Goal: Task Accomplishment & Management: Manage account settings

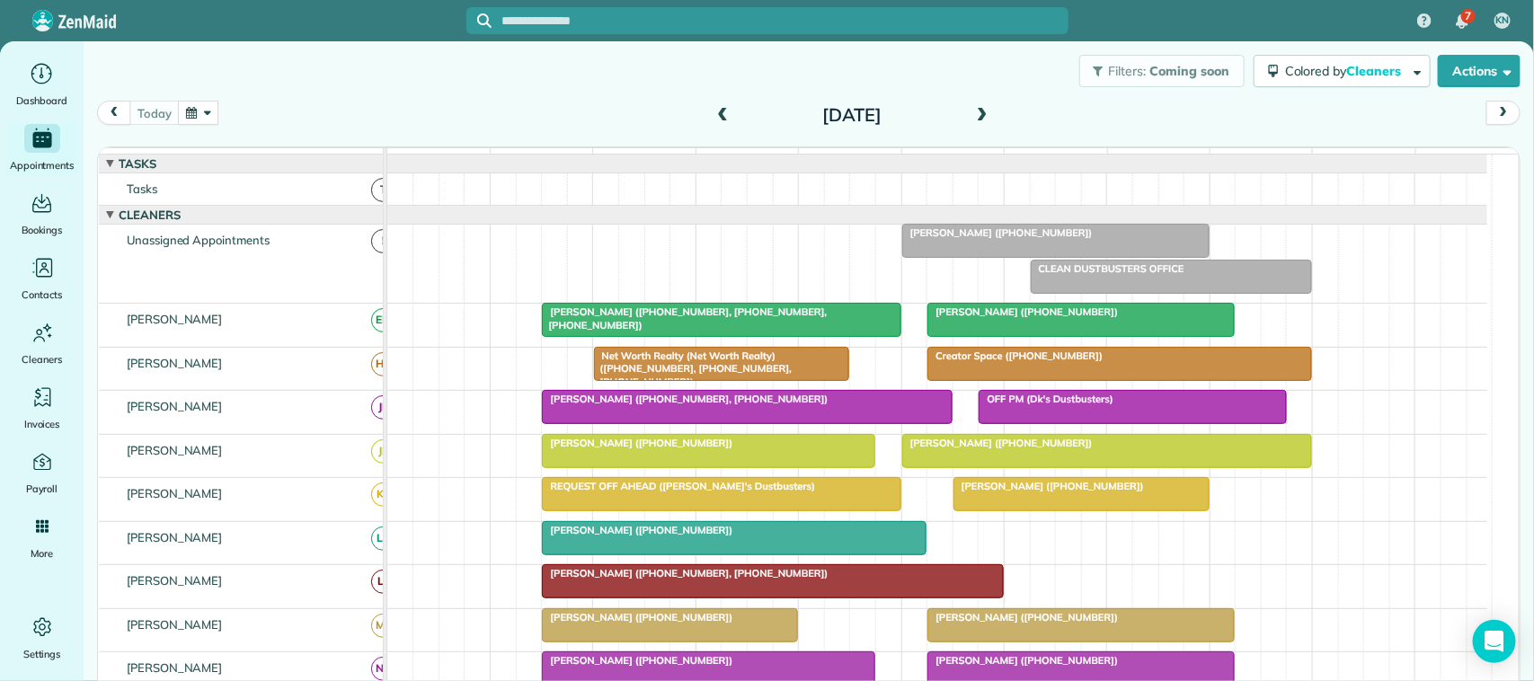
scroll to position [337, 0]
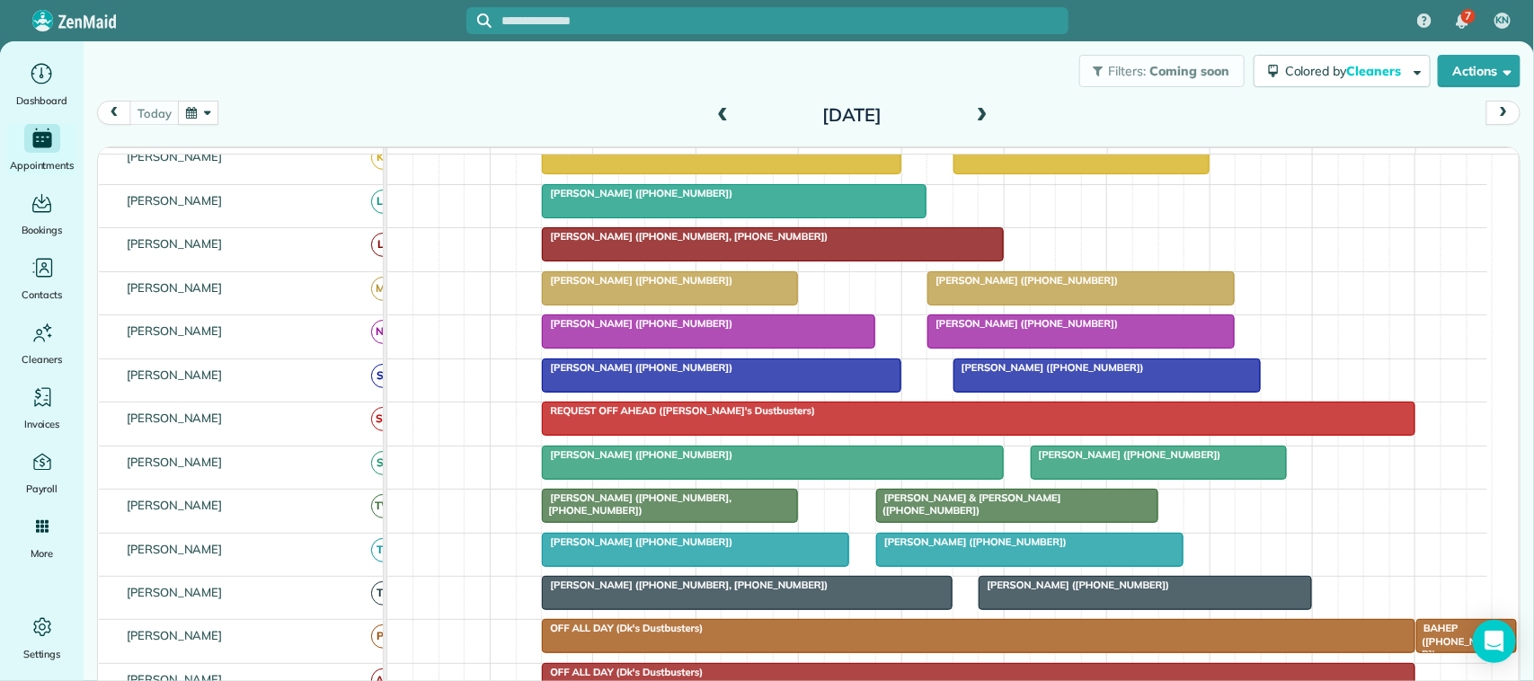
click at [208, 121] on button "button" at bounding box center [198, 113] width 41 height 24
click at [280, 97] on div "Filters: Coming soon Colored by Cleaners Color by Cleaner Color by Team Color b…" at bounding box center [809, 70] width 1451 height 59
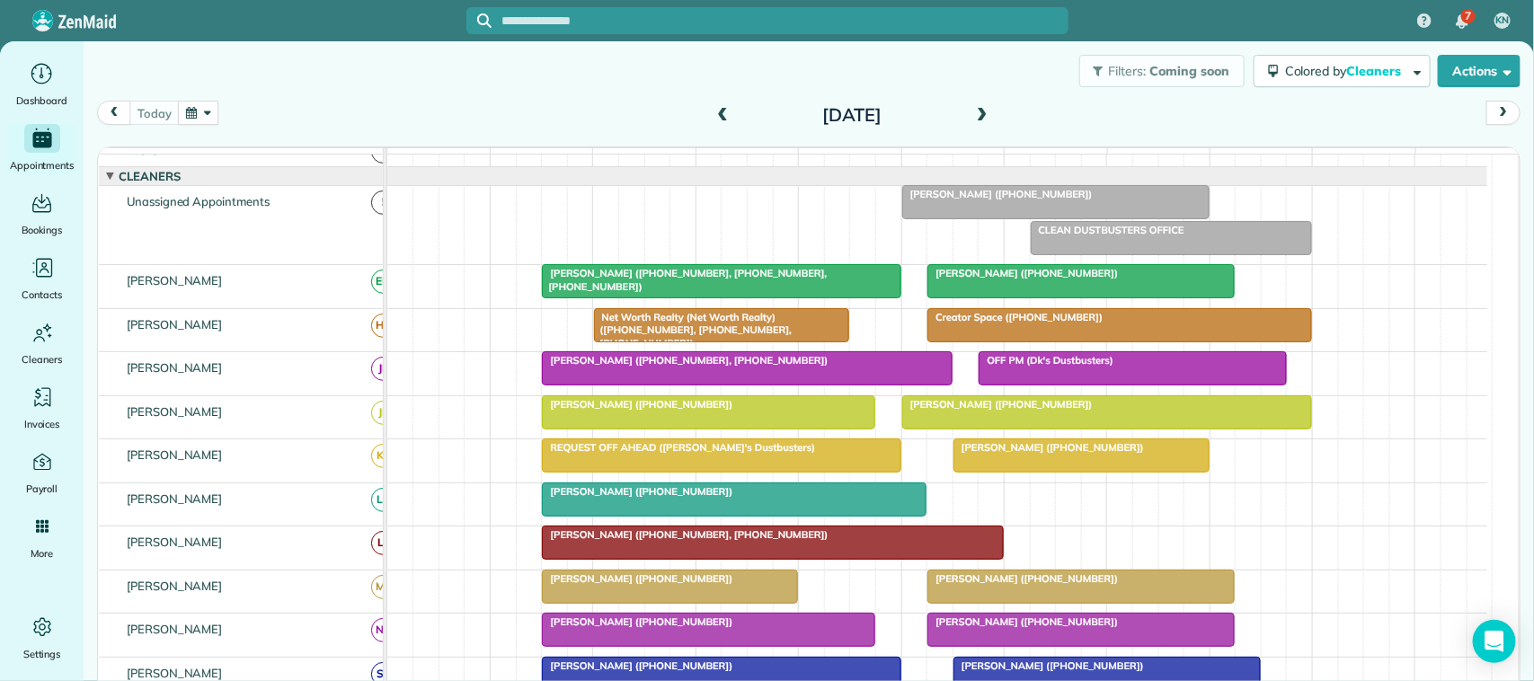
scroll to position [0, 0]
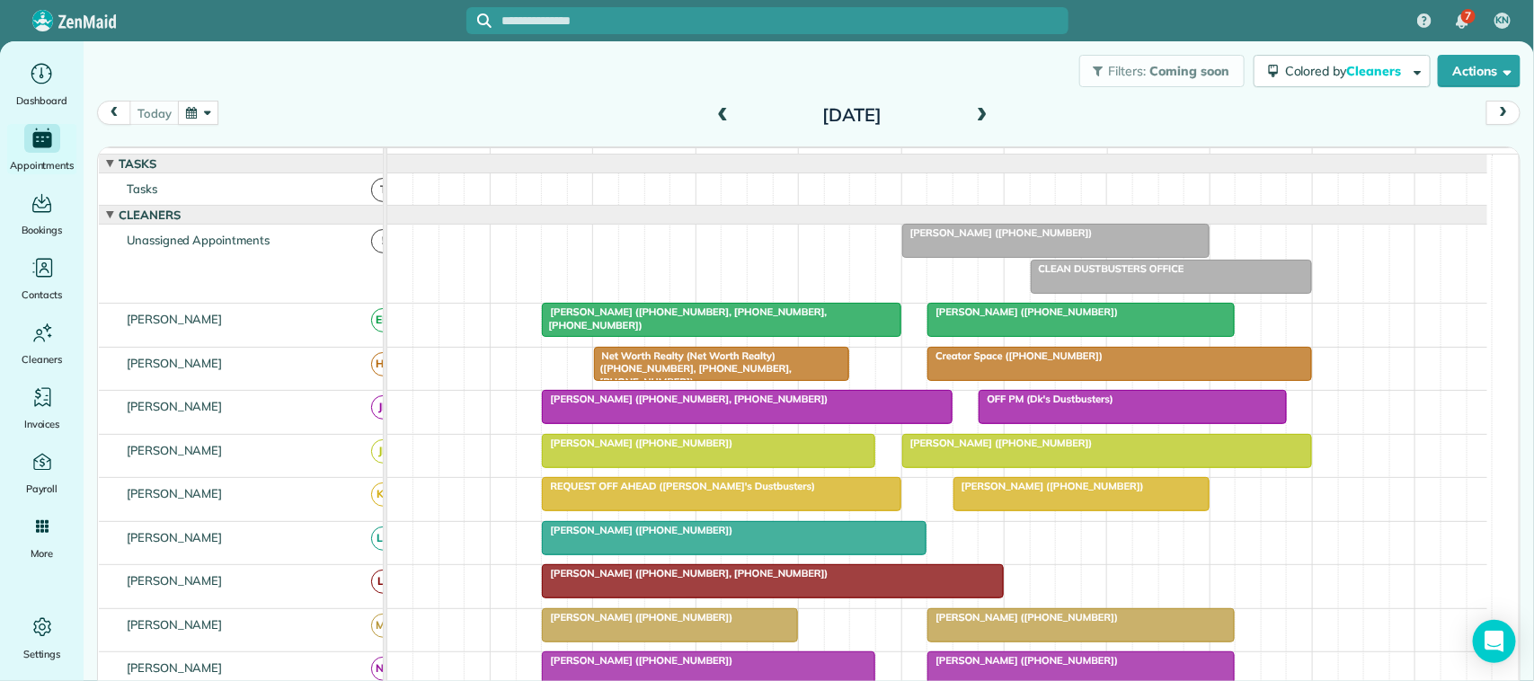
click at [200, 120] on button "button" at bounding box center [198, 113] width 41 height 24
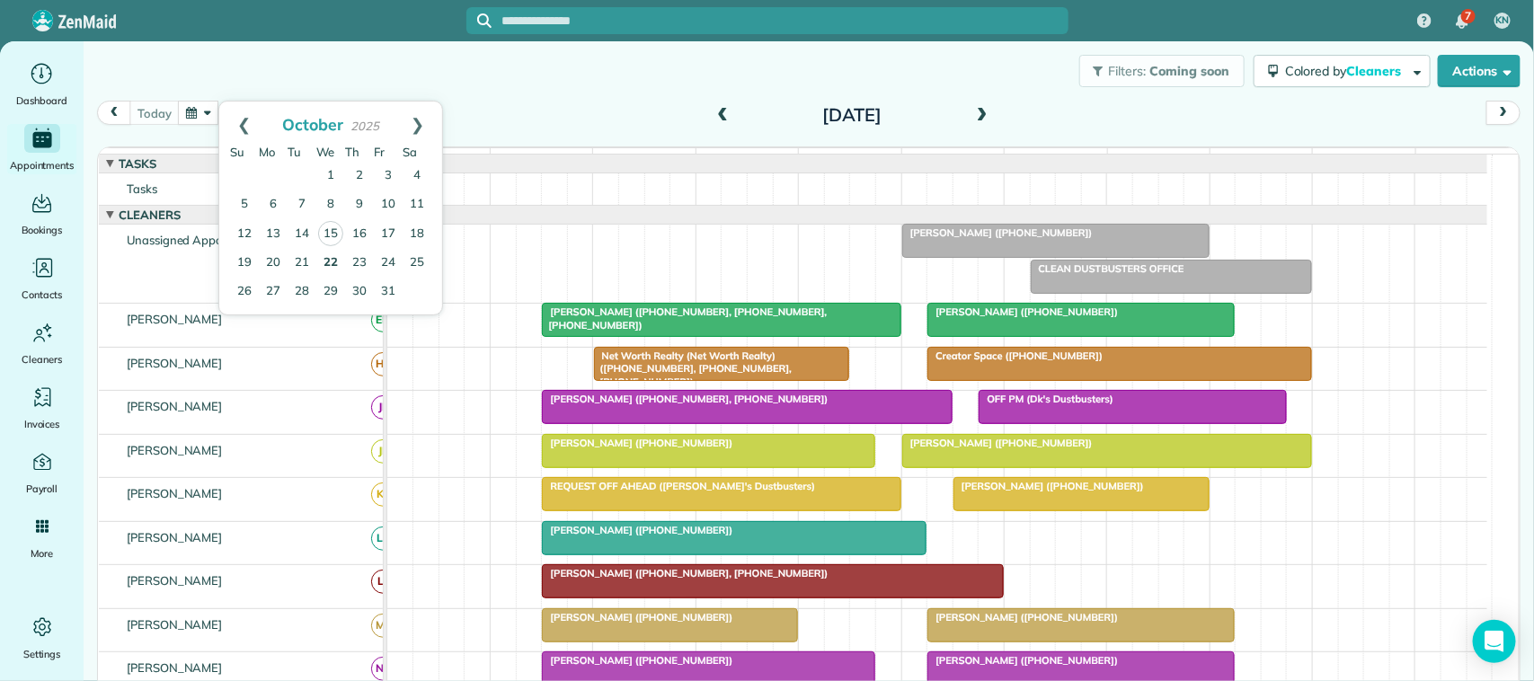
click at [334, 271] on link "22" at bounding box center [330, 263] width 29 height 29
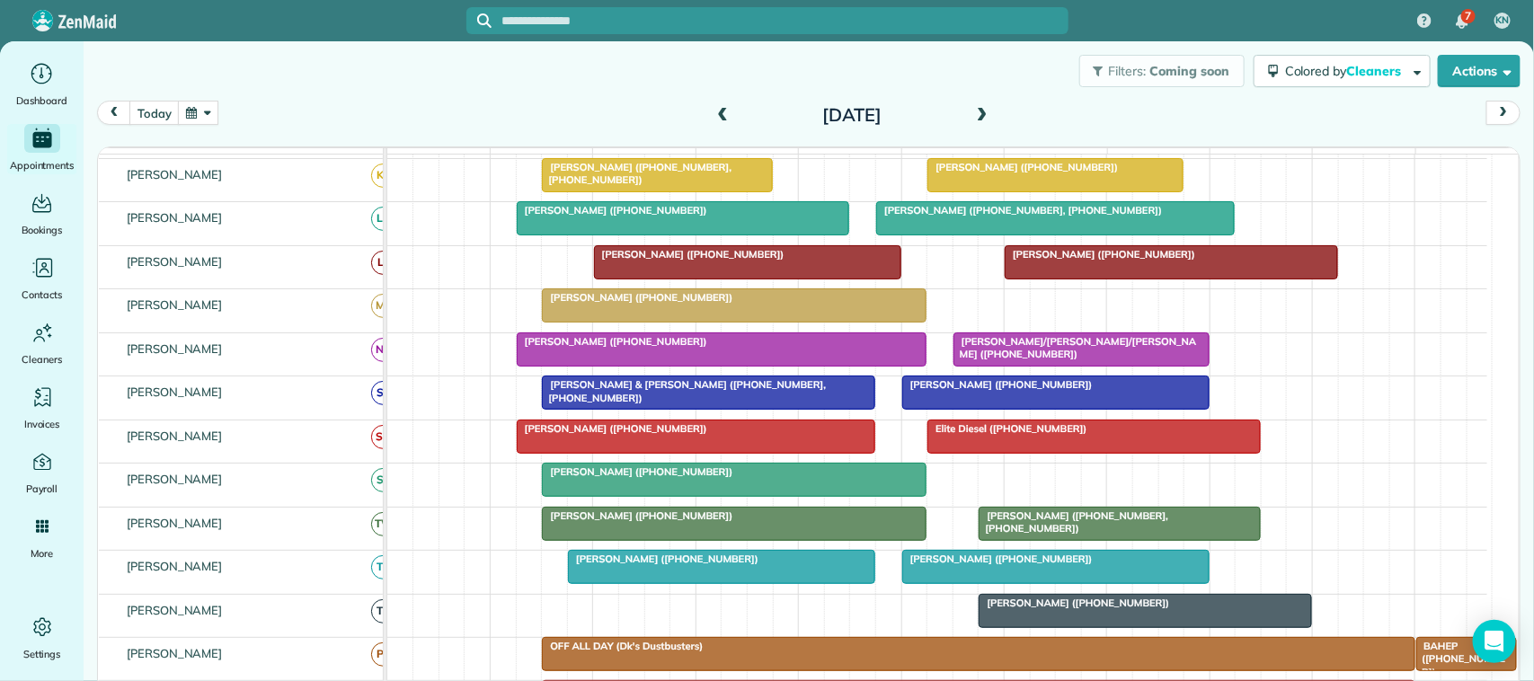
scroll to position [18, 0]
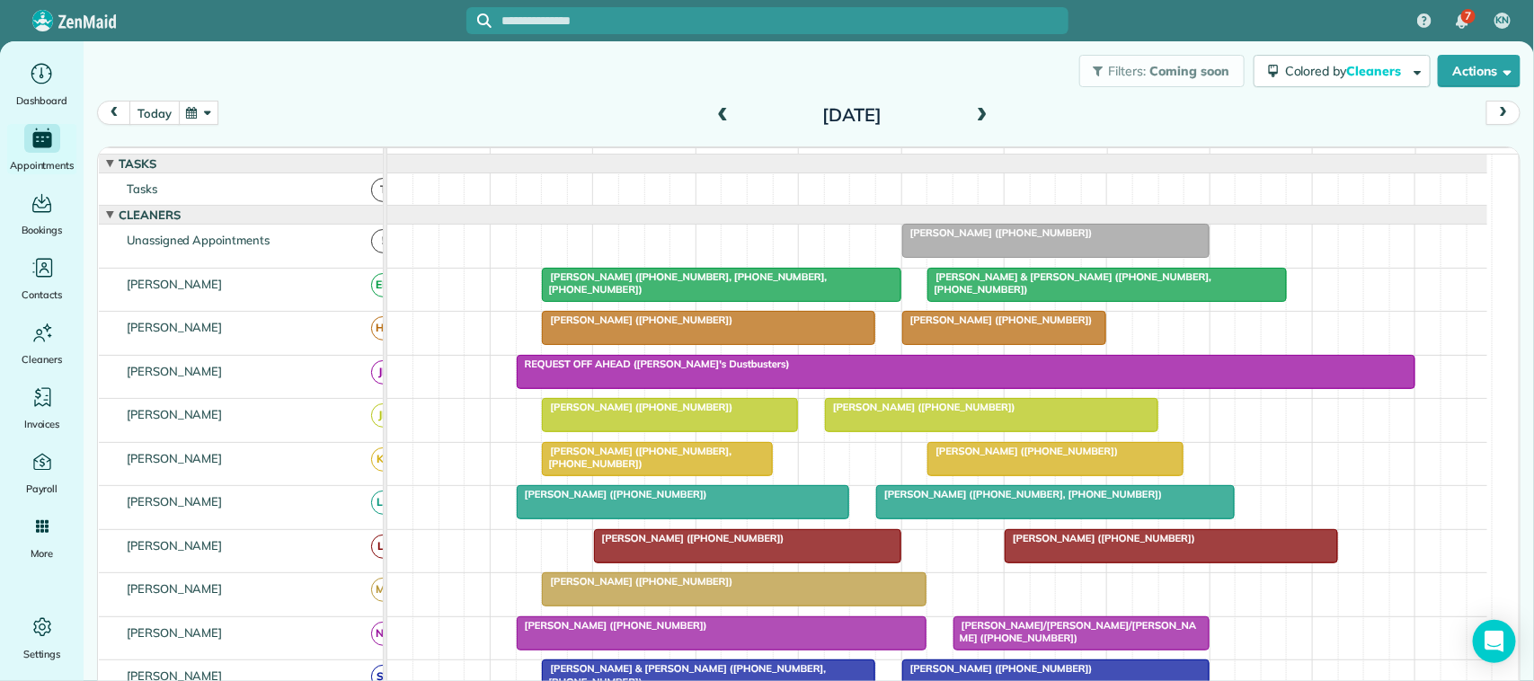
click at [175, 114] on button "today" at bounding box center [153, 113] width 49 height 24
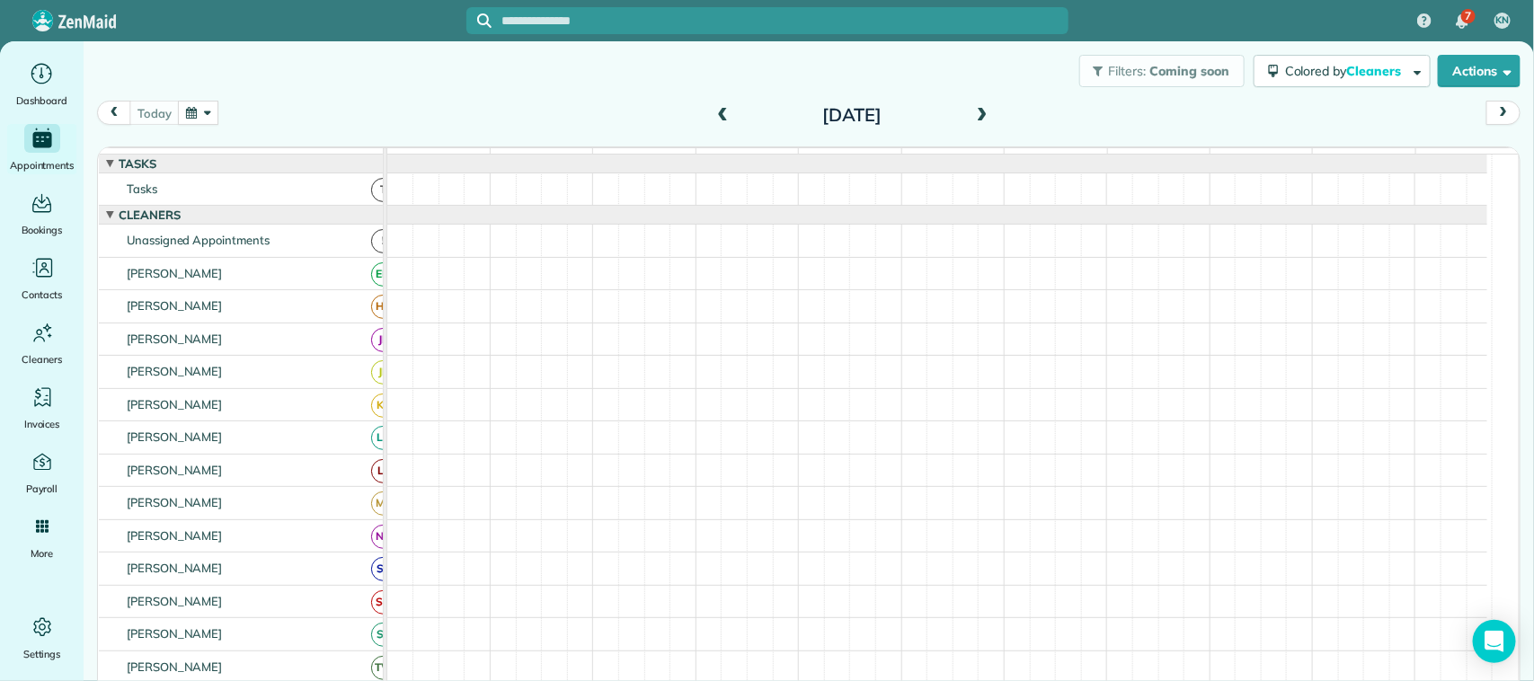
click at [295, 112] on div "today Wednesday Oct 15, 2025" at bounding box center [809, 118] width 1424 height 34
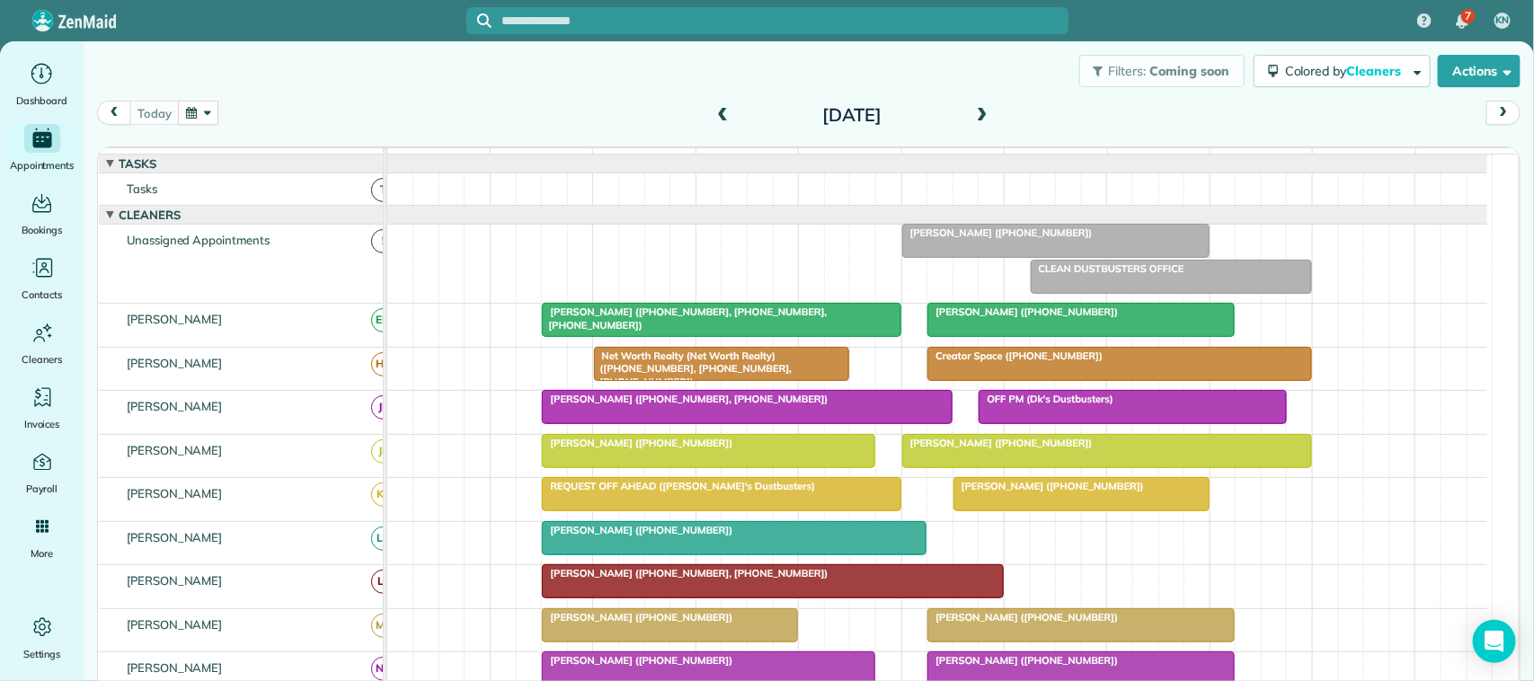
click at [529, 117] on div "today Wednesday Oct 15, 2025" at bounding box center [809, 118] width 1424 height 34
click at [200, 119] on button "button" at bounding box center [198, 113] width 41 height 24
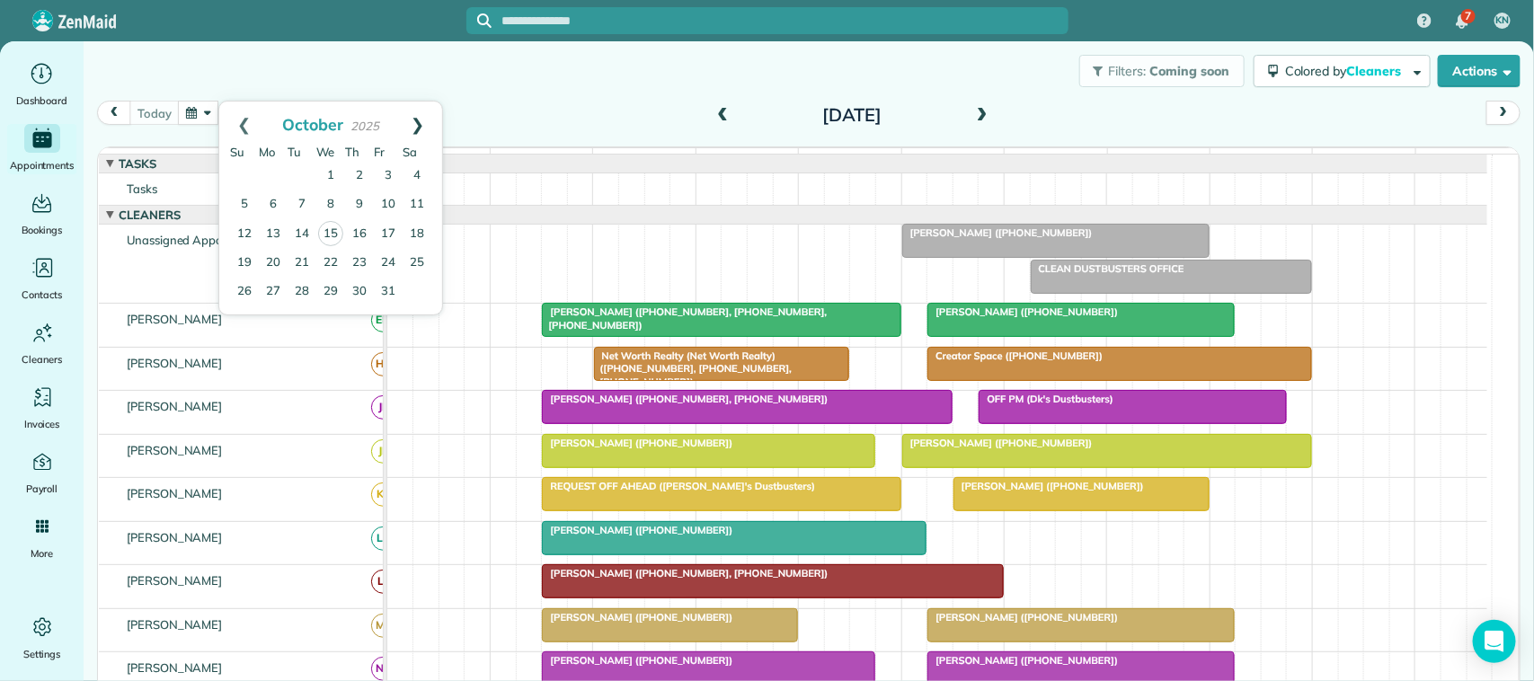
click at [422, 121] on link "Next" at bounding box center [417, 124] width 49 height 45
drag, startPoint x: 360, startPoint y: 290, endPoint x: 364, endPoint y: 302, distance: 12.5
click at [360, 290] on link "27" at bounding box center [359, 291] width 29 height 29
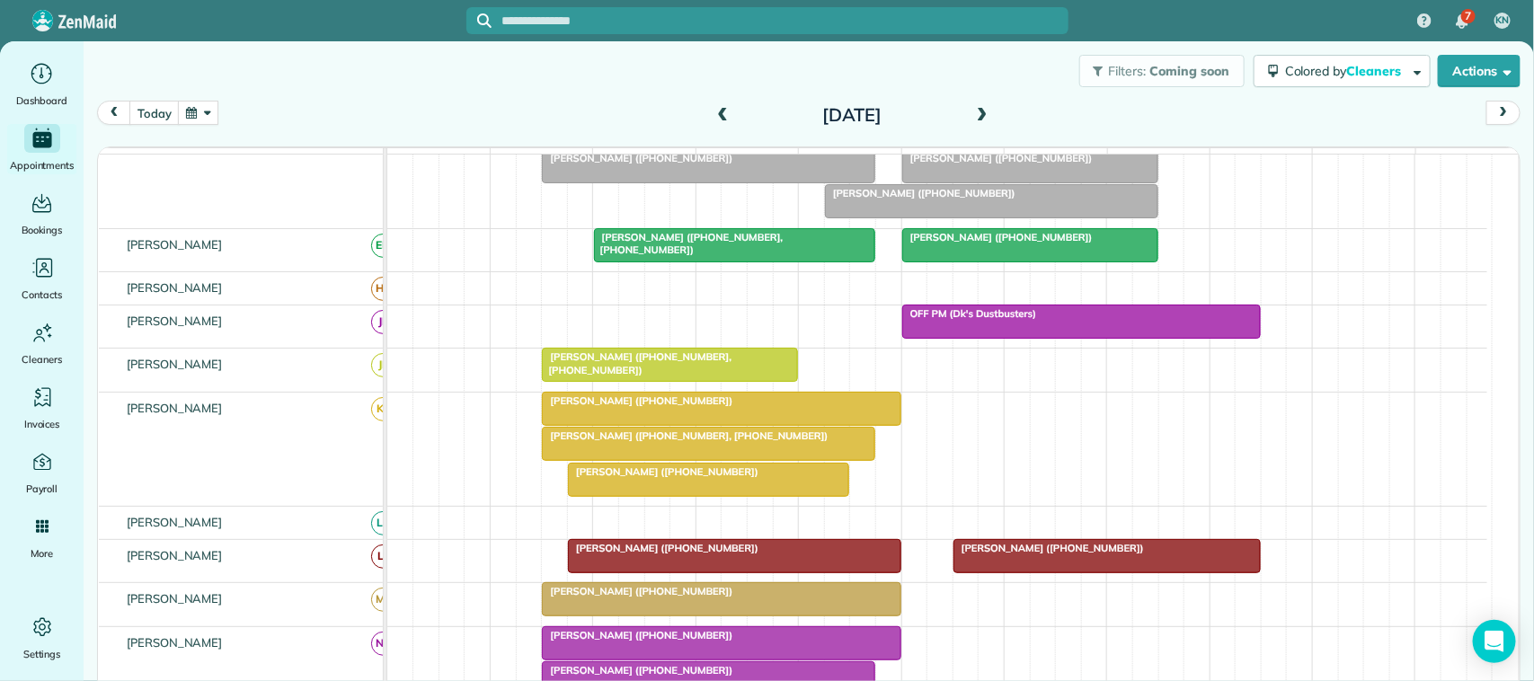
scroll to position [21, 0]
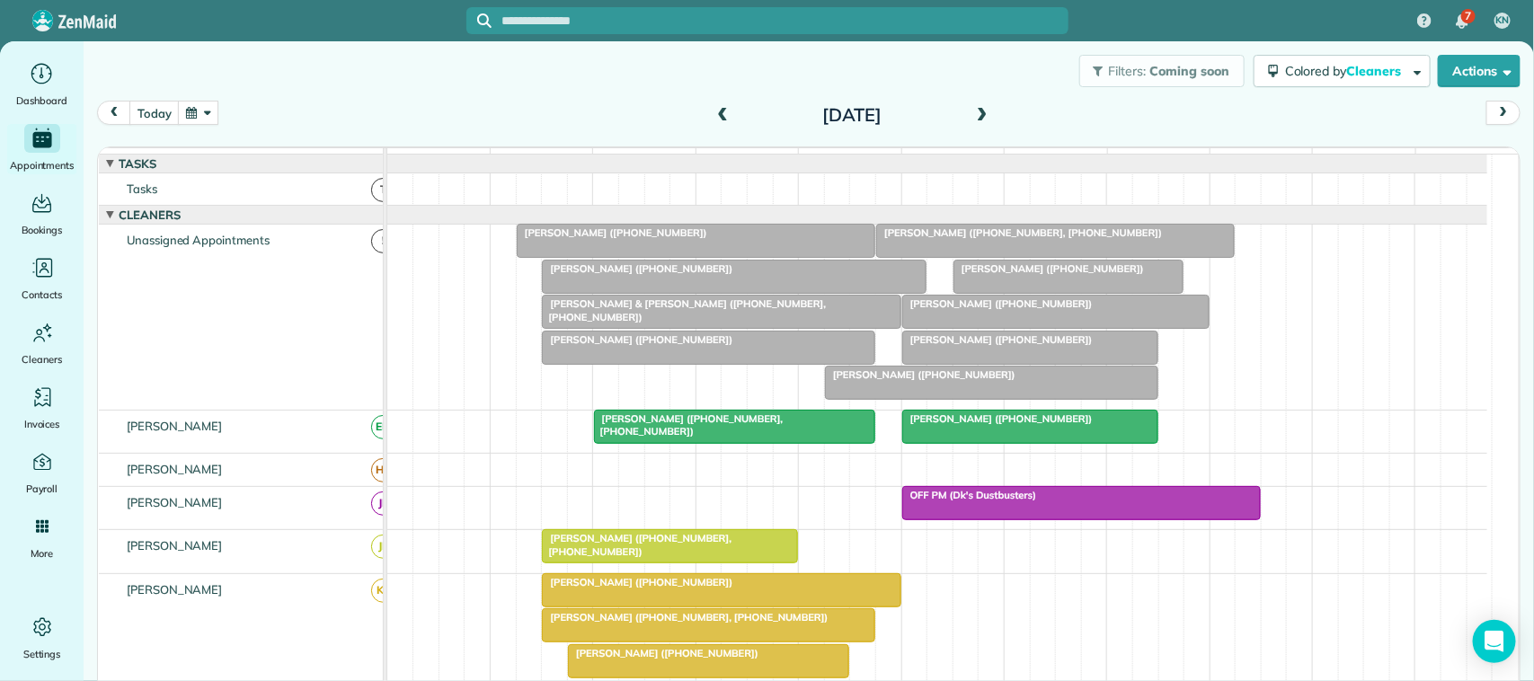
click at [589, 257] on div at bounding box center [696, 241] width 357 height 32
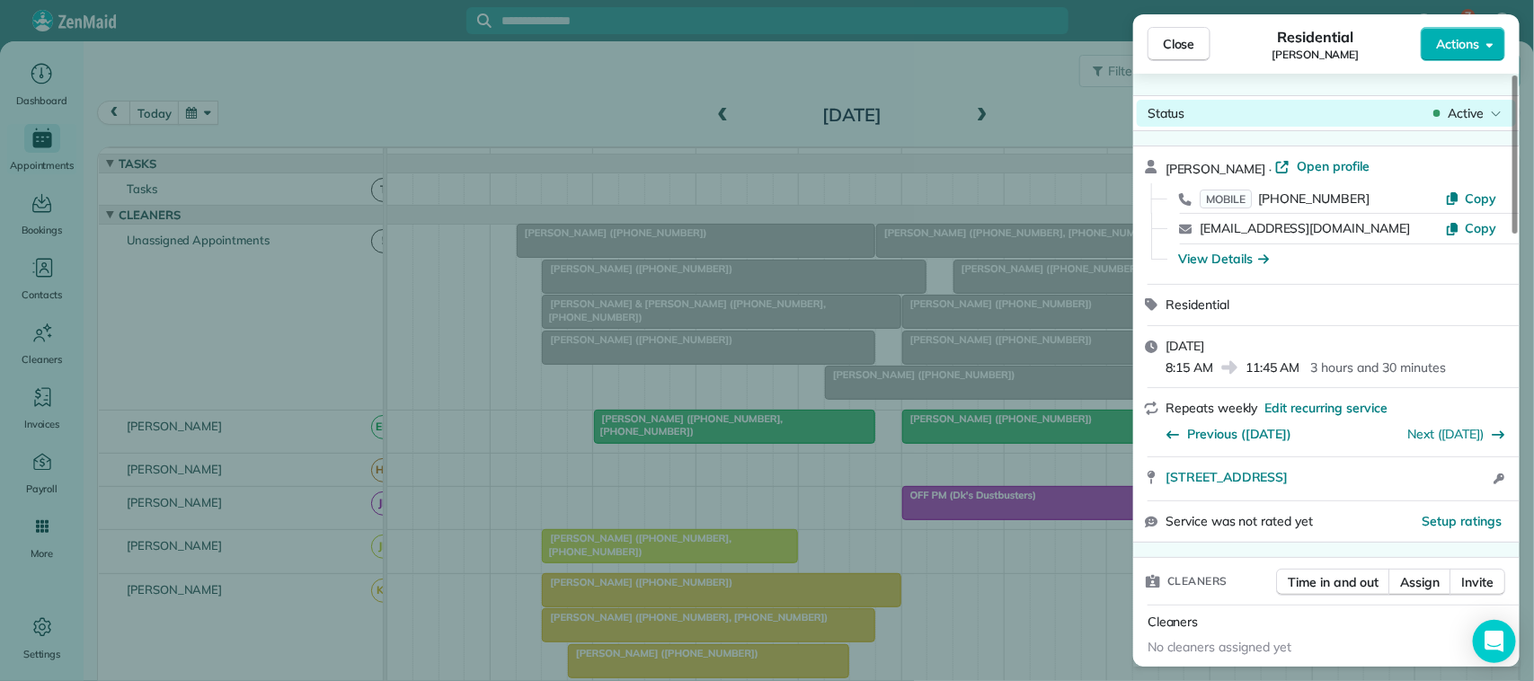
click at [1454, 112] on span "Active" at bounding box center [1466, 113] width 36 height 18
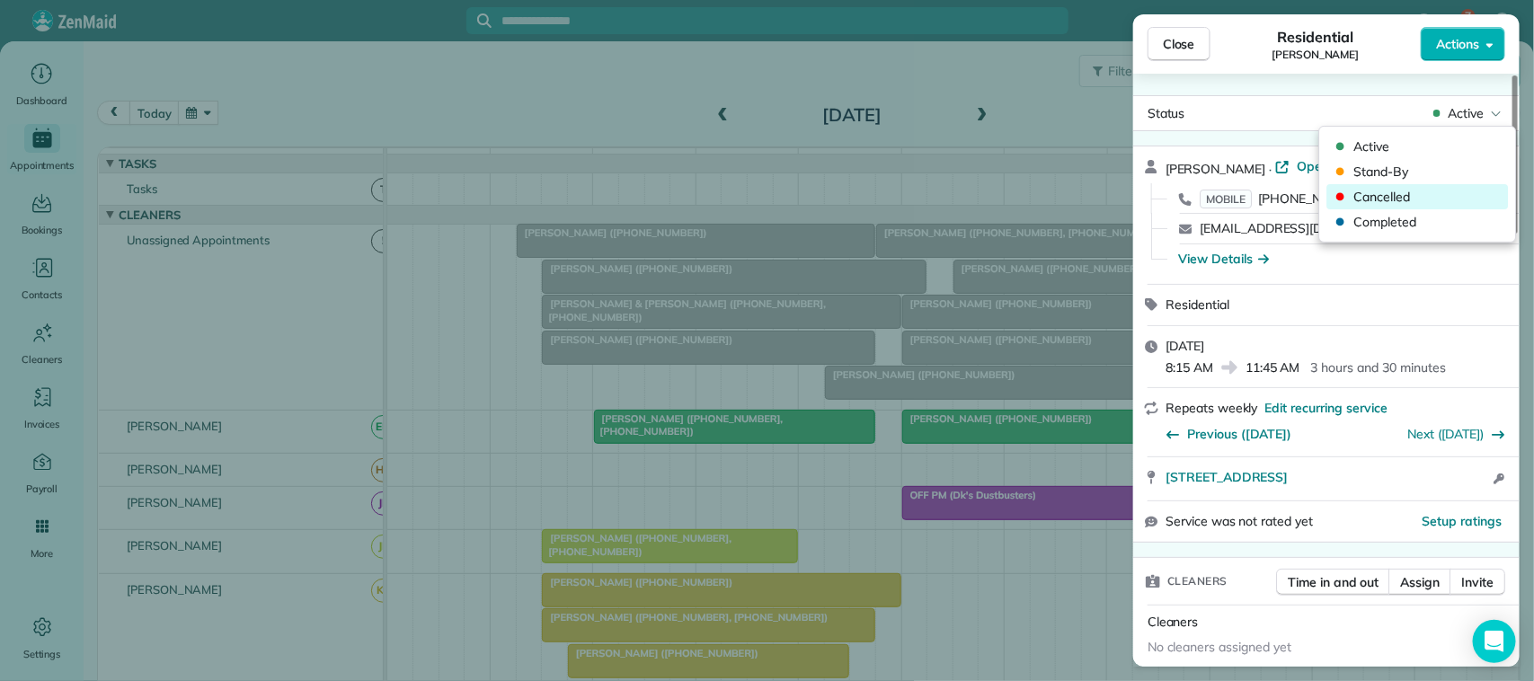
click at [1461, 186] on div "Cancelled" at bounding box center [1419, 196] width 182 height 25
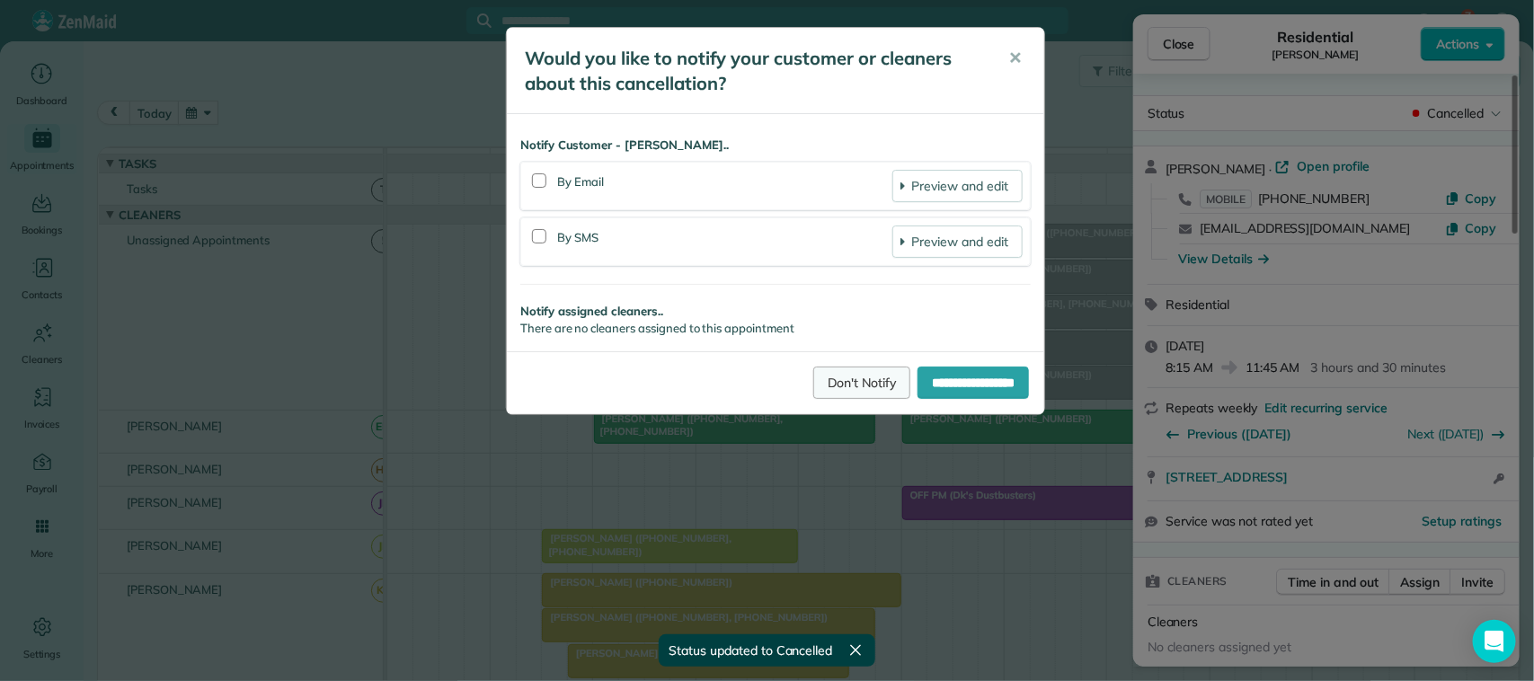
click at [814, 388] on link "Don't Notify" at bounding box center [862, 383] width 97 height 32
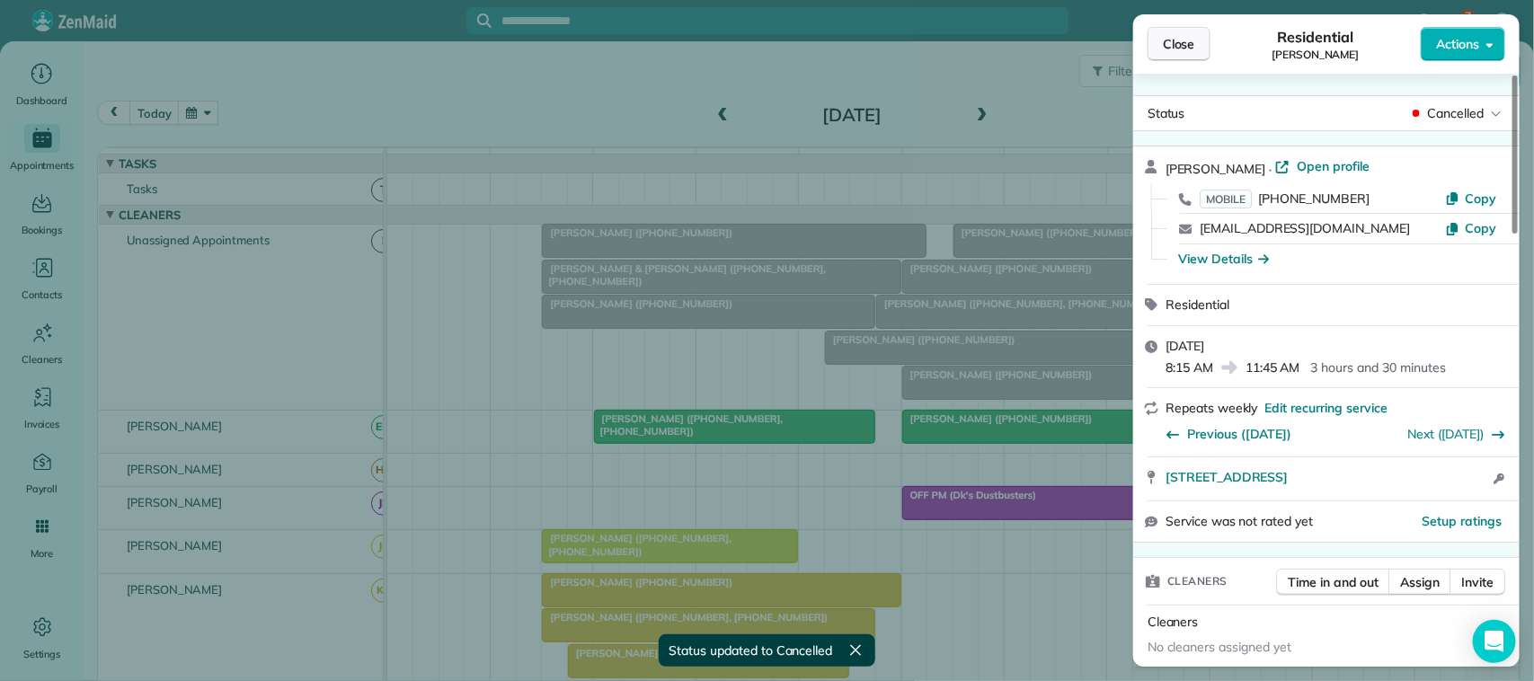
click at [1191, 46] on span "Close" at bounding box center [1179, 44] width 32 height 18
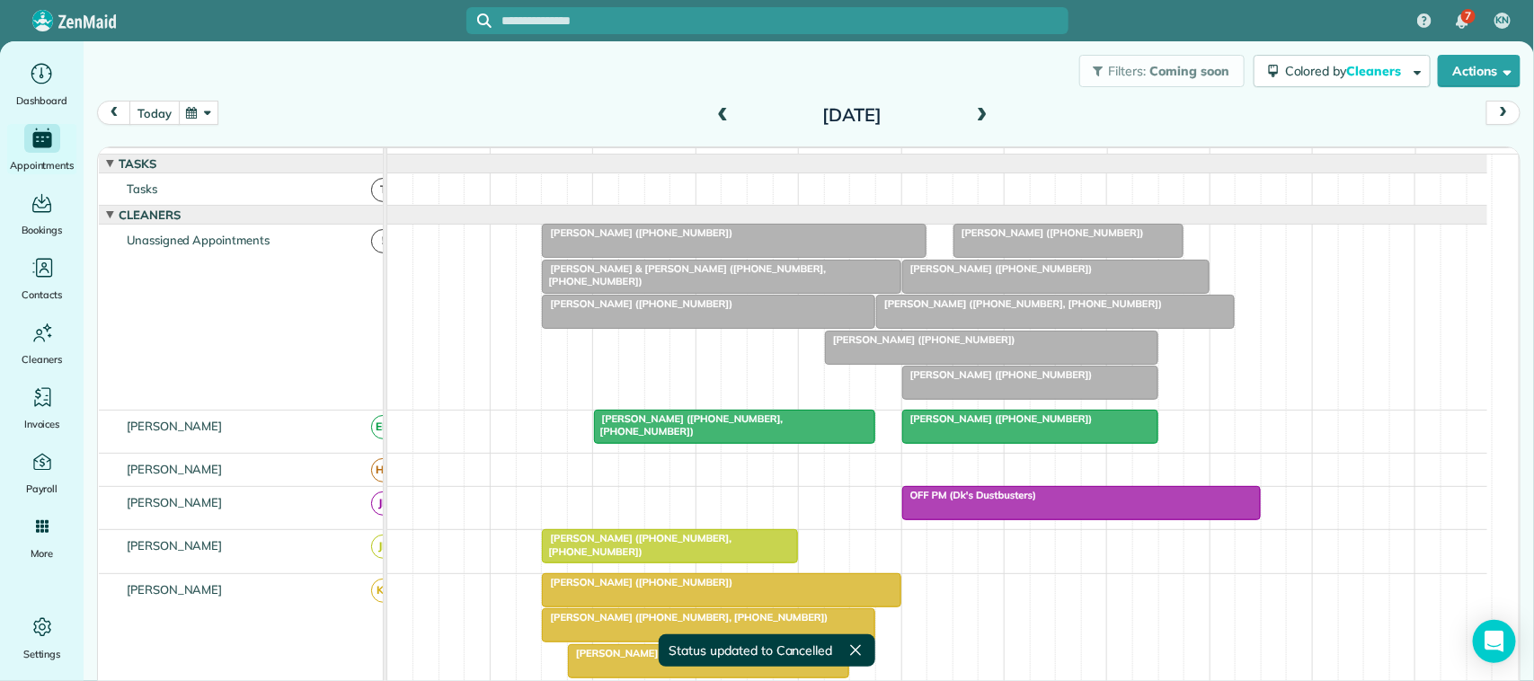
click at [163, 117] on button "today" at bounding box center [153, 113] width 49 height 24
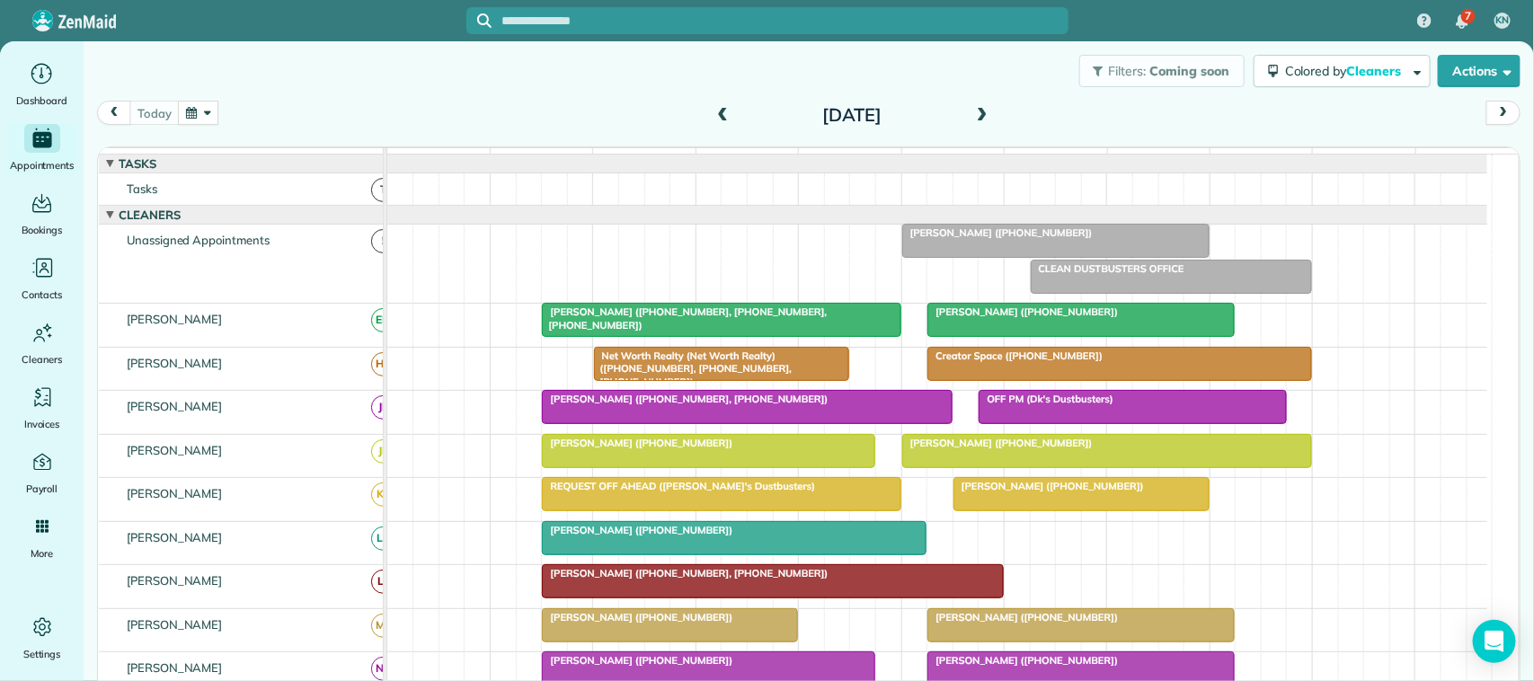
click at [713, 115] on span at bounding box center [723, 116] width 20 height 16
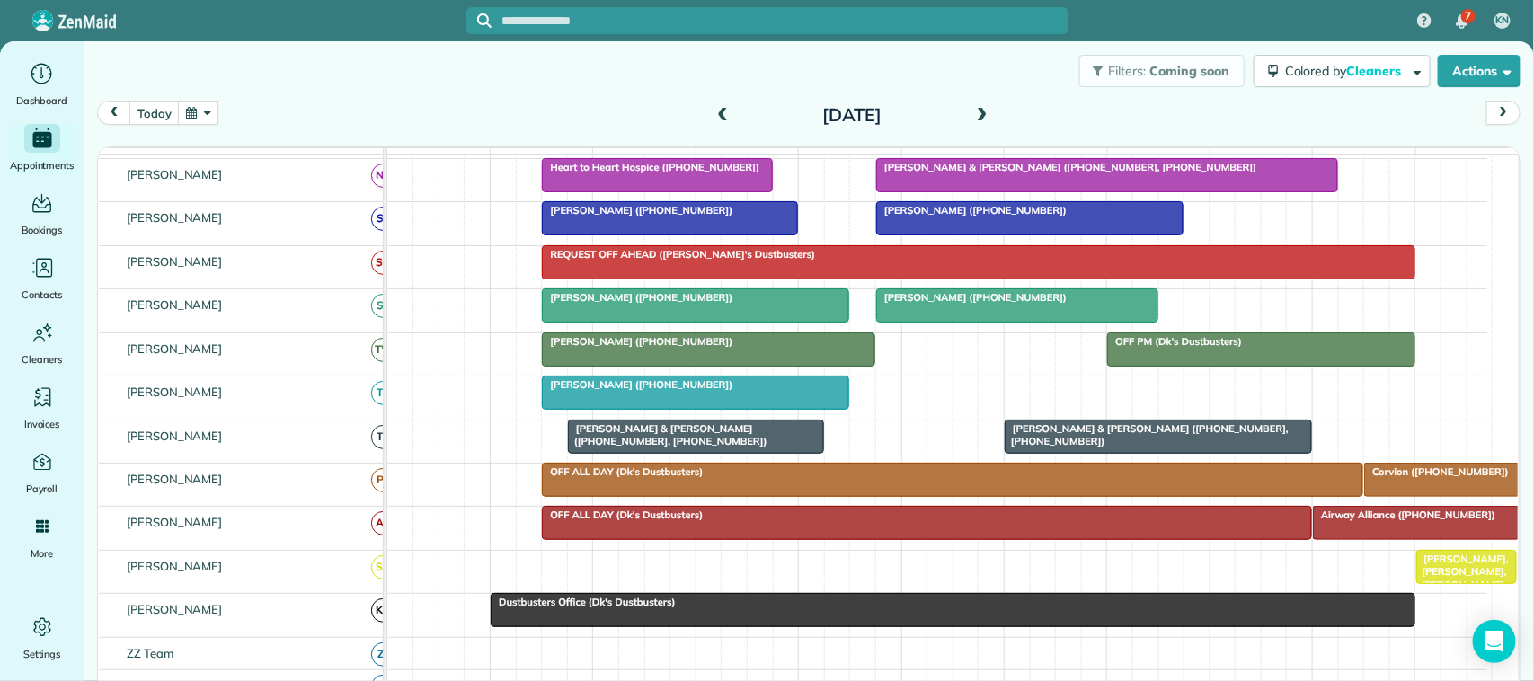
scroll to position [449, 0]
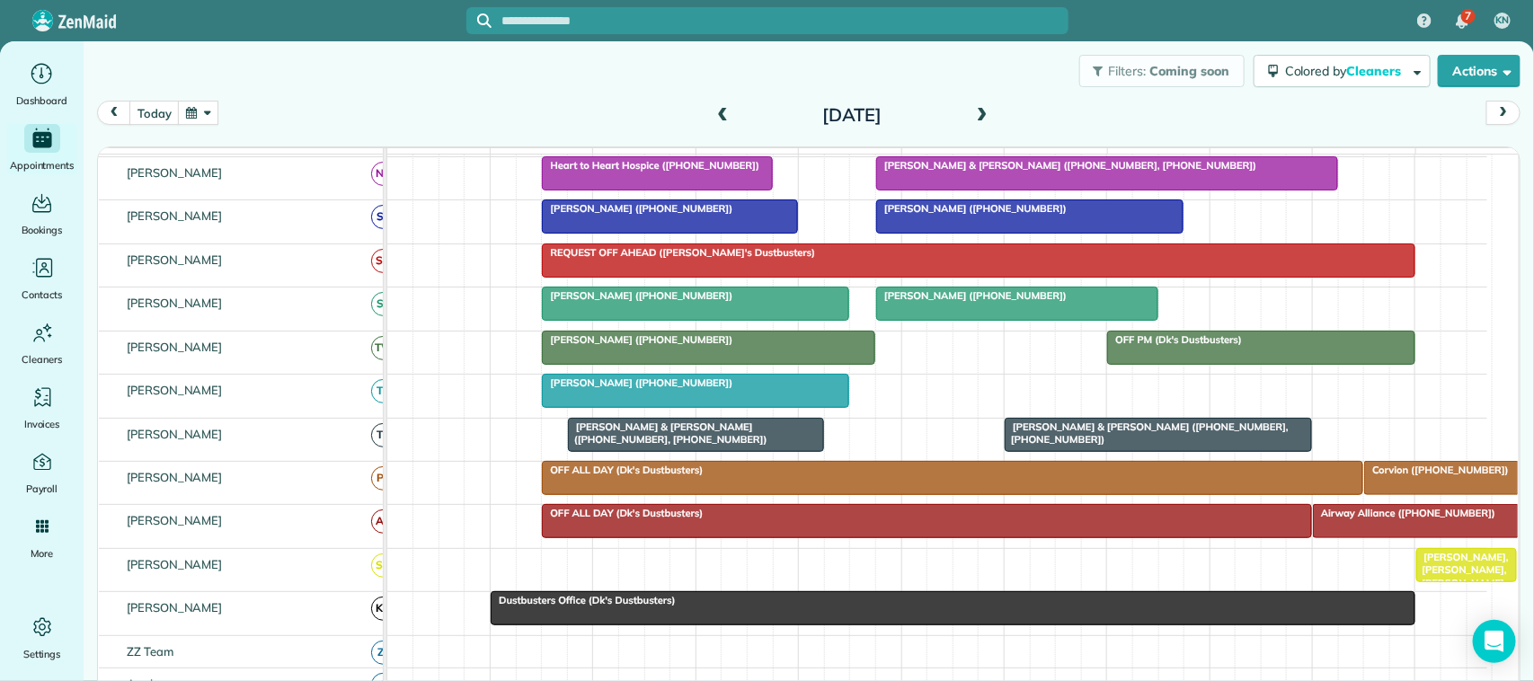
click at [1420, 520] on span "Airway Alliance ([PHONE_NUMBER])" at bounding box center [1404, 513] width 184 height 13
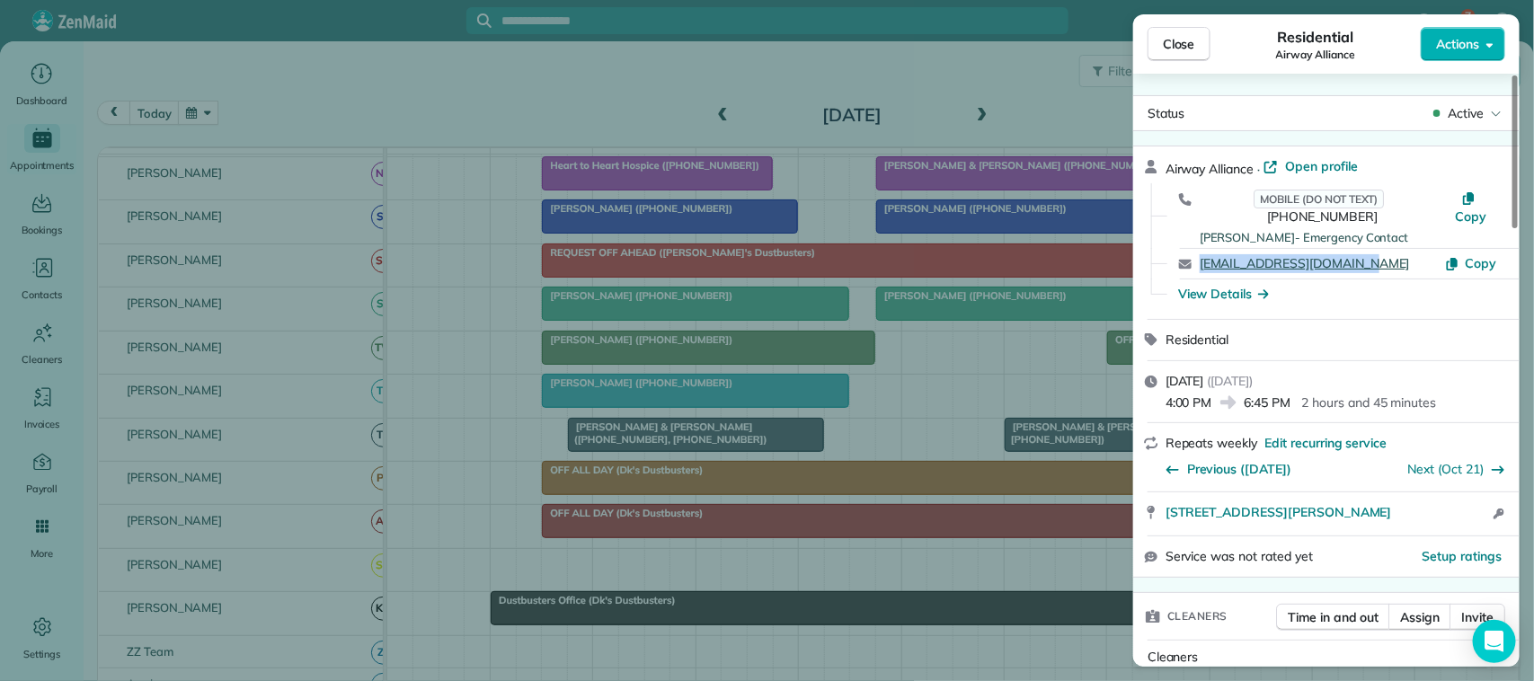
drag, startPoint x: 1377, startPoint y: 248, endPoint x: 1202, endPoint y: 245, distance: 175.3
click at [1202, 254] on div "chrismdtranent@gmail.com" at bounding box center [1322, 263] width 245 height 19
copy link "chrismdtranent@gmail.com"
click at [1187, 29] on button "Close" at bounding box center [1179, 44] width 63 height 34
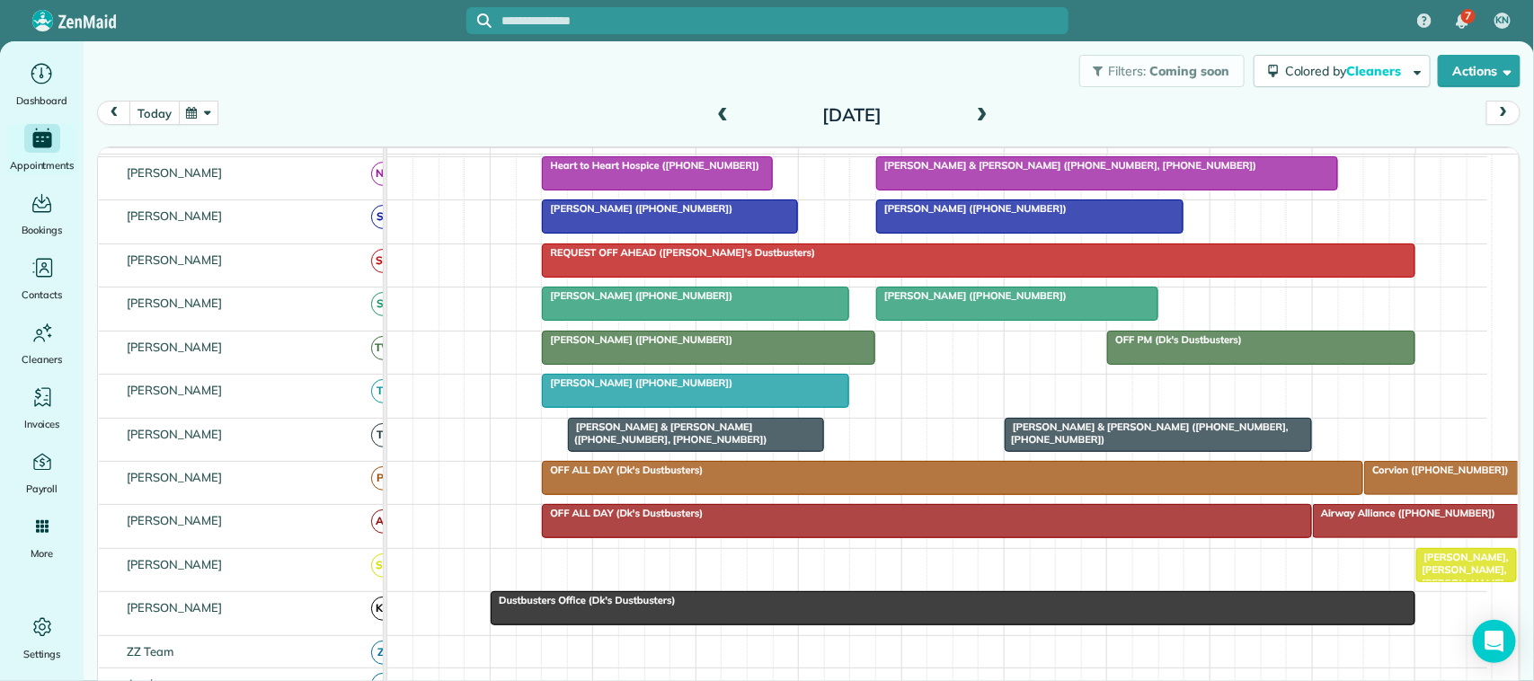
click at [159, 111] on button "today" at bounding box center [153, 113] width 49 height 24
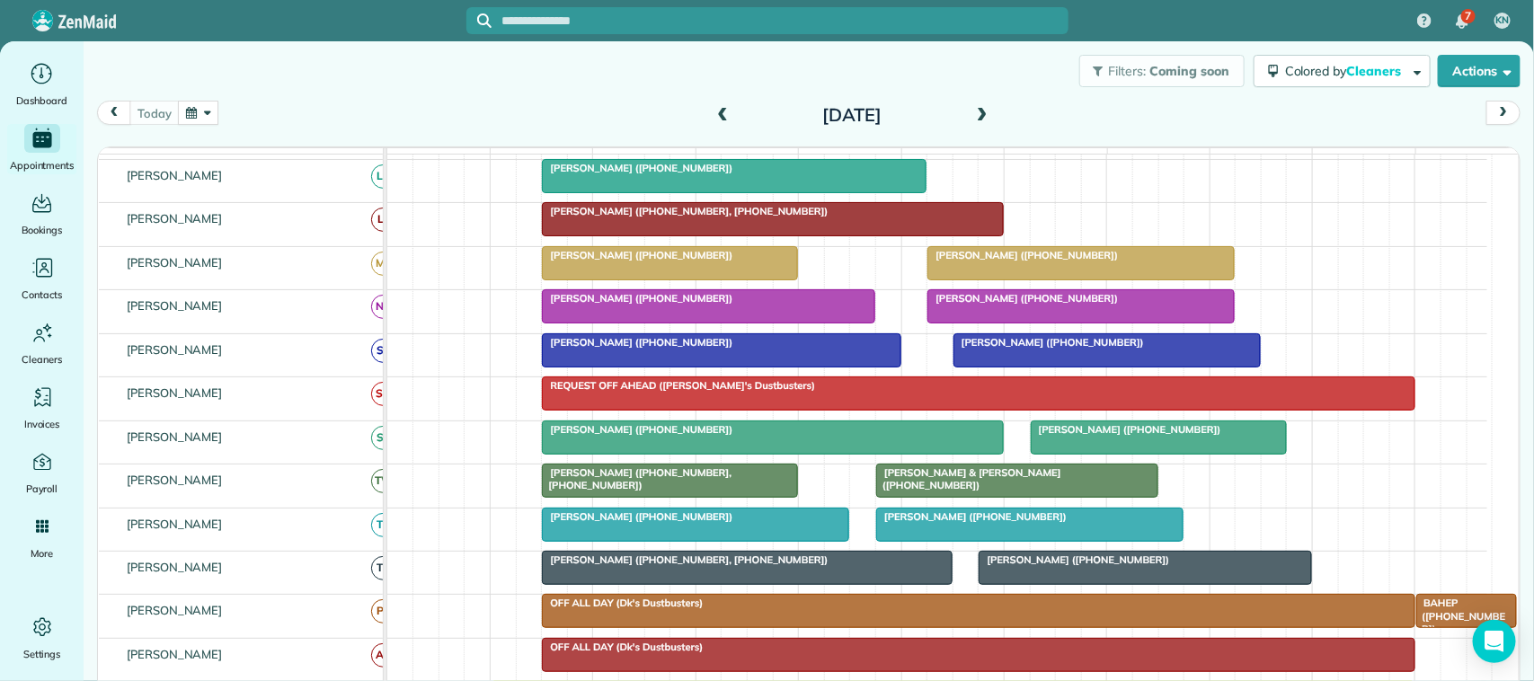
scroll to position [495, 0]
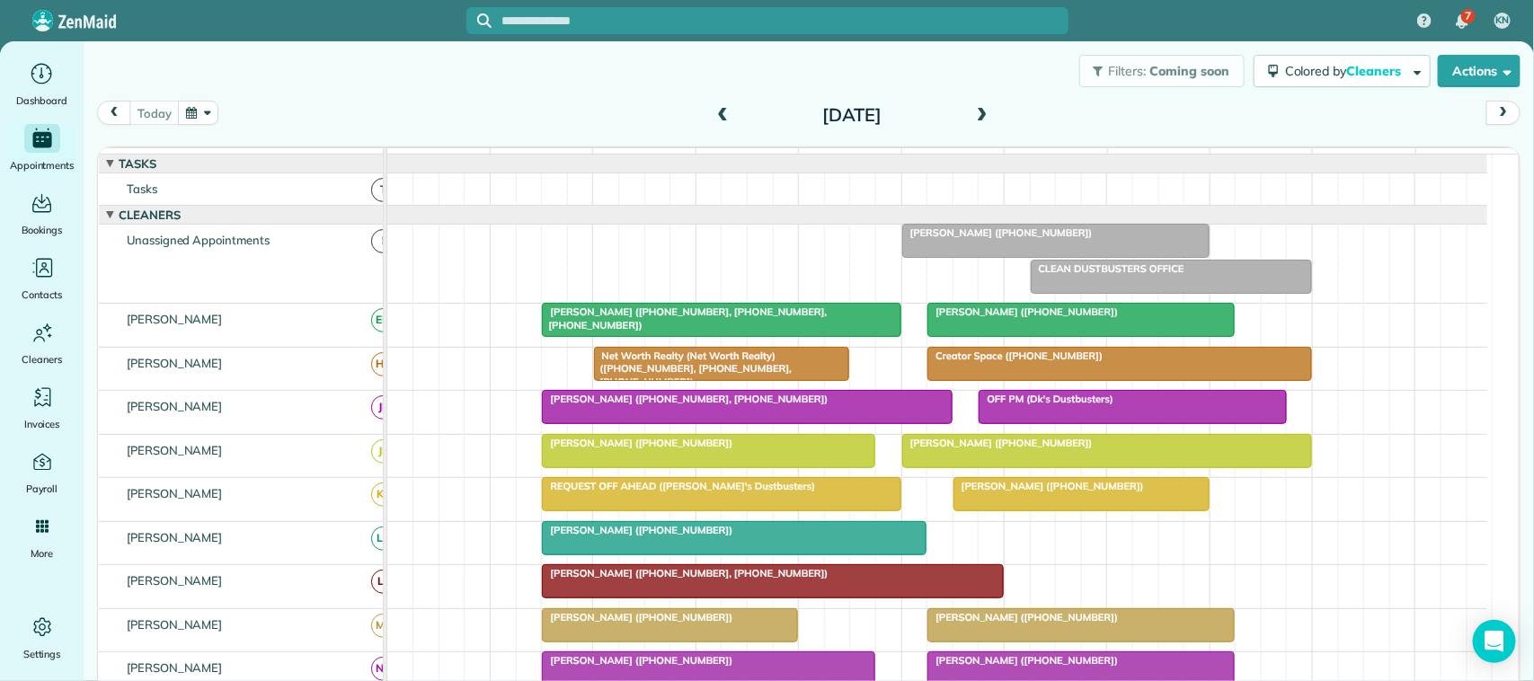
click at [973, 118] on span at bounding box center [983, 116] width 20 height 16
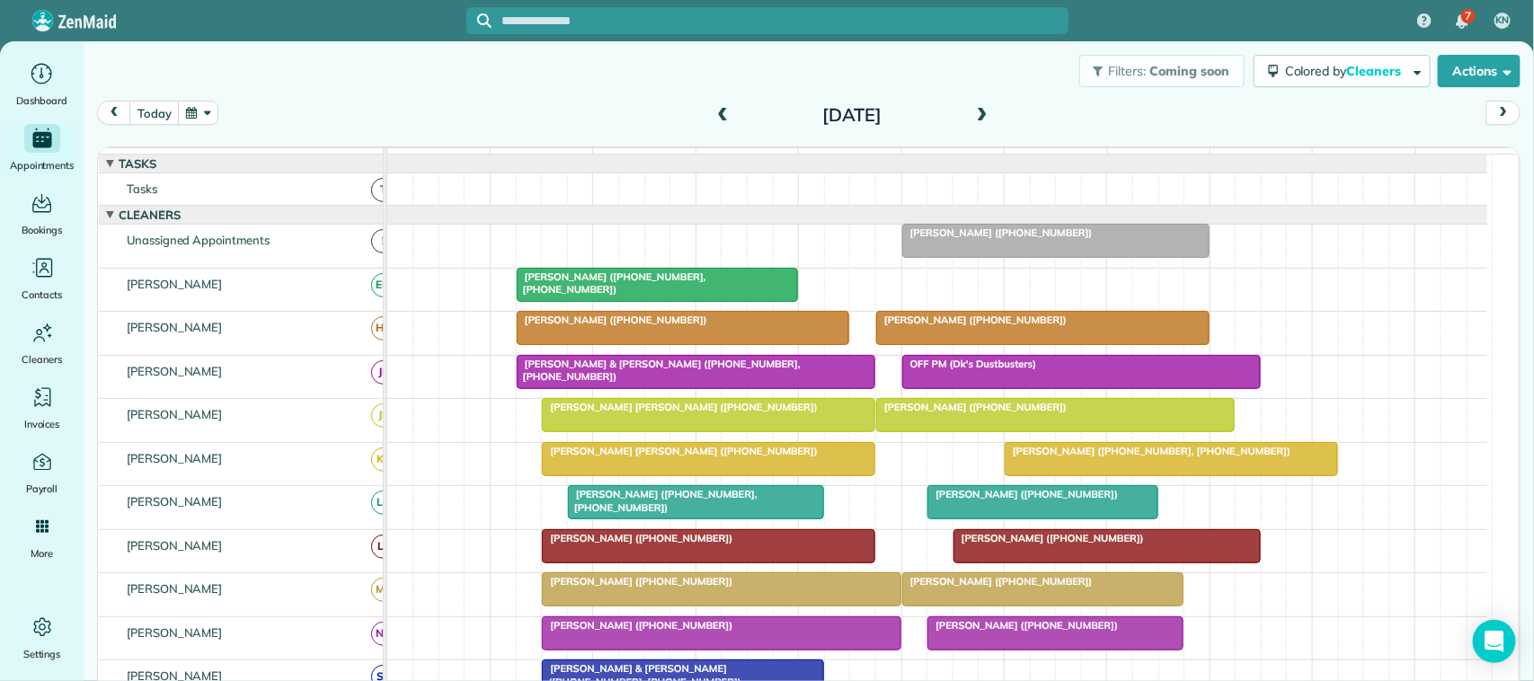
click at [716, 109] on span at bounding box center [723, 116] width 20 height 16
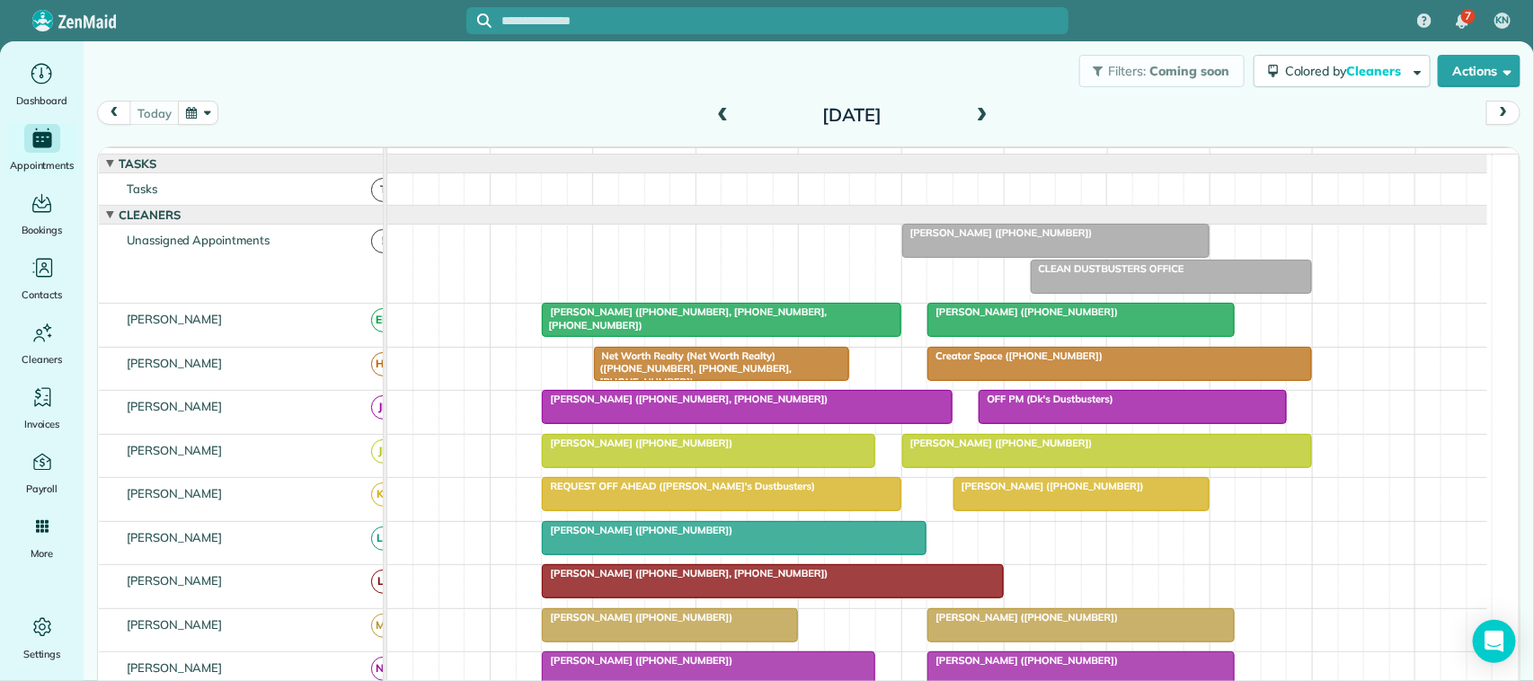
click at [973, 108] on span at bounding box center [983, 116] width 20 height 16
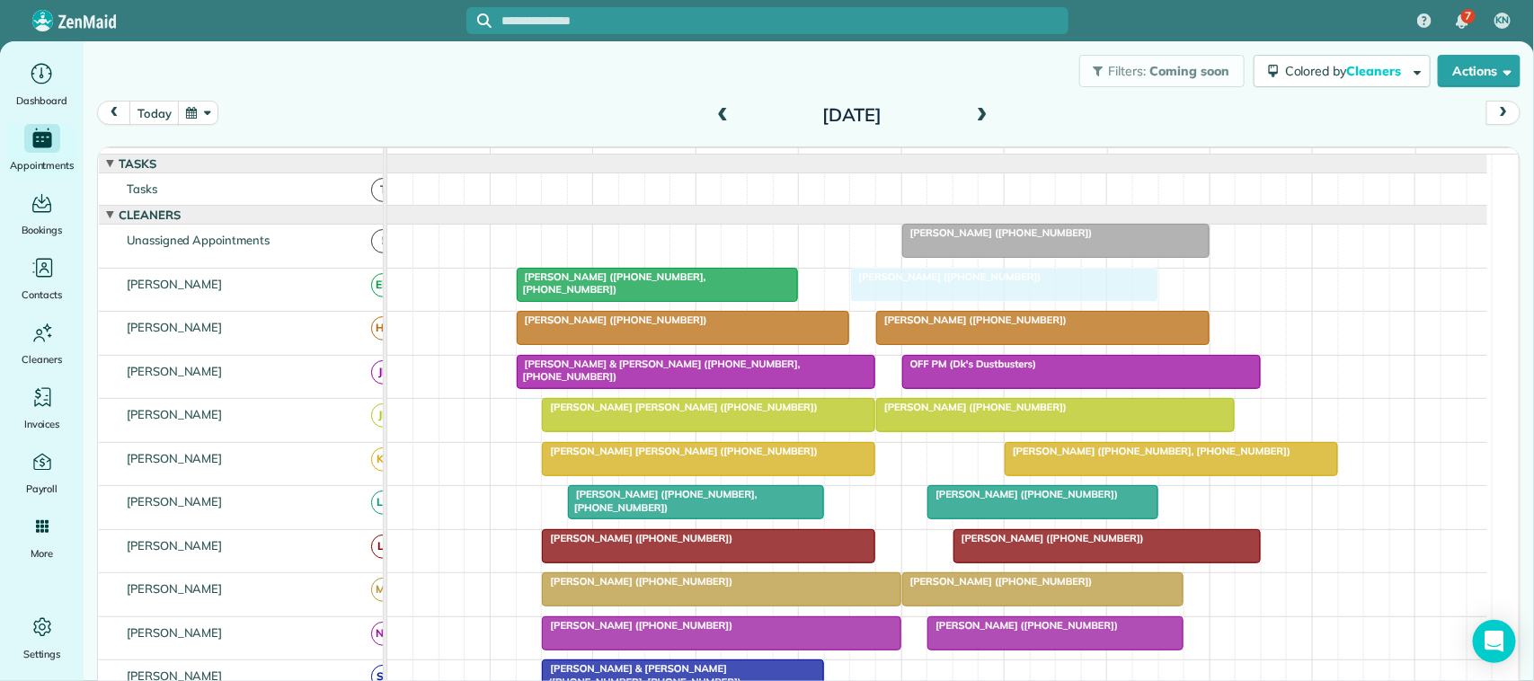
drag, startPoint x: 1020, startPoint y: 645, endPoint x: 910, endPoint y: 312, distance: 351.3
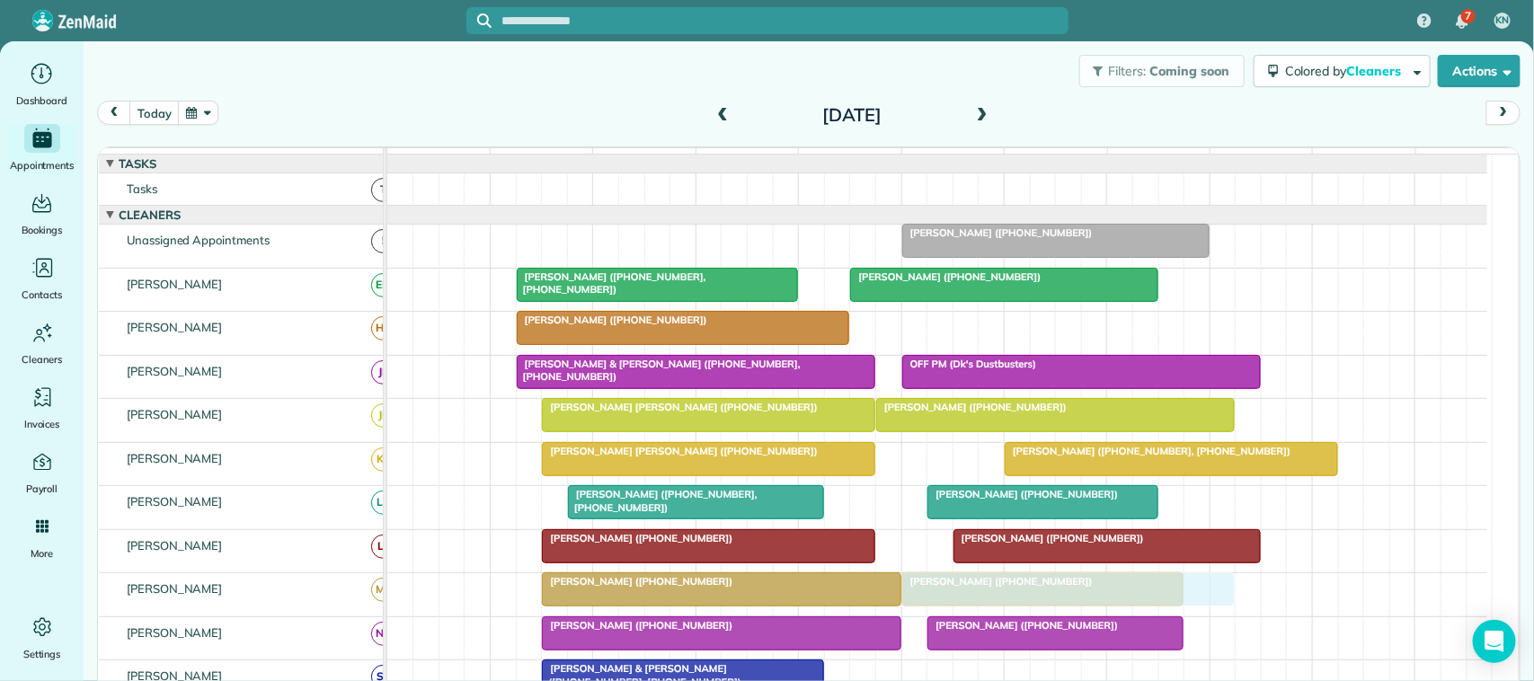
drag, startPoint x: 942, startPoint y: 347, endPoint x: 980, endPoint y: 627, distance: 283.0
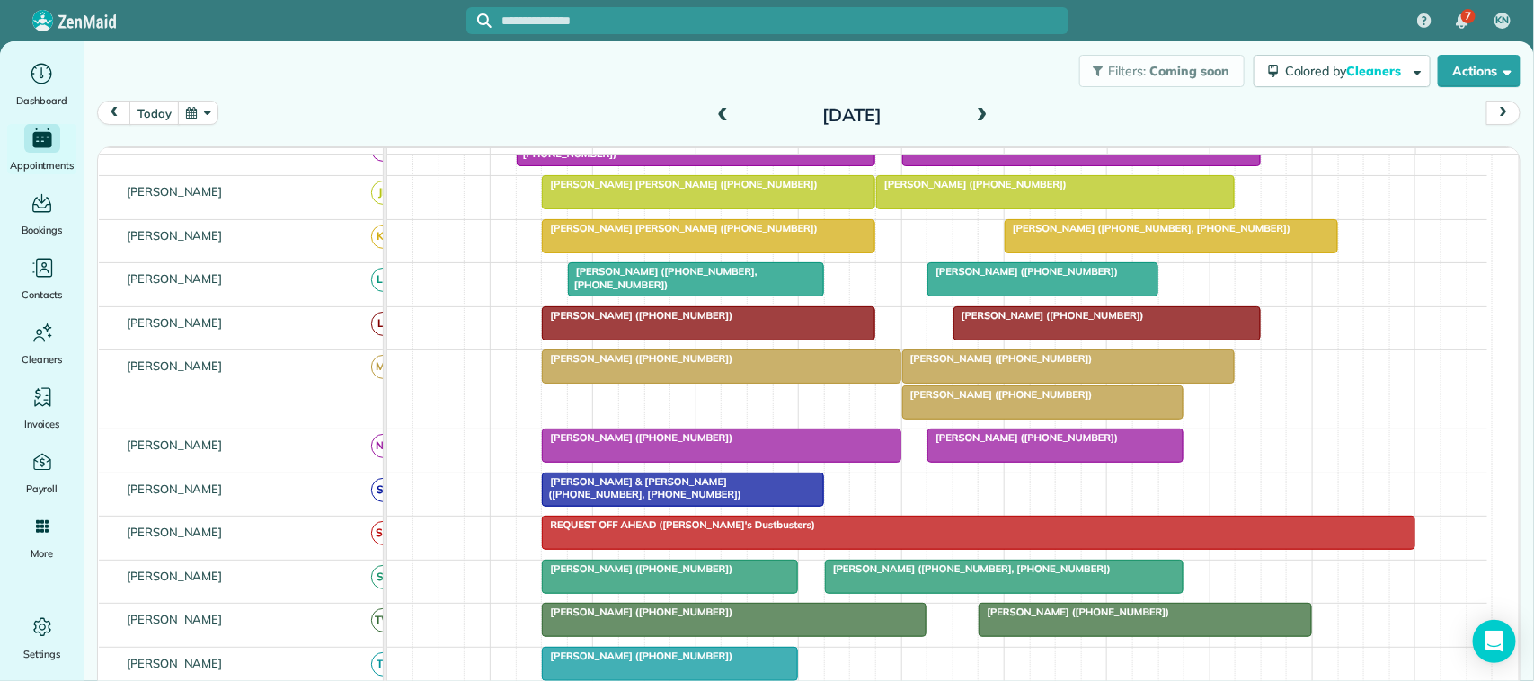
scroll to position [225, 0]
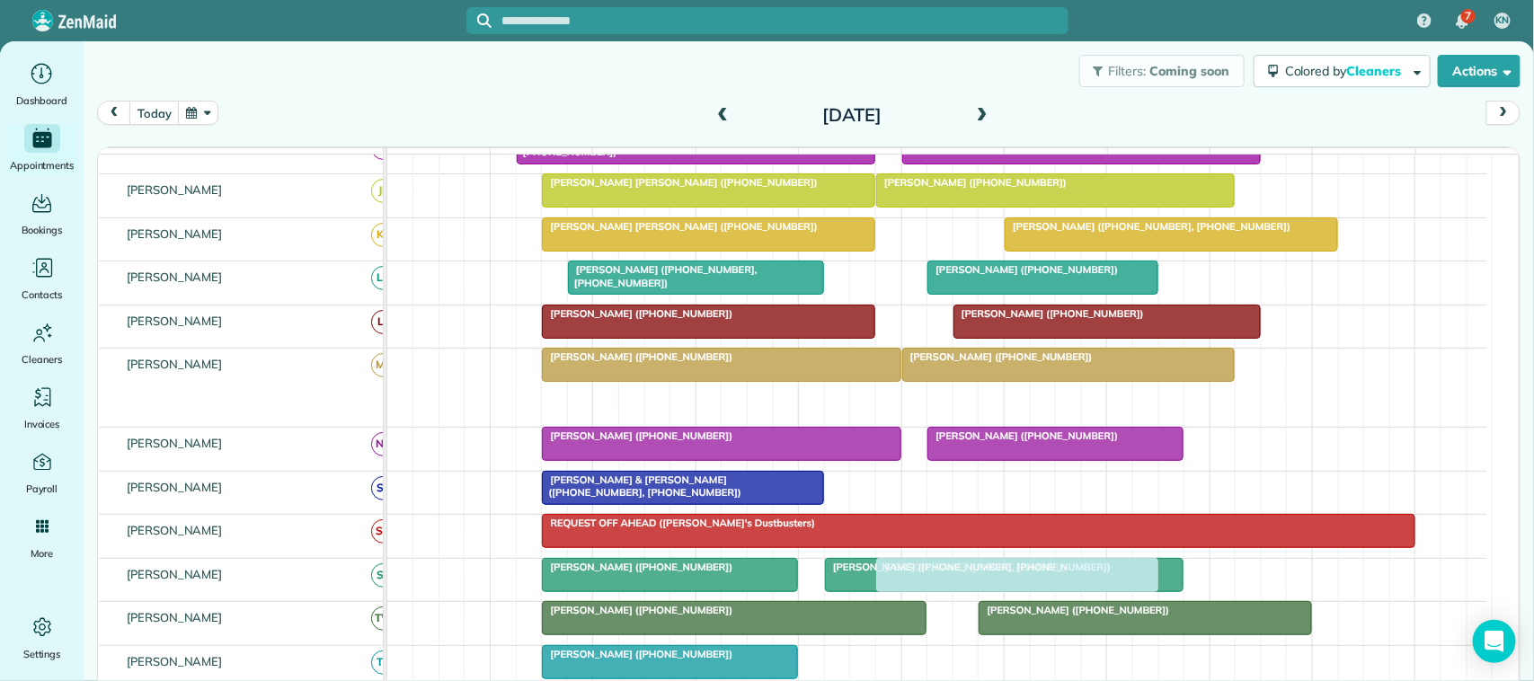
drag, startPoint x: 995, startPoint y: 427, endPoint x: 981, endPoint y: 599, distance: 172.3
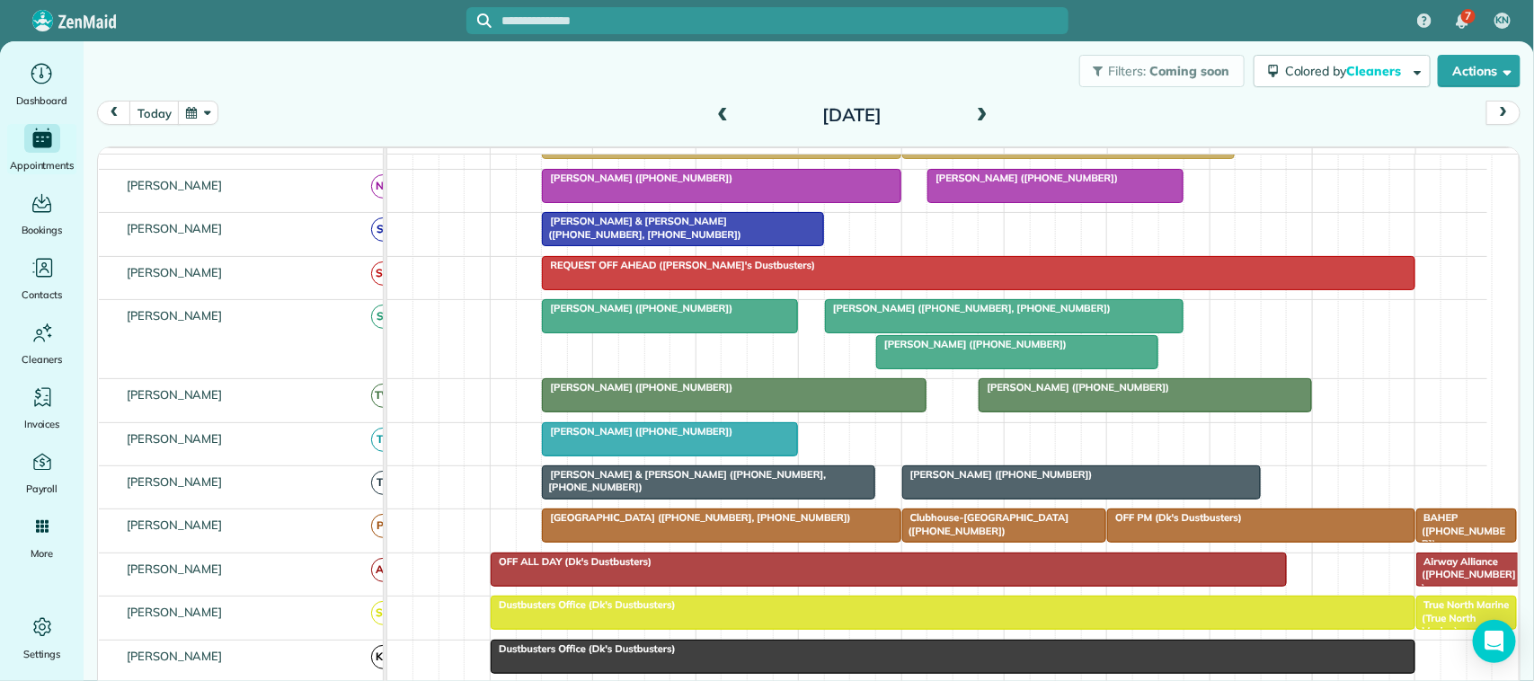
scroll to position [449, 0]
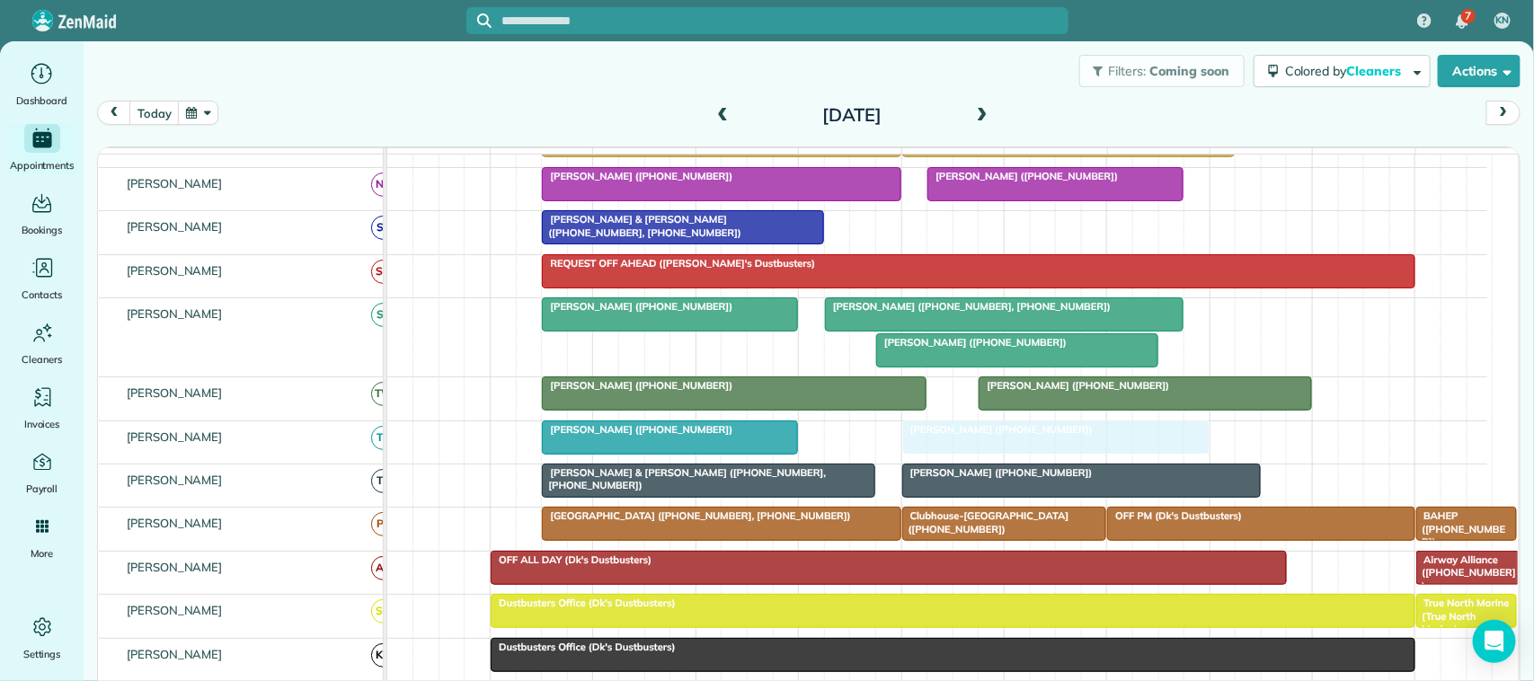
drag, startPoint x: 967, startPoint y: 256, endPoint x: 956, endPoint y: 466, distance: 209.8
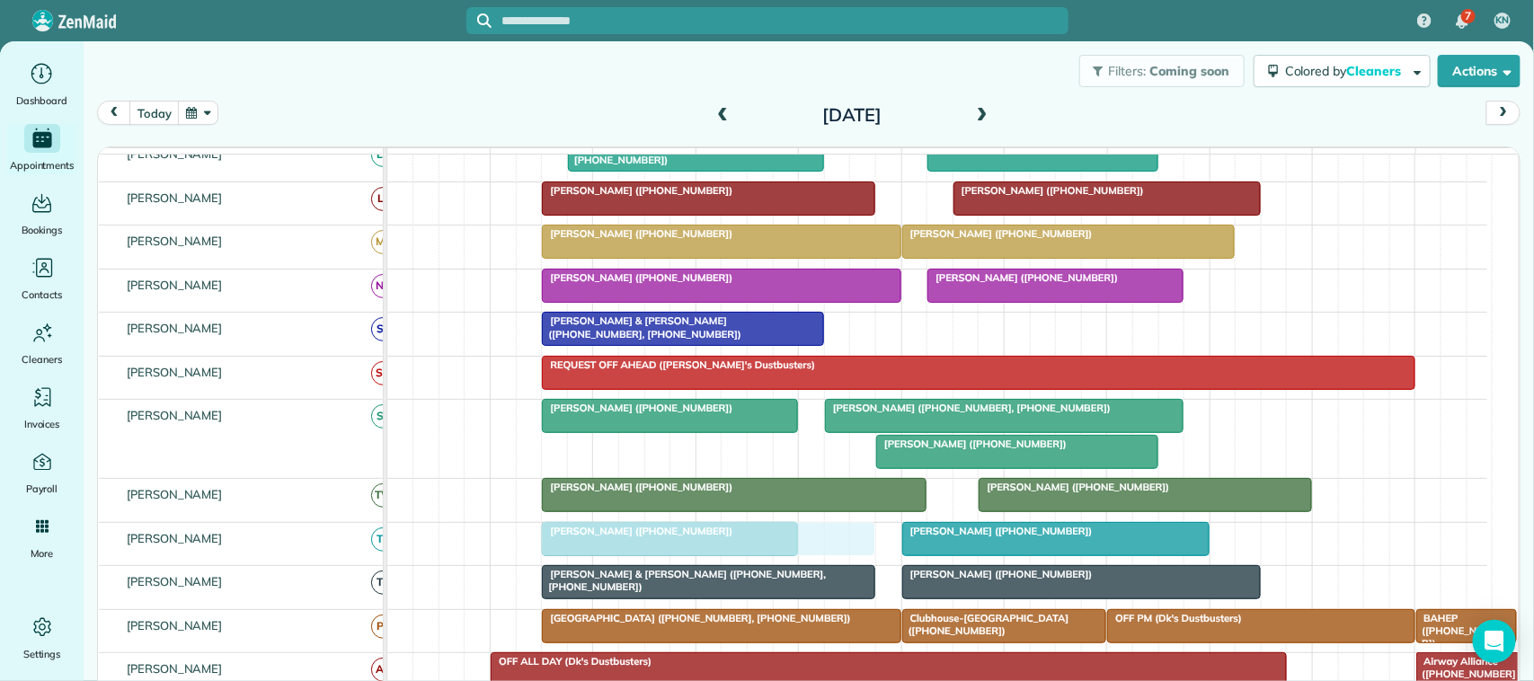
drag, startPoint x: 572, startPoint y: 342, endPoint x: 594, endPoint y: 551, distance: 209.8
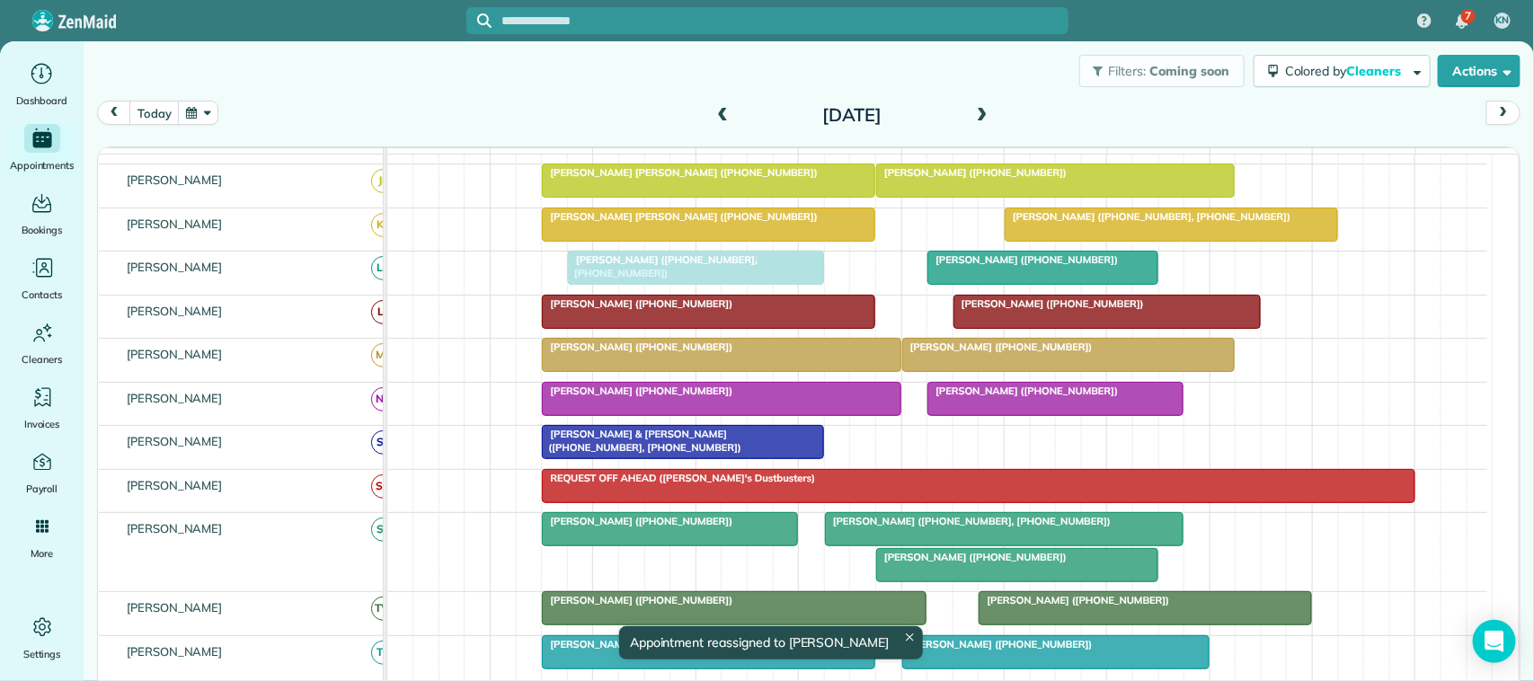
drag, startPoint x: 609, startPoint y: 595, endPoint x: 626, endPoint y: 298, distance: 298.0
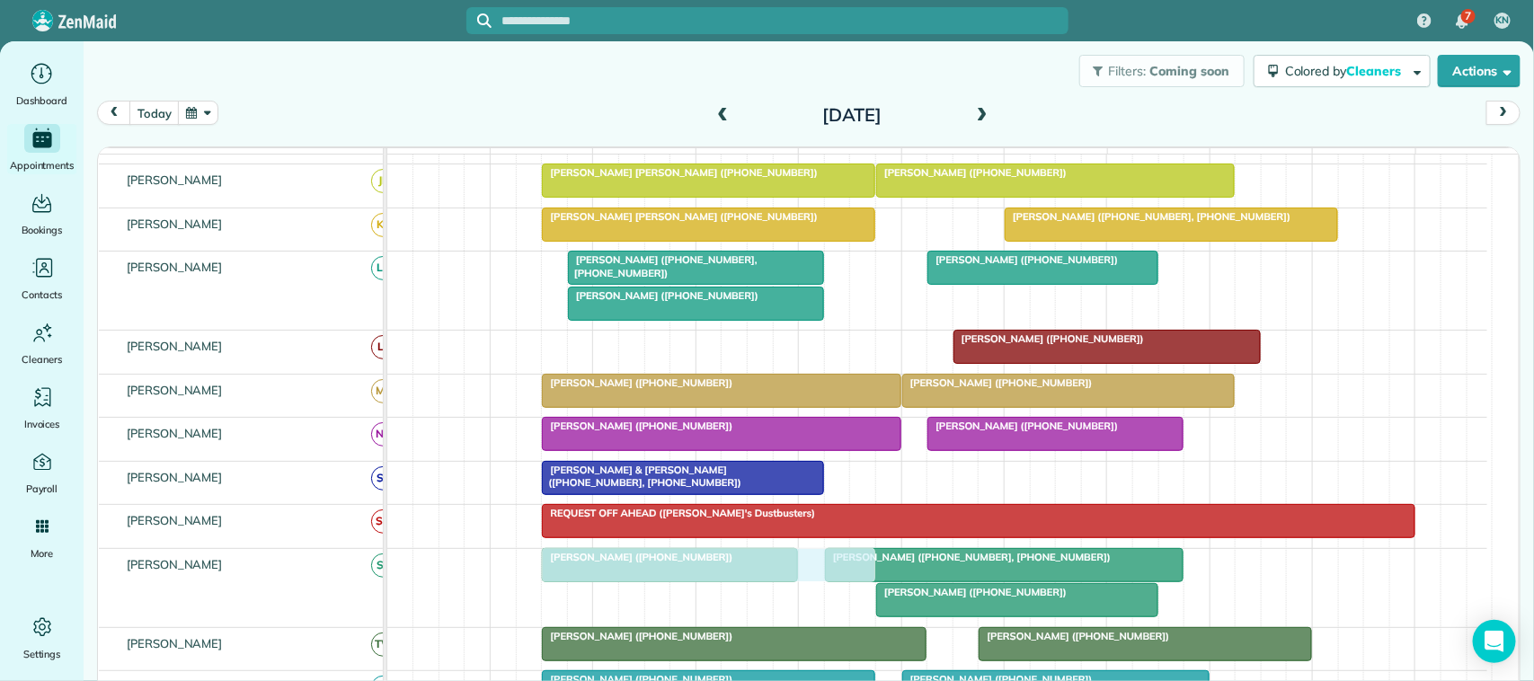
drag, startPoint x: 643, startPoint y: 364, endPoint x: 638, endPoint y: 591, distance: 226.6
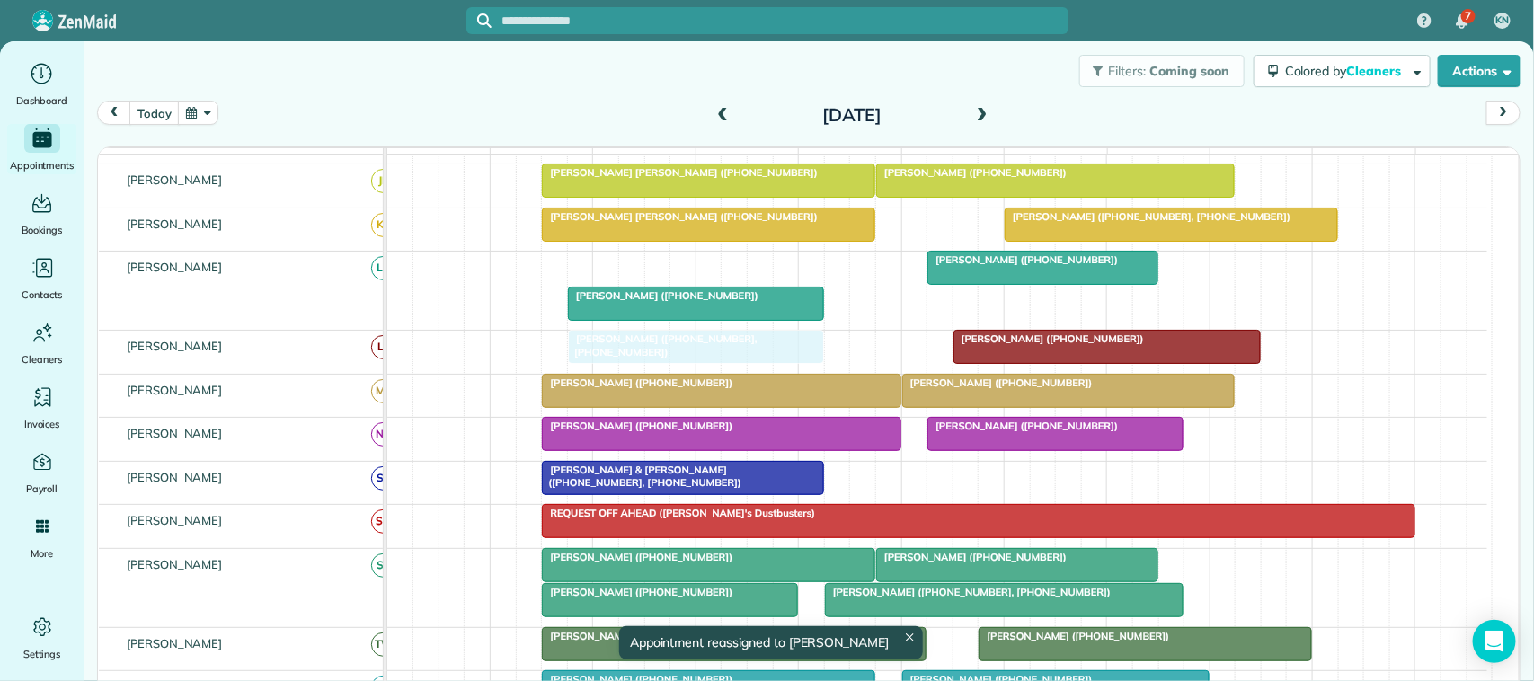
drag, startPoint x: 654, startPoint y: 283, endPoint x: 657, endPoint y: 349, distance: 65.7
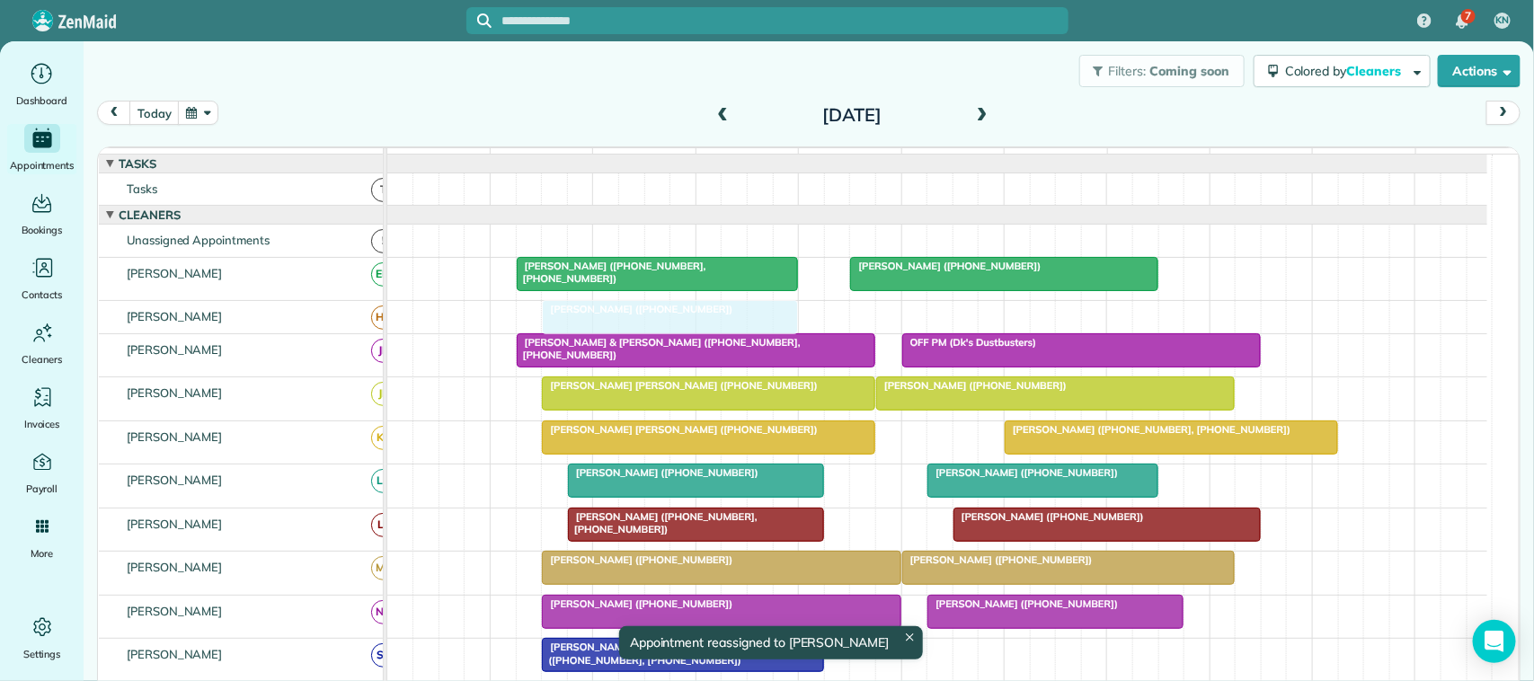
drag, startPoint x: 598, startPoint y: 587, endPoint x: 609, endPoint y: 389, distance: 198.1
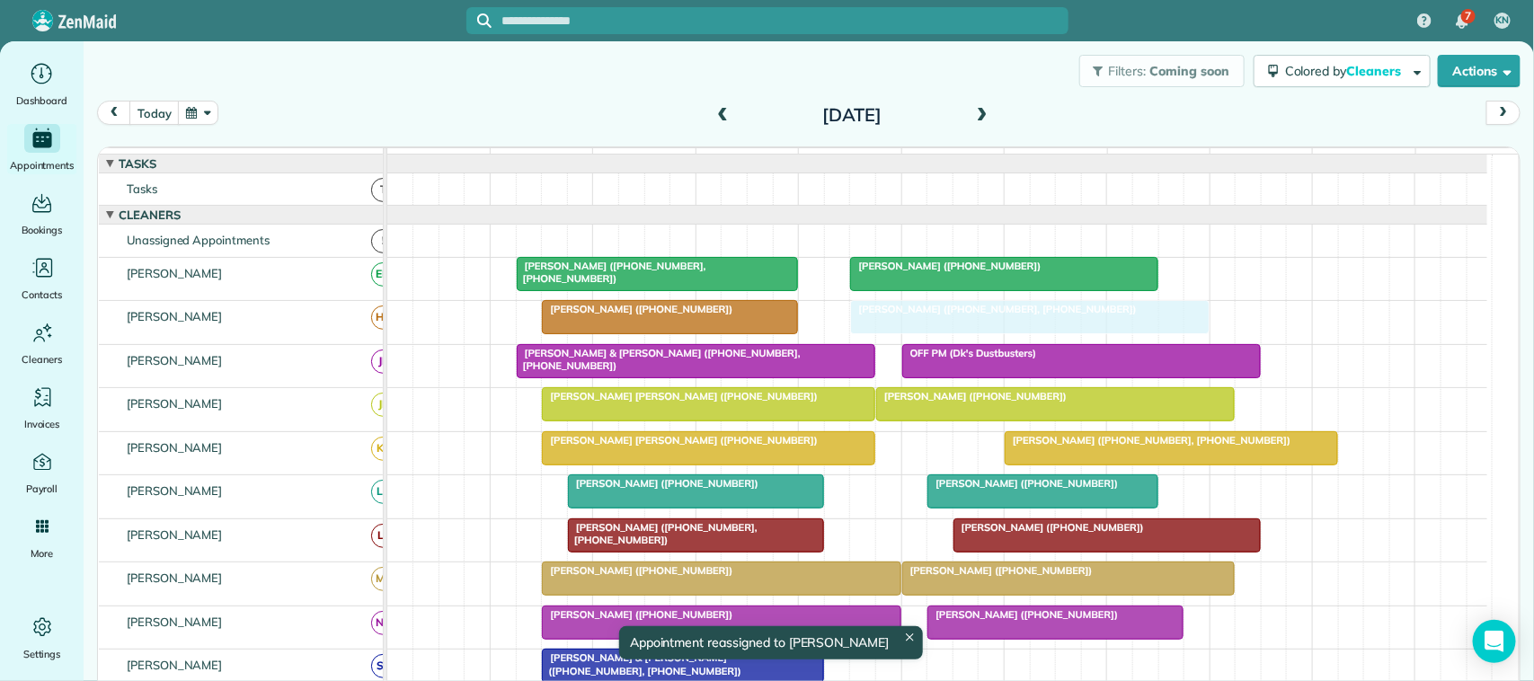
drag, startPoint x: 905, startPoint y: 590, endPoint x: 931, endPoint y: 337, distance: 253.9
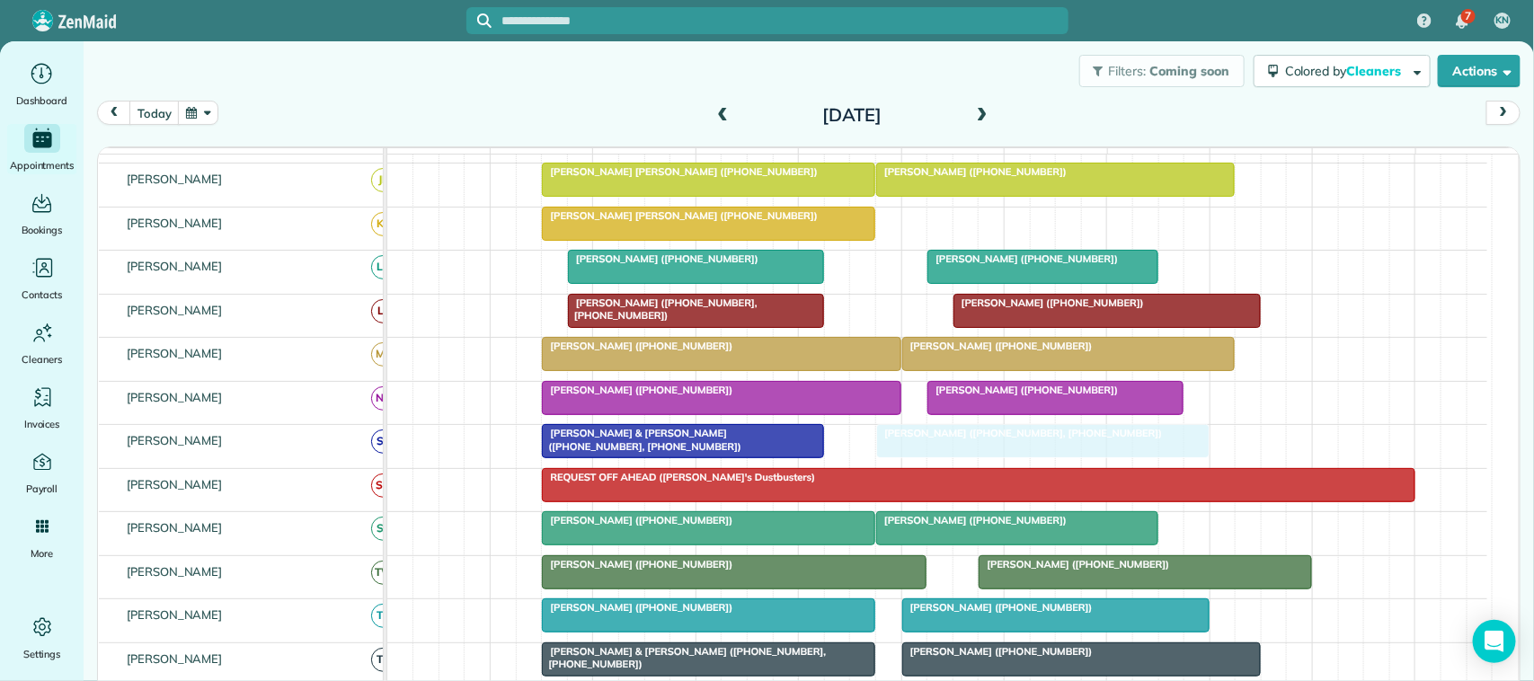
drag, startPoint x: 1074, startPoint y: 461, endPoint x: 951, endPoint y: 464, distance: 123.2
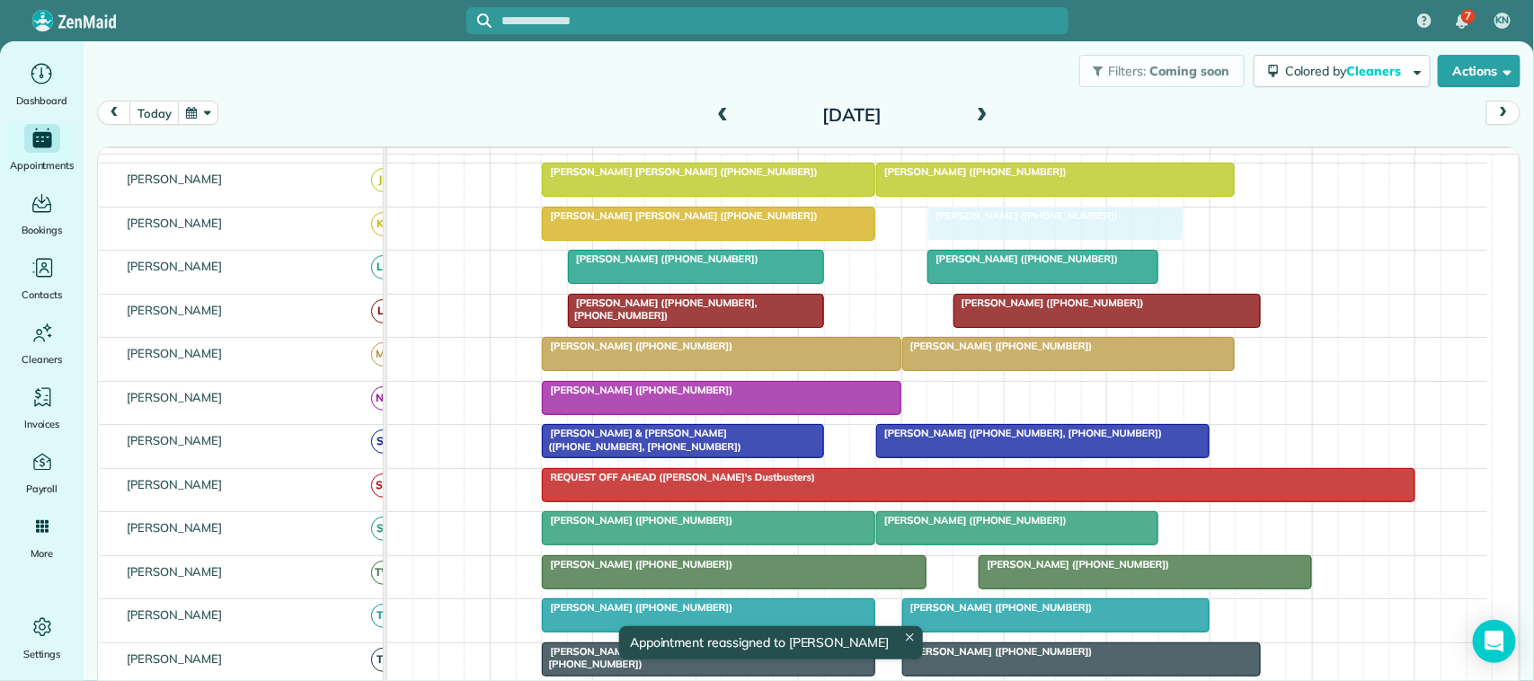
drag, startPoint x: 969, startPoint y: 415, endPoint x: 972, endPoint y: 262, distance: 153.7
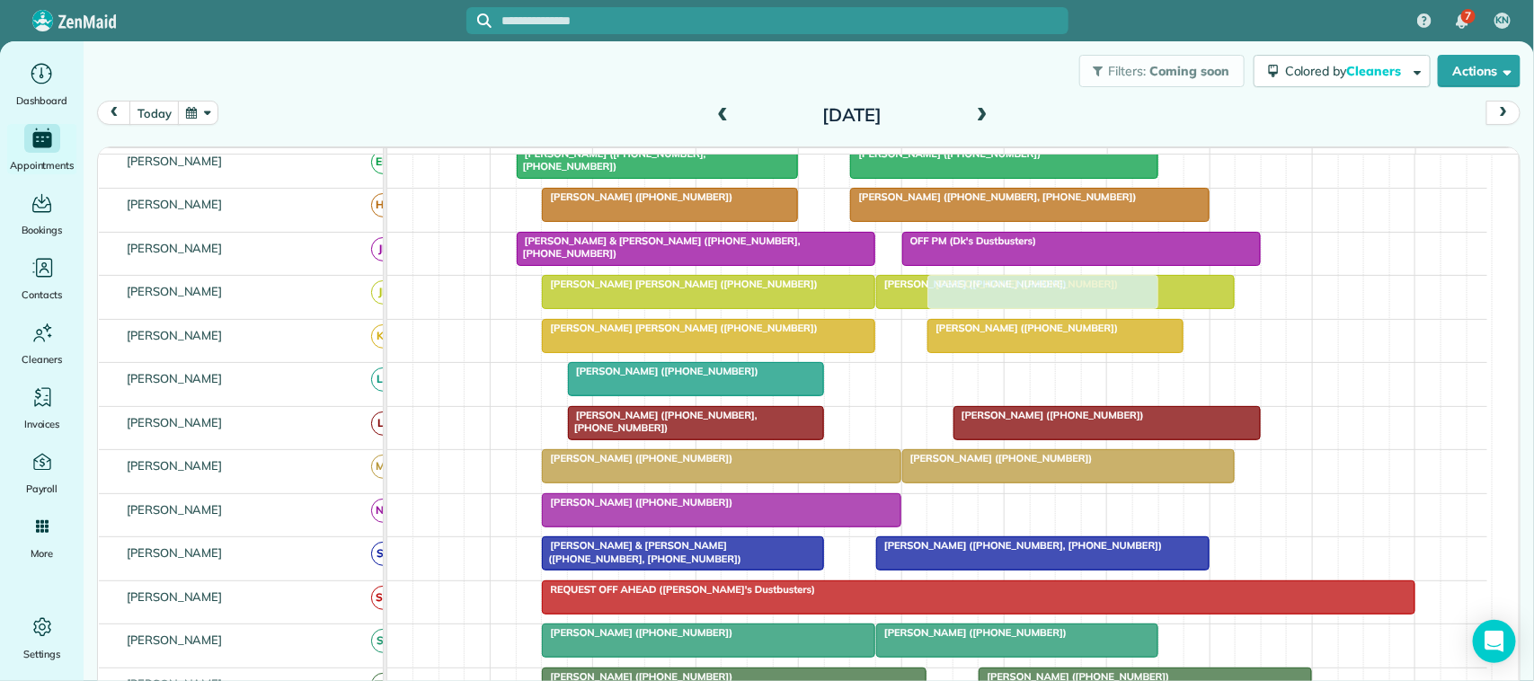
drag, startPoint x: 968, startPoint y: 285, endPoint x: 969, endPoint y: 299, distance: 14.4
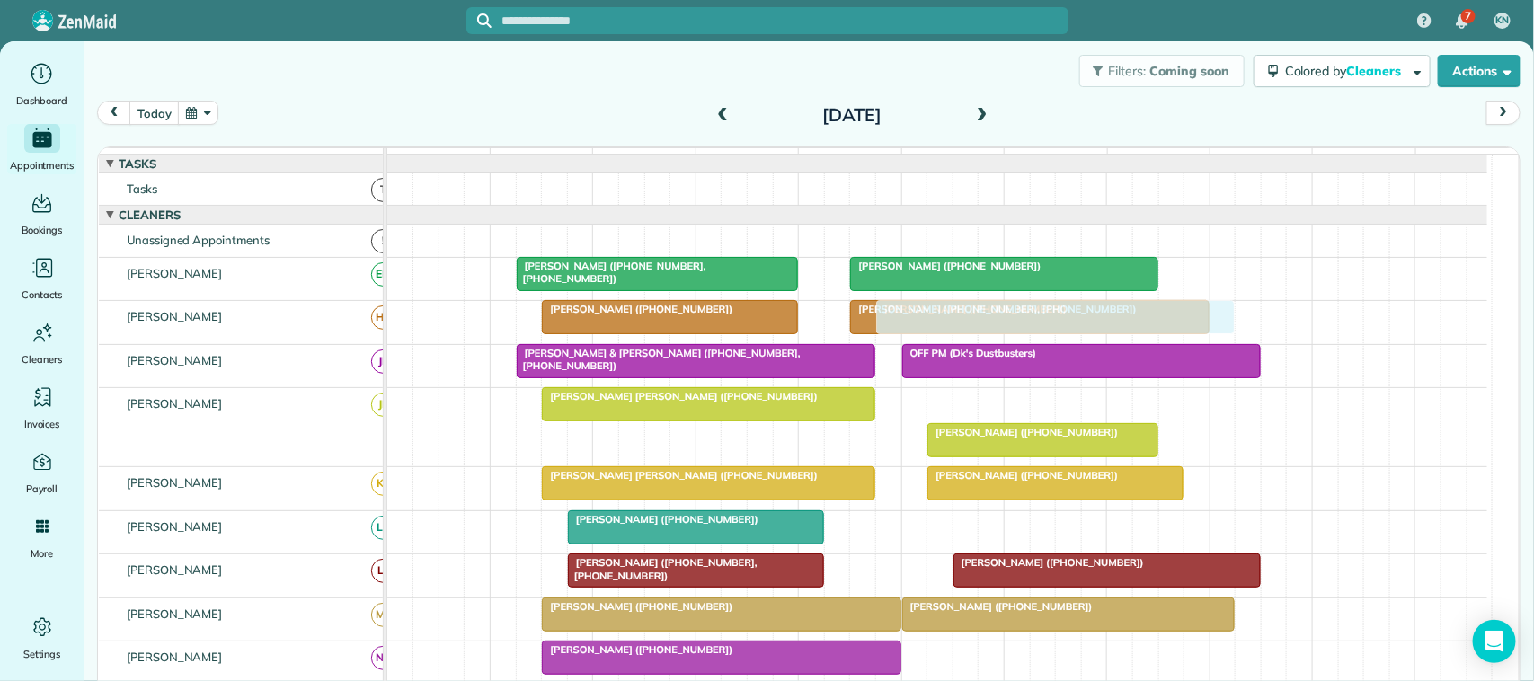
drag, startPoint x: 906, startPoint y: 425, endPoint x: 899, endPoint y: 329, distance: 96.5
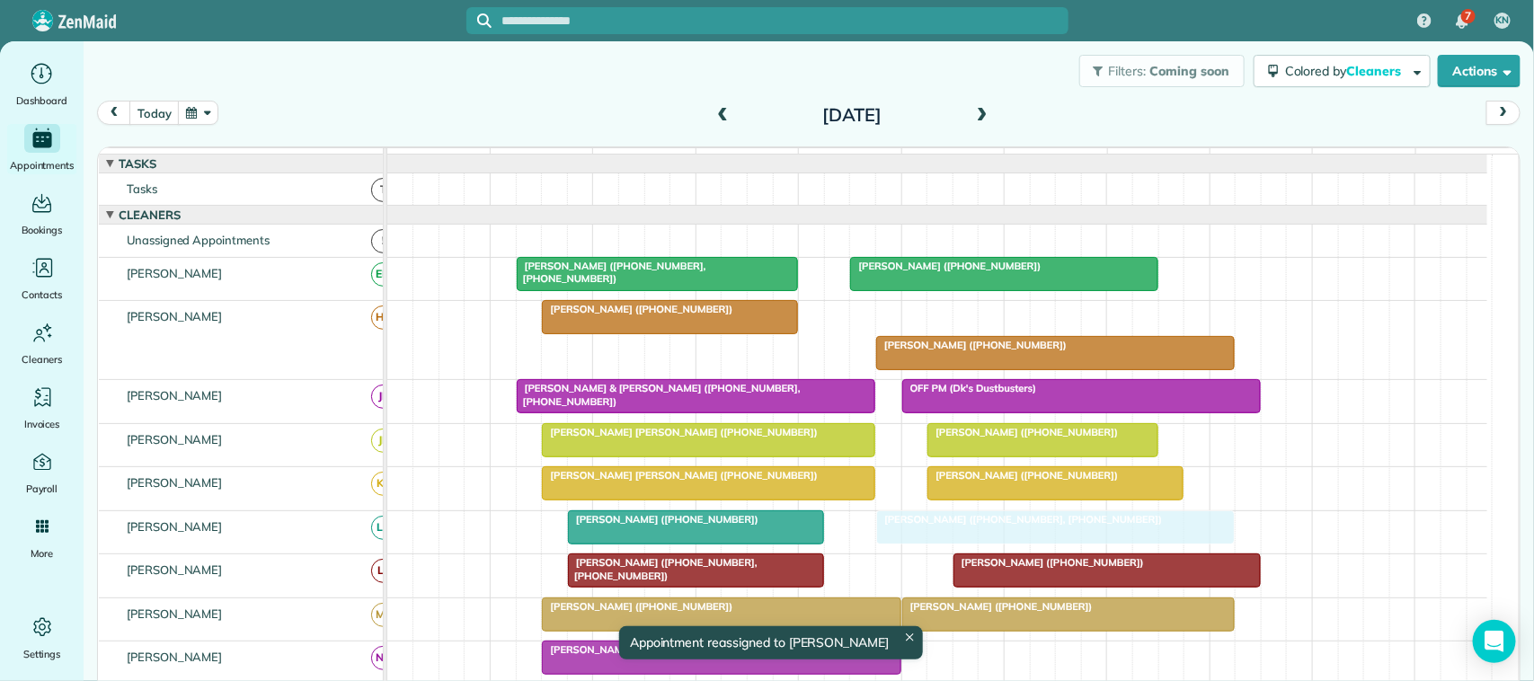
drag, startPoint x: 936, startPoint y: 337, endPoint x: 950, endPoint y: 550, distance: 213.5
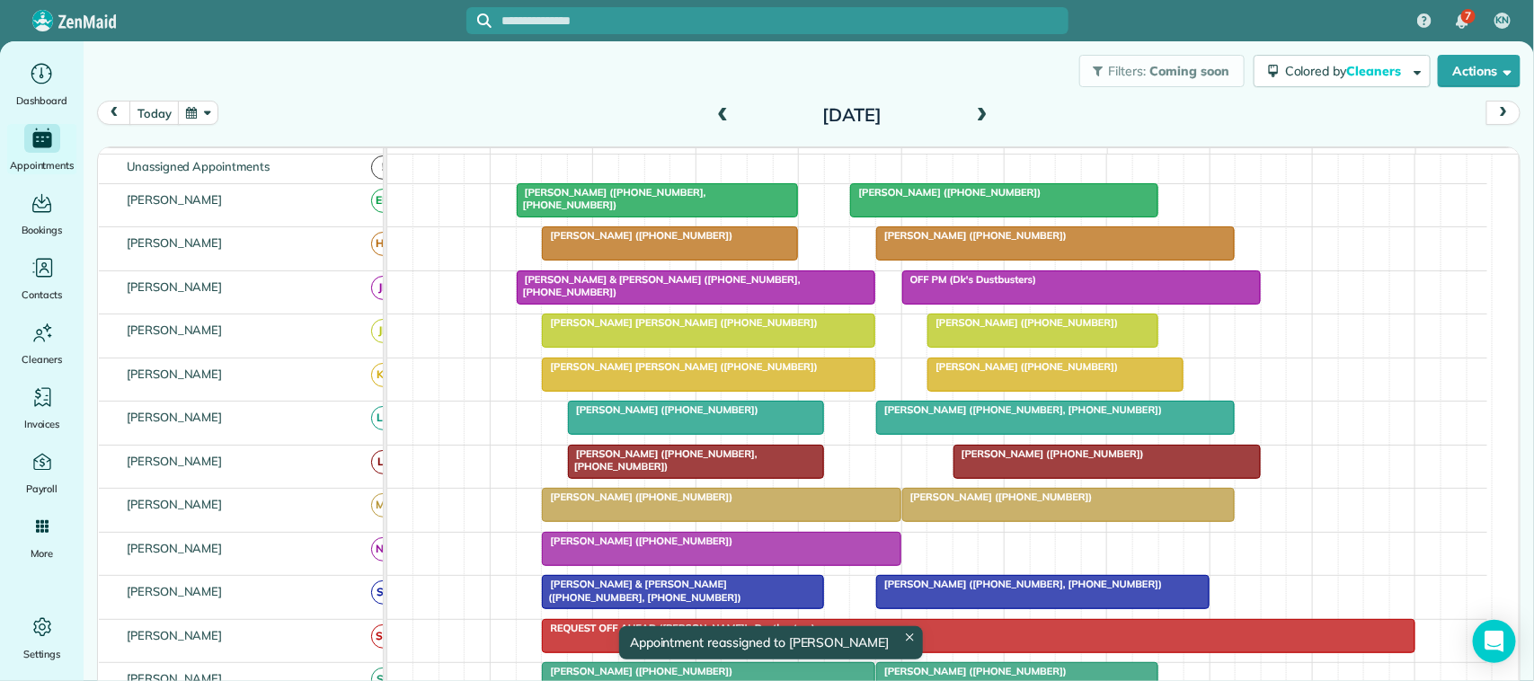
scroll to position [112, 0]
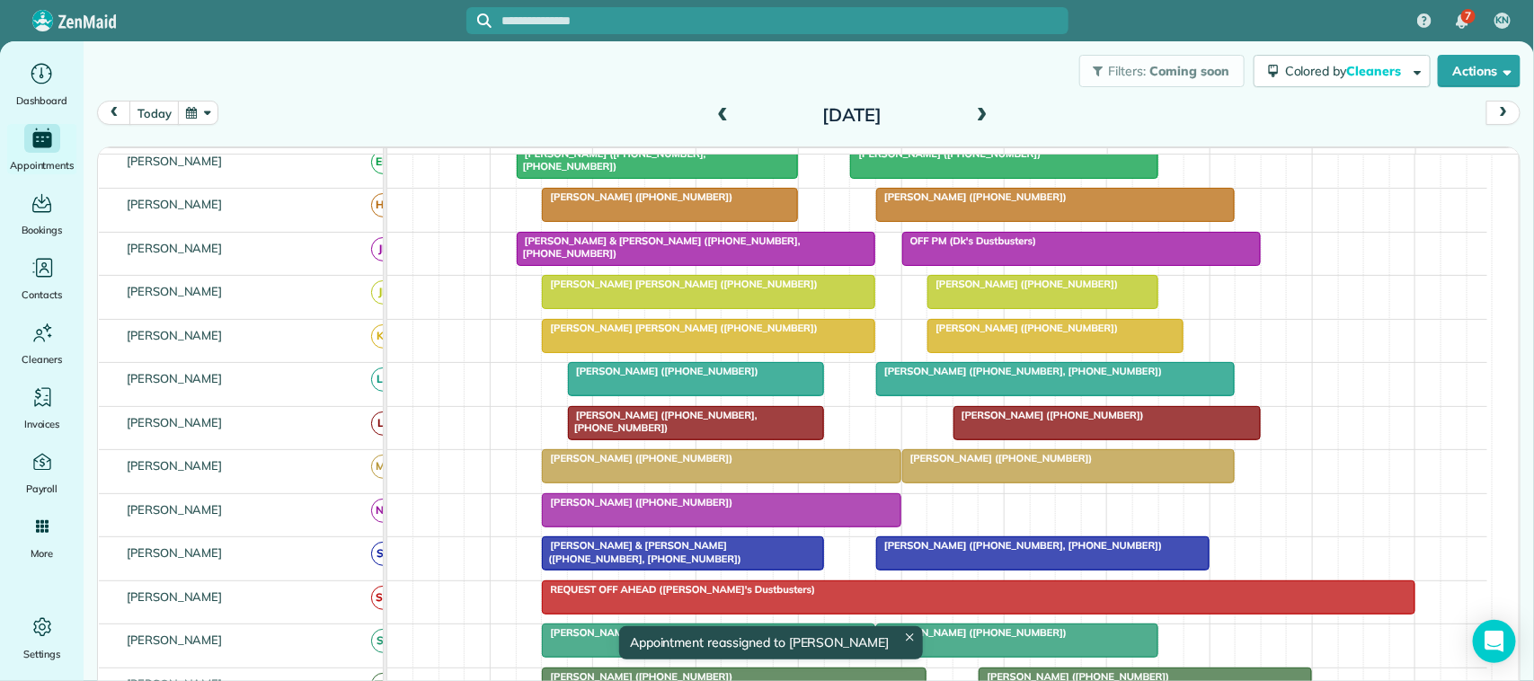
click at [963, 483] on div at bounding box center [1069, 466] width 332 height 32
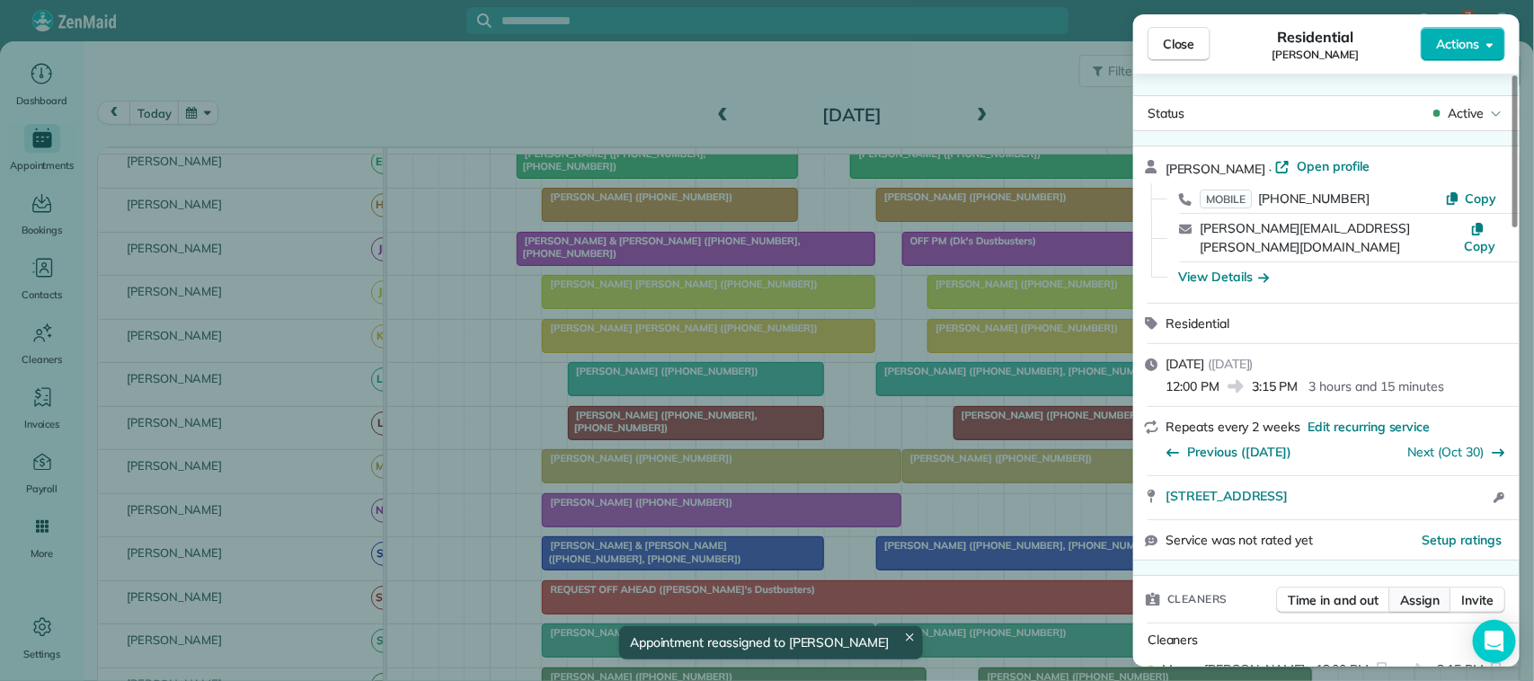
click at [1418, 591] on span "Assign" at bounding box center [1420, 600] width 40 height 18
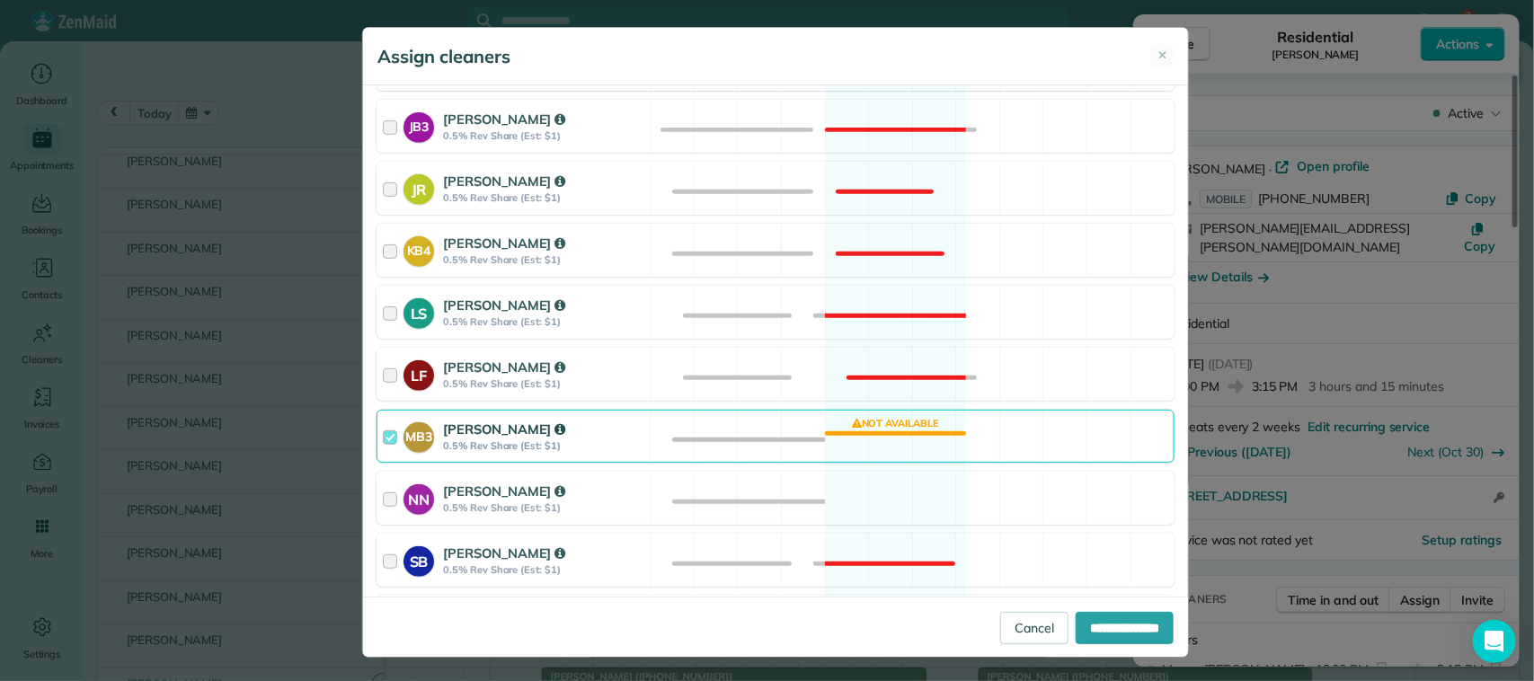
scroll to position [449, 0]
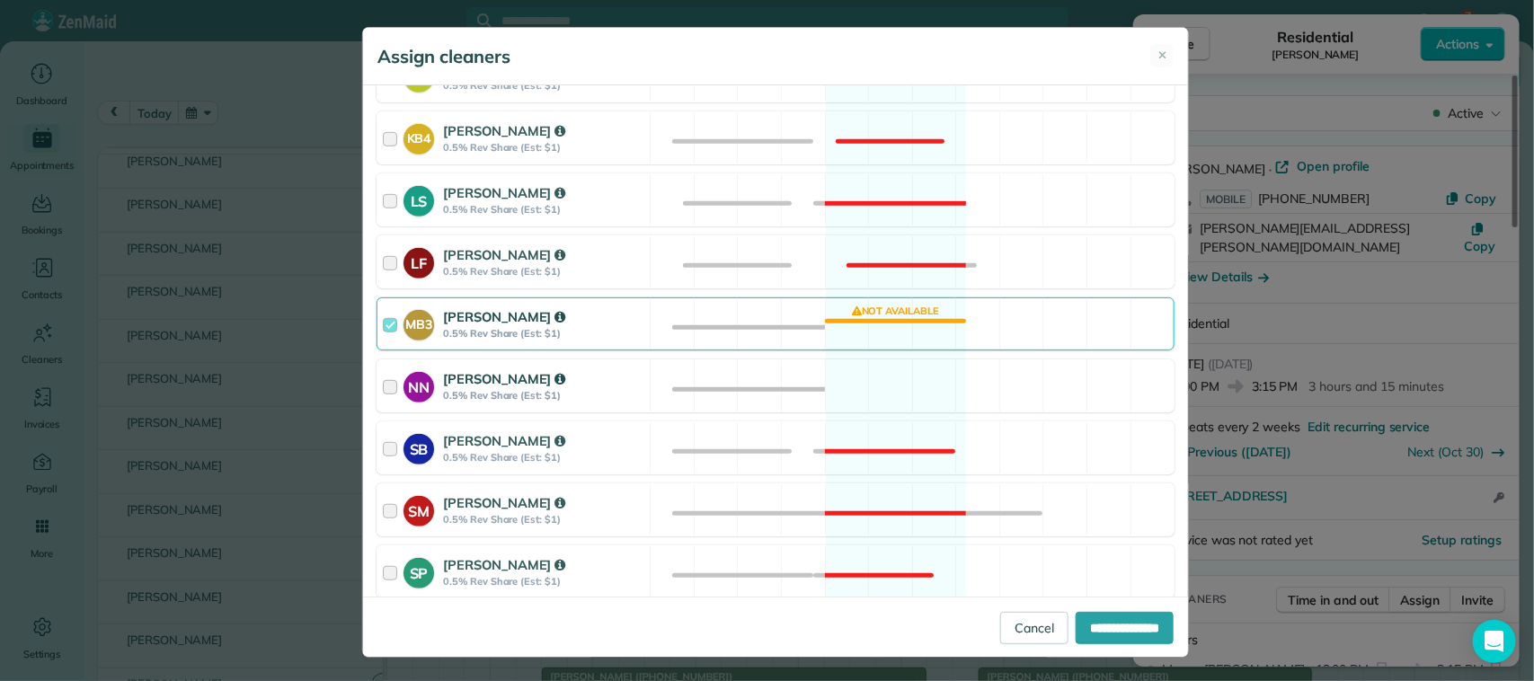
click at [584, 388] on div "[PERSON_NAME]" at bounding box center [543, 379] width 201 height 20
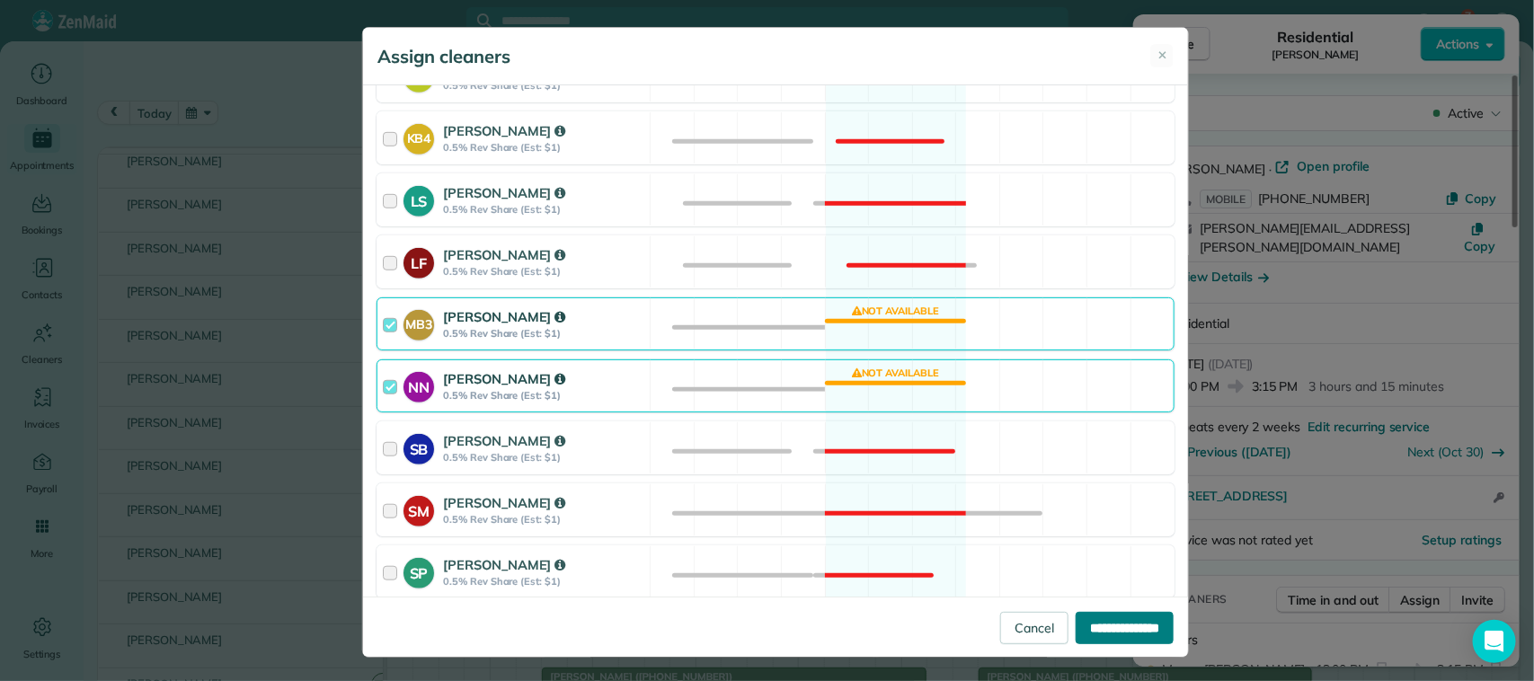
click at [1151, 618] on input "**********" at bounding box center [1125, 628] width 98 height 32
type input "**********"
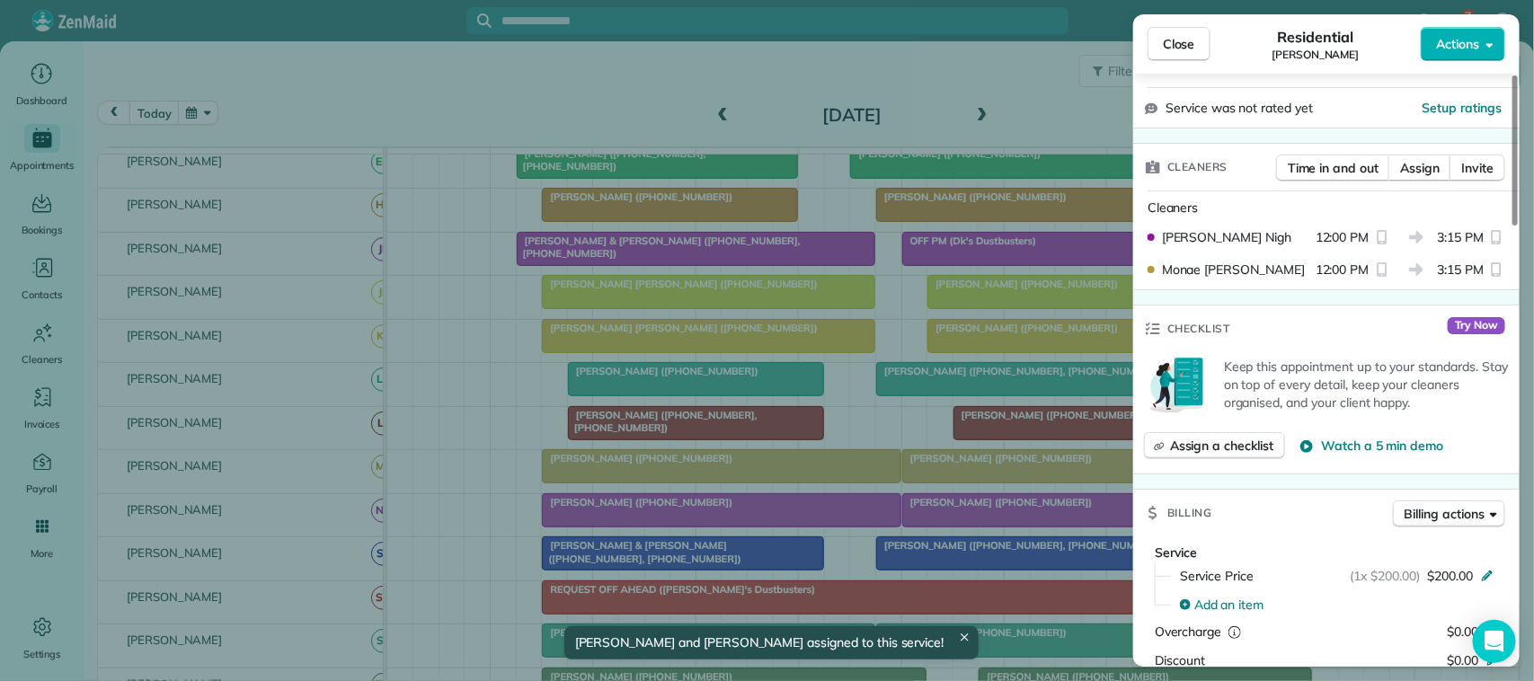
scroll to position [449, 0]
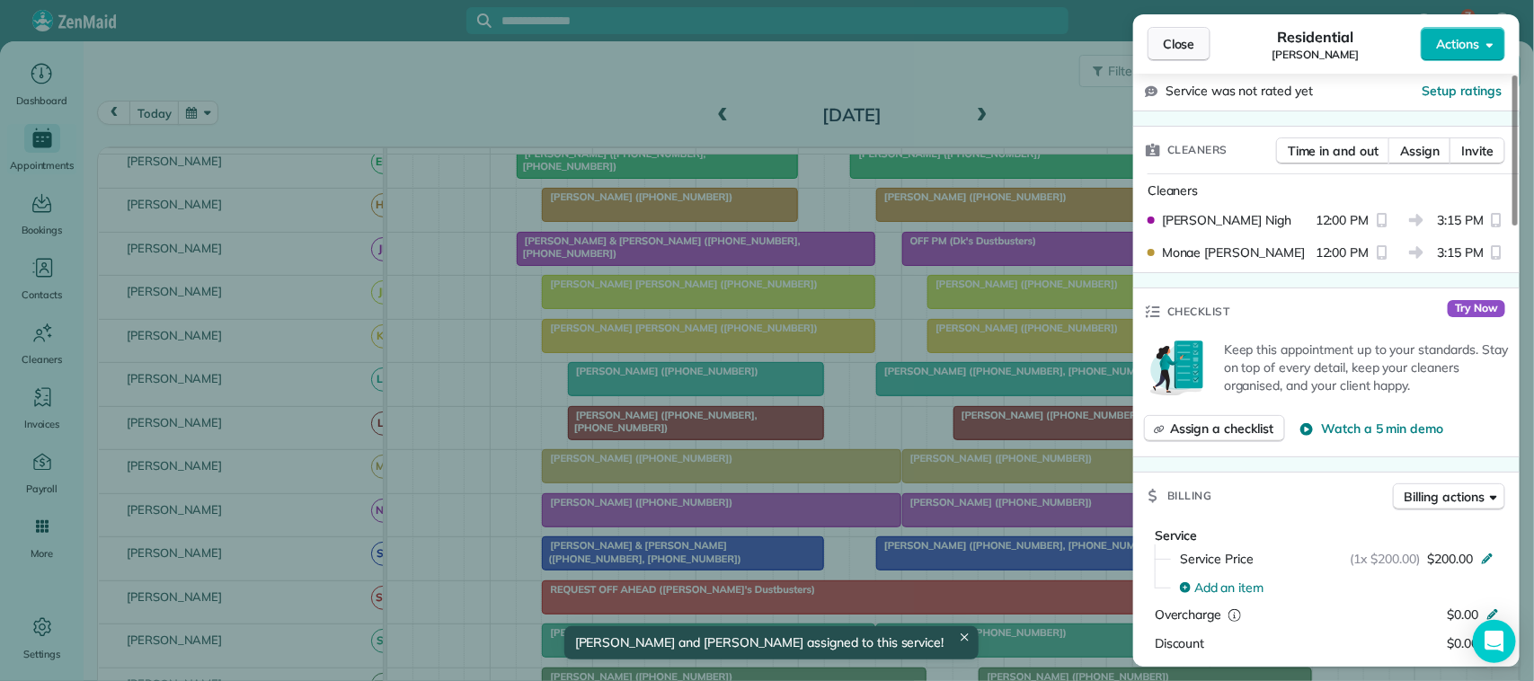
click at [1156, 38] on button "Close" at bounding box center [1179, 44] width 63 height 34
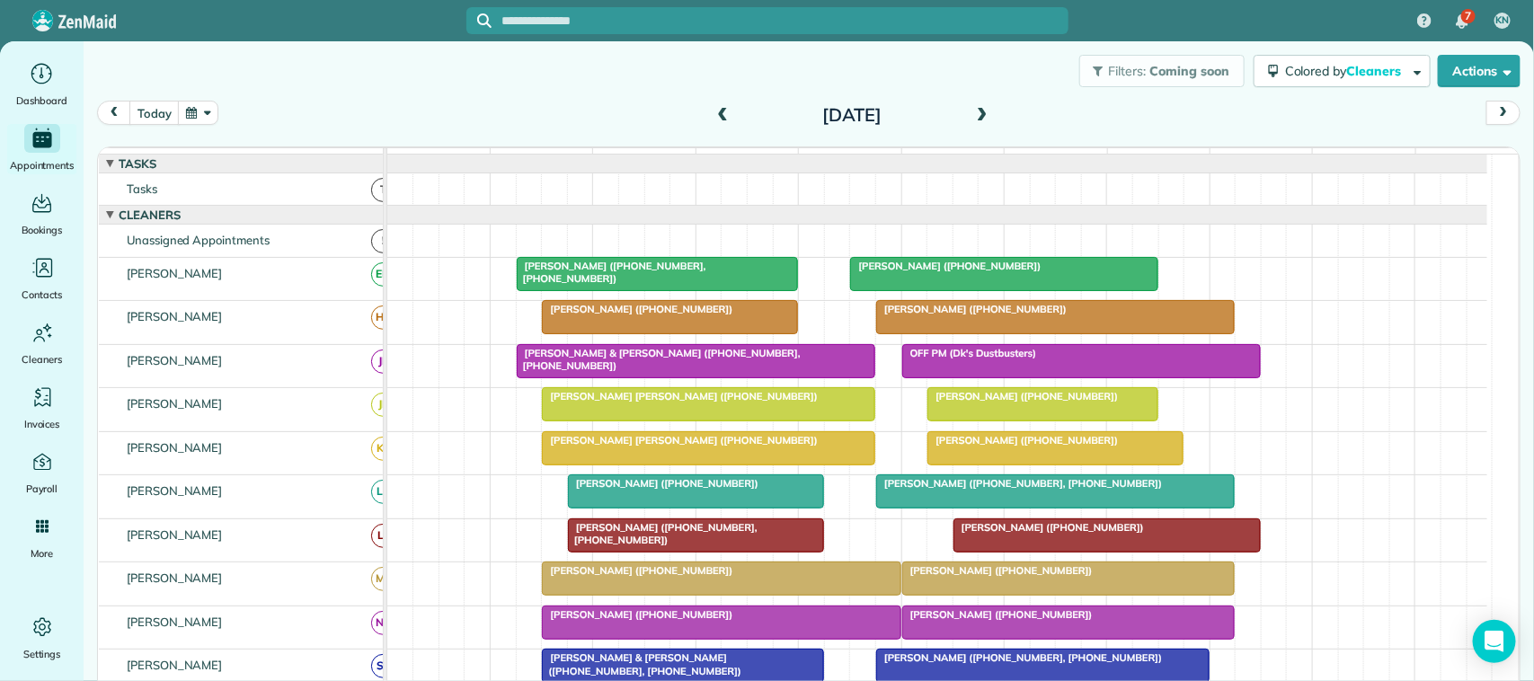
click at [715, 114] on span at bounding box center [723, 116] width 20 height 16
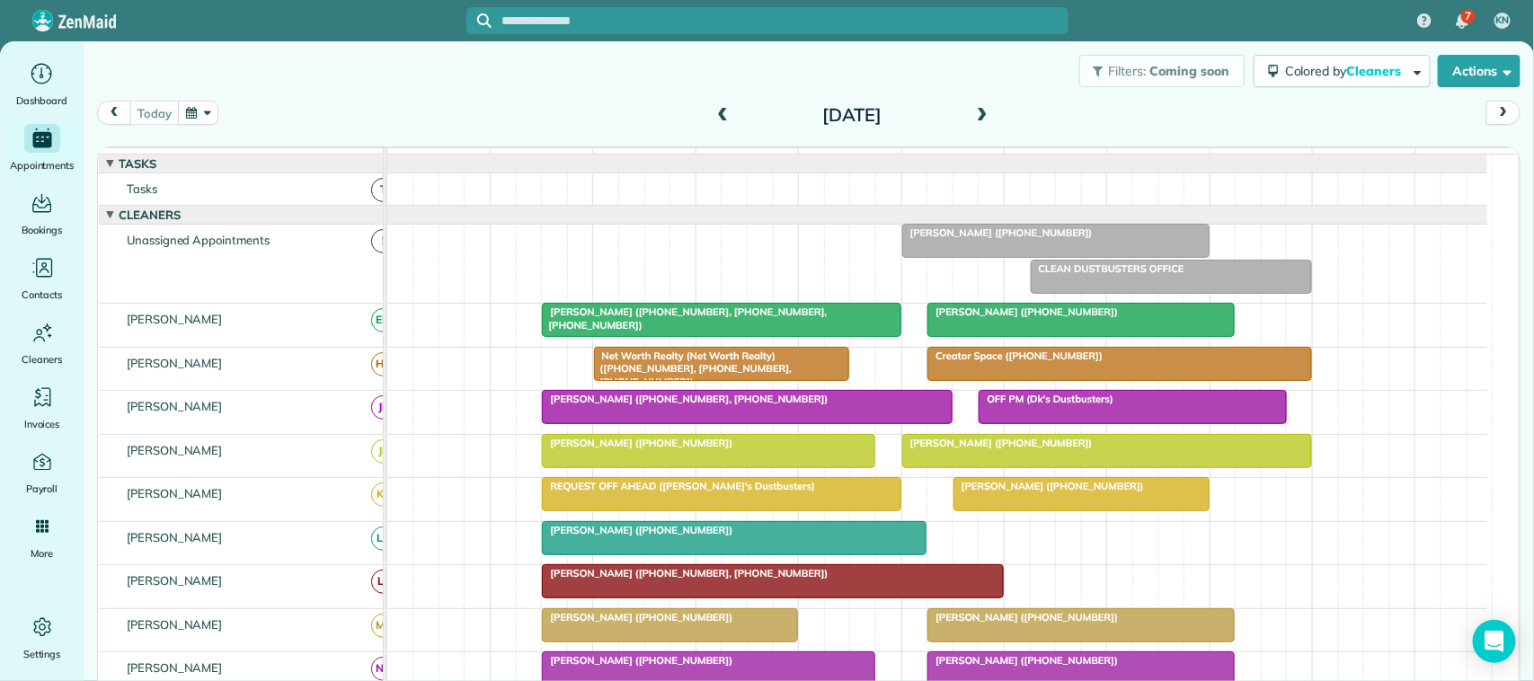
click at [715, 114] on span at bounding box center [723, 116] width 20 height 16
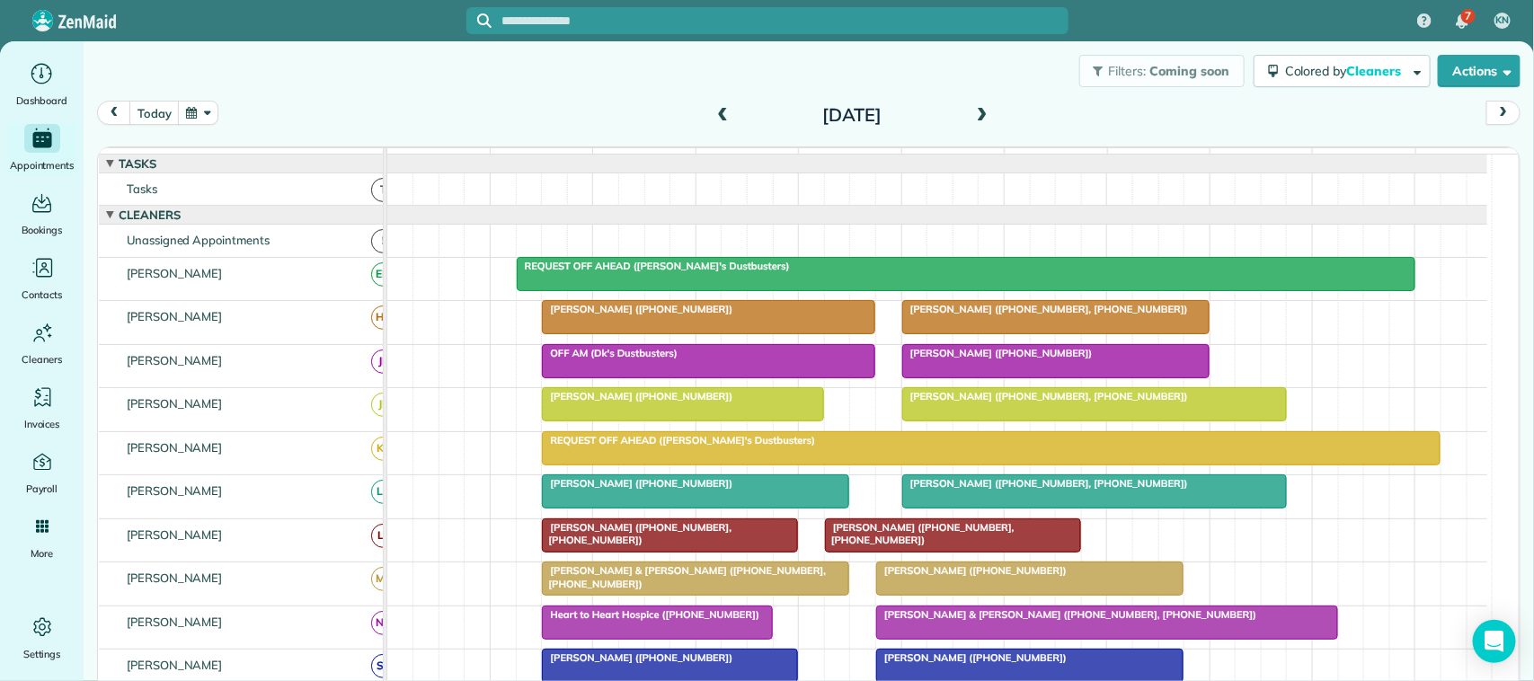
click at [715, 114] on span at bounding box center [723, 116] width 20 height 16
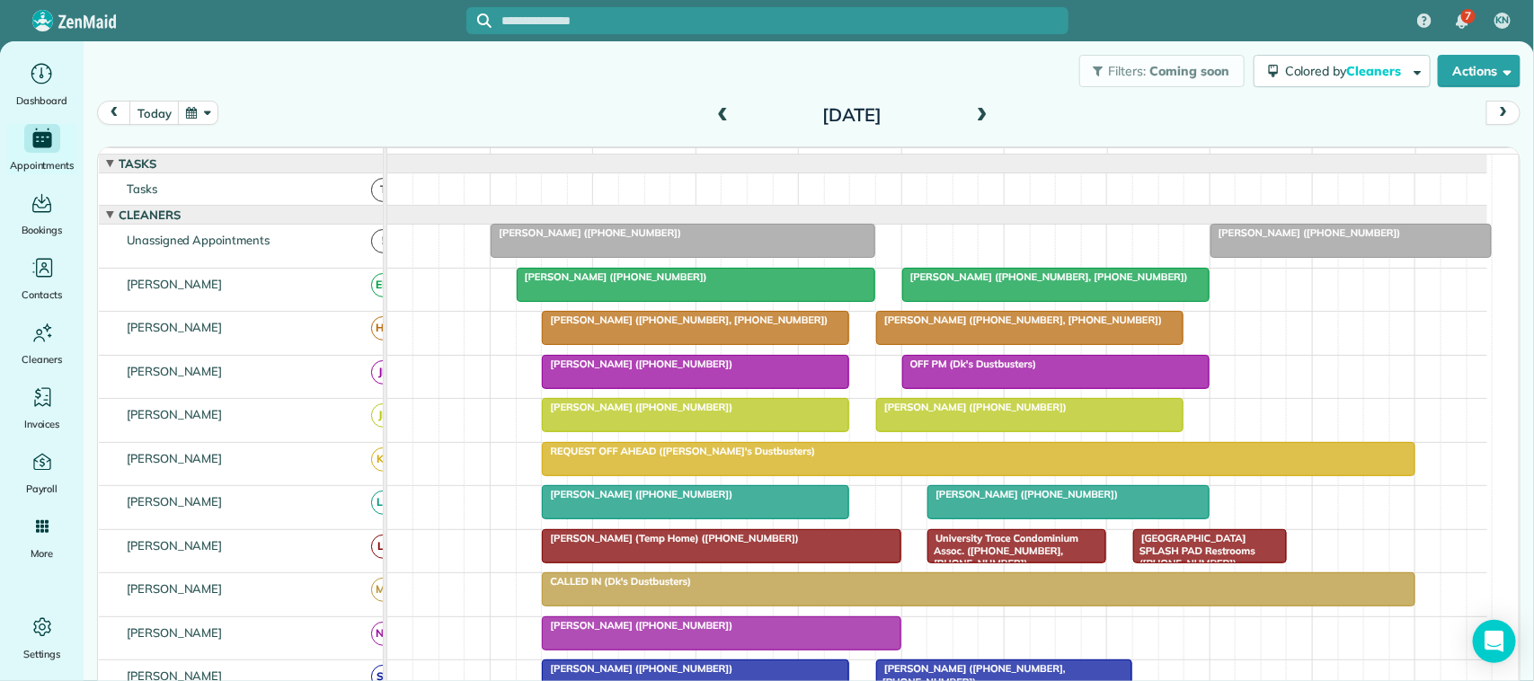
click at [1283, 257] on div at bounding box center [1352, 241] width 280 height 32
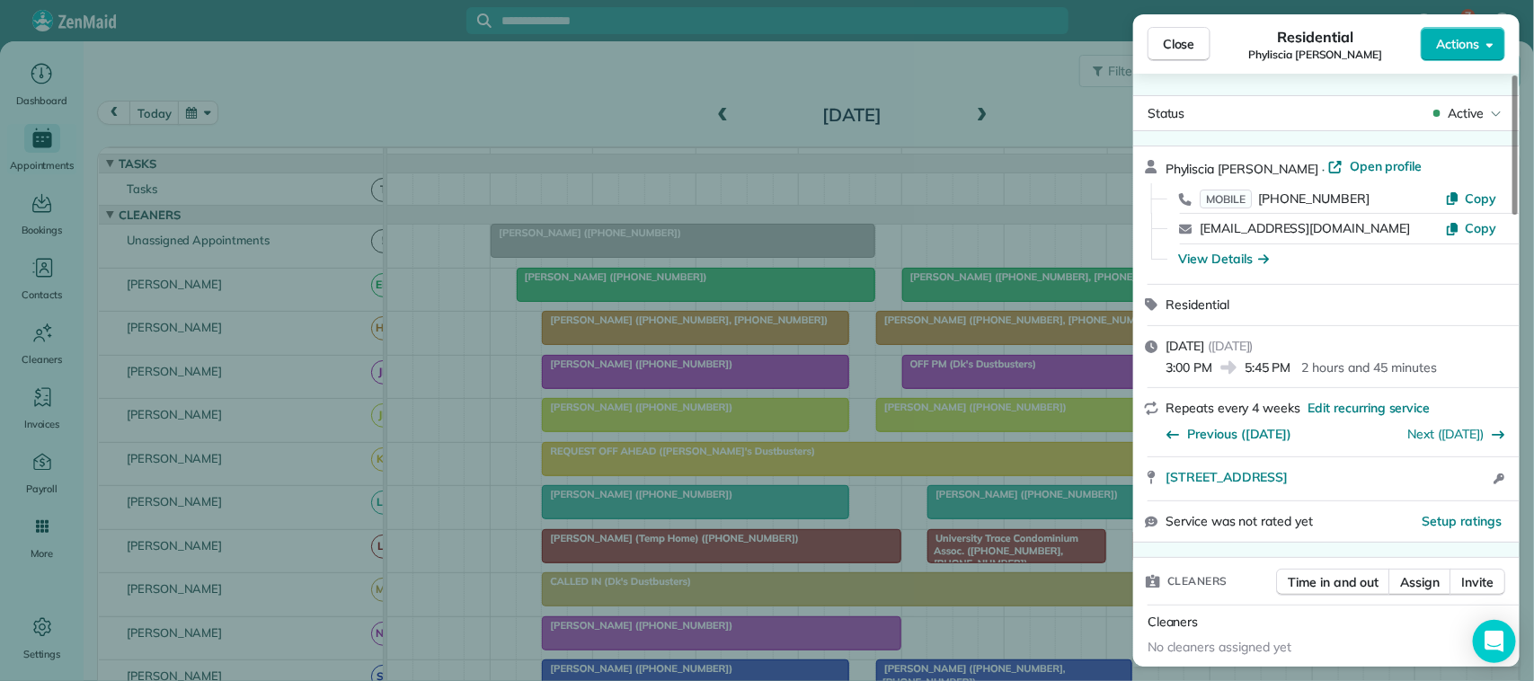
click at [1467, 45] on span "Actions" at bounding box center [1457, 44] width 43 height 18
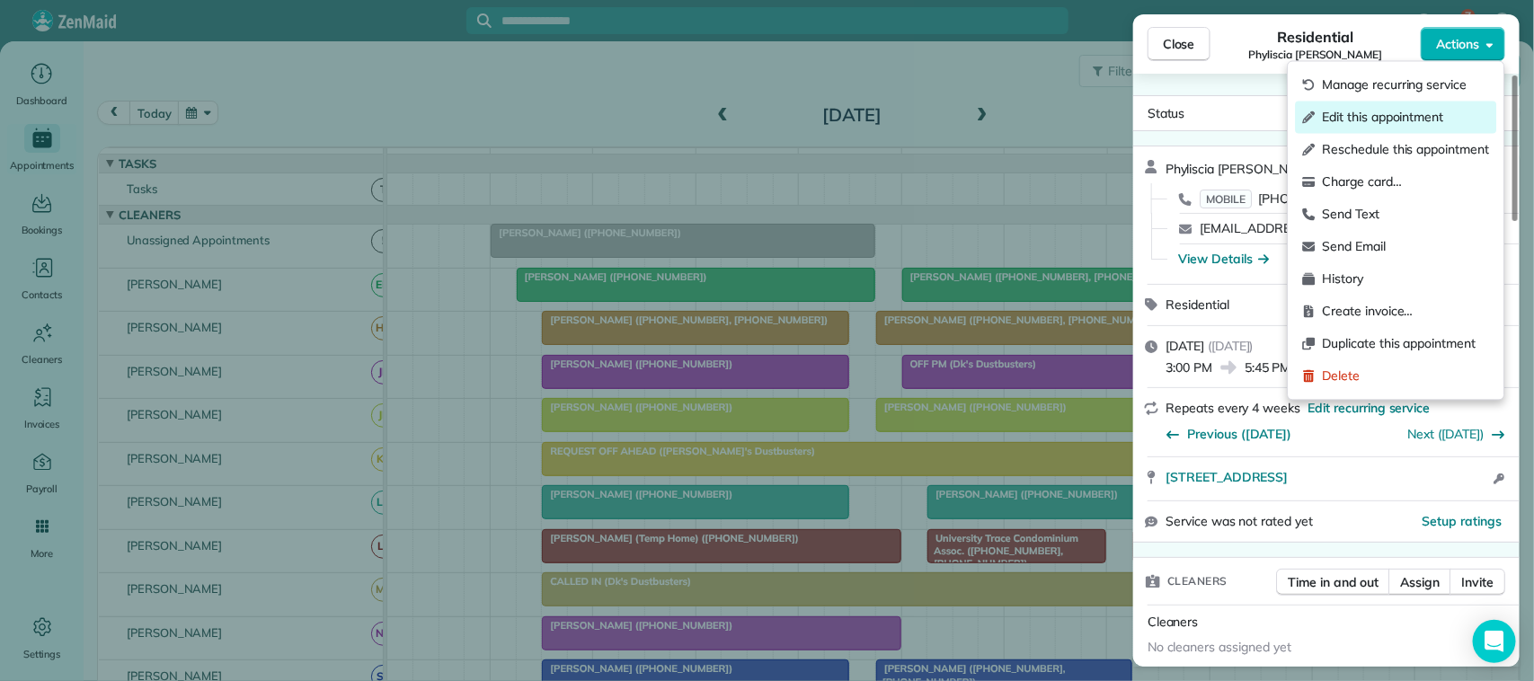
click at [1391, 128] on div "Edit this appointment" at bounding box center [1396, 118] width 201 height 32
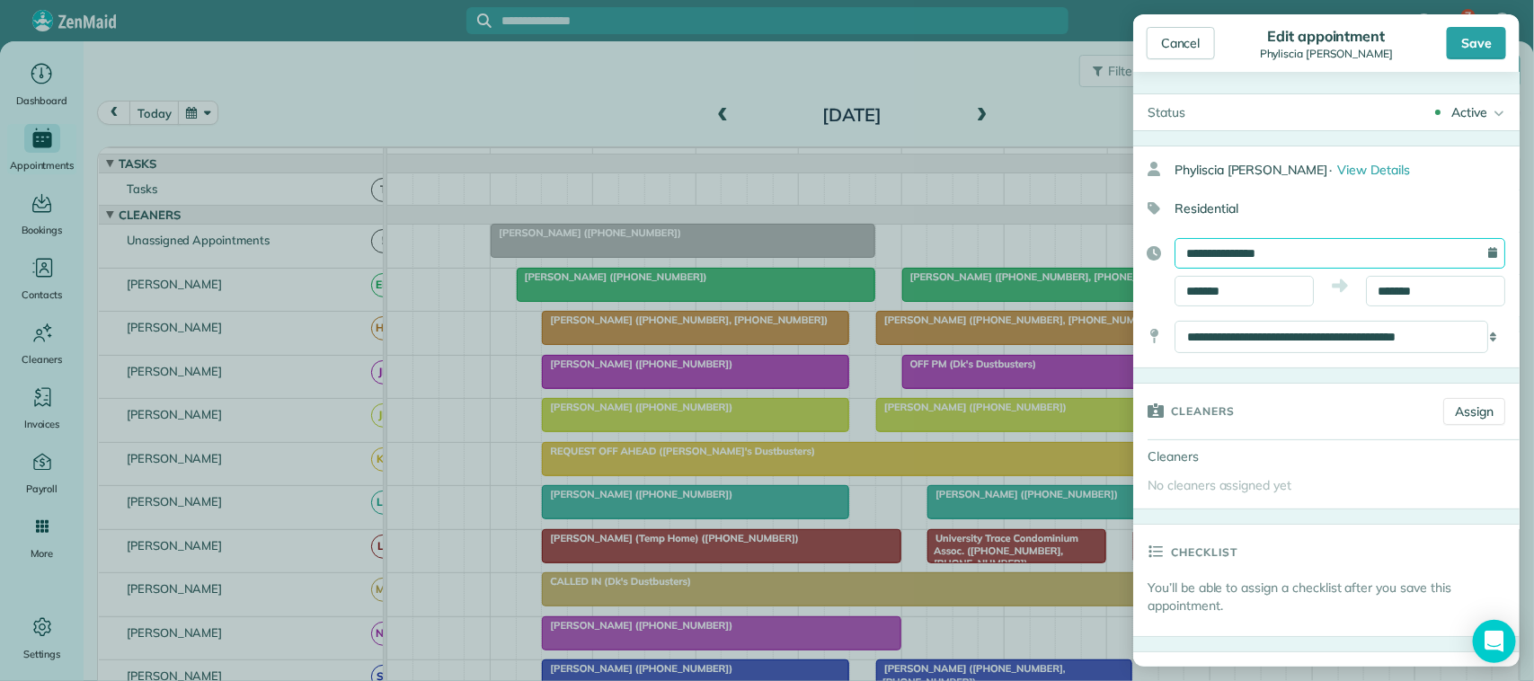
click at [1330, 256] on input "**********" at bounding box center [1340, 253] width 331 height 31
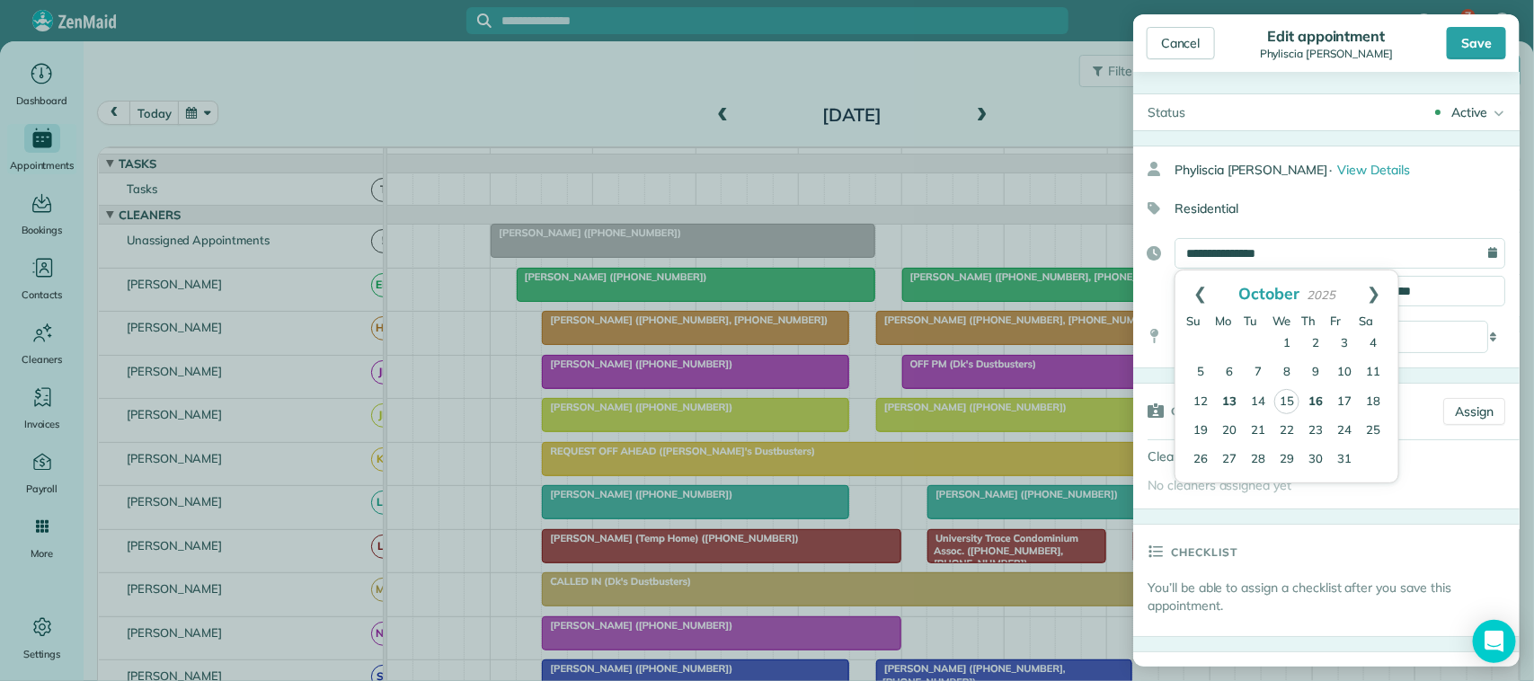
click at [1314, 402] on link "16" at bounding box center [1316, 402] width 29 height 29
type input "**********"
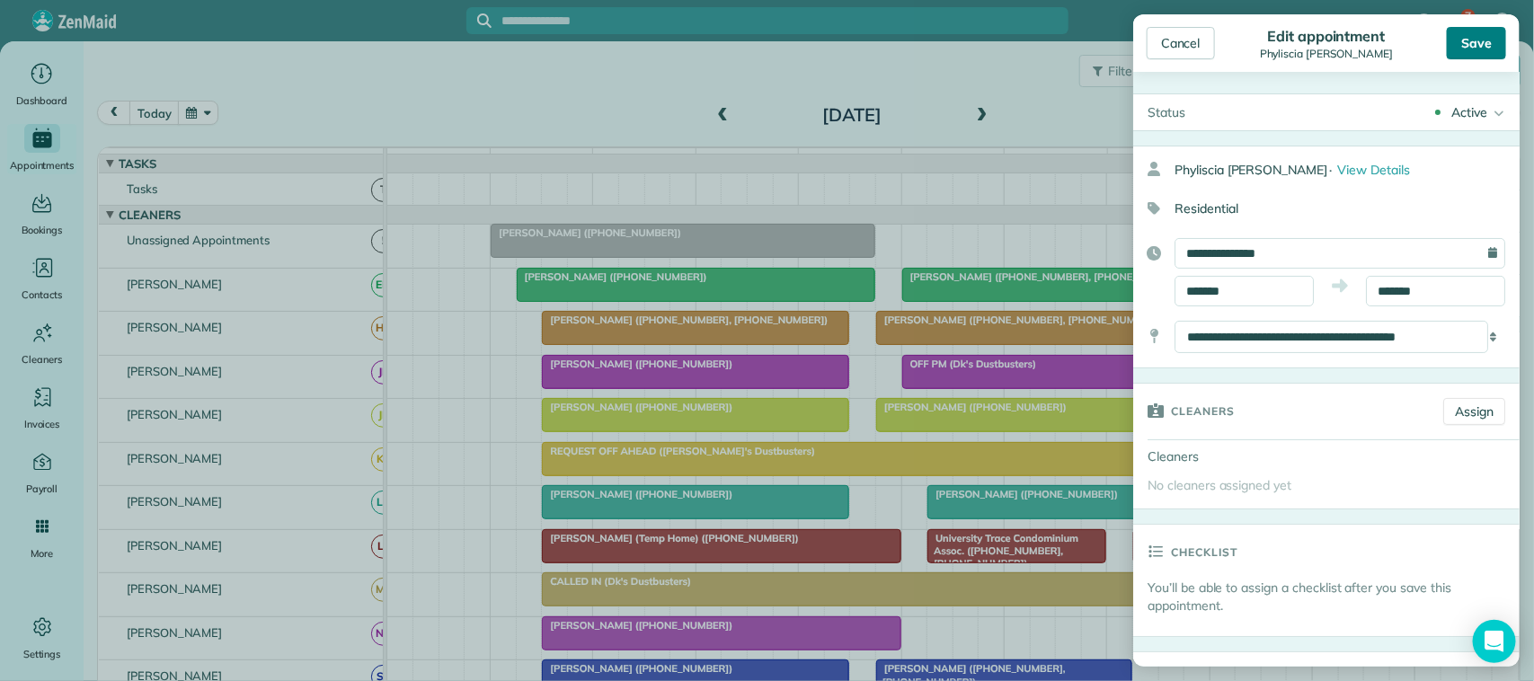
click at [1456, 54] on div "Save" at bounding box center [1476, 43] width 59 height 32
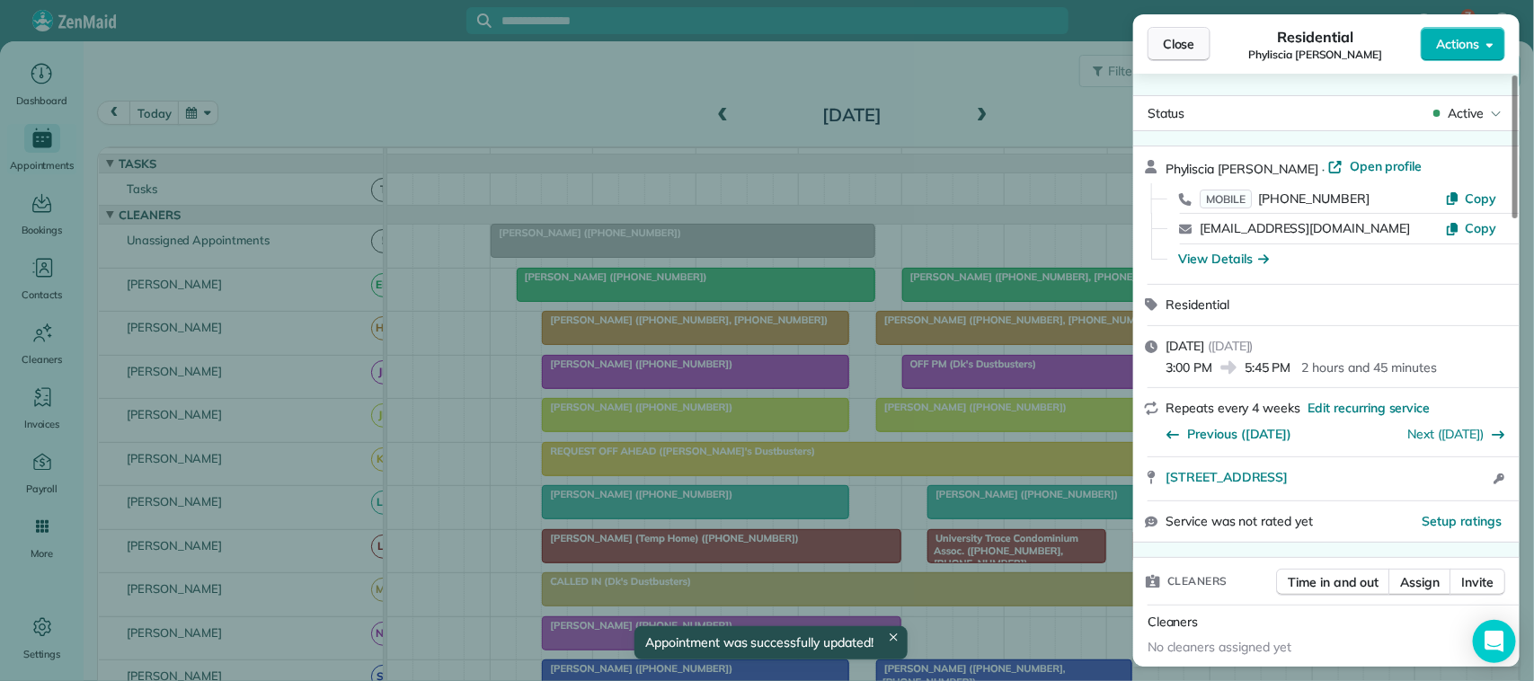
click at [1176, 51] on span "Close" at bounding box center [1179, 44] width 32 height 18
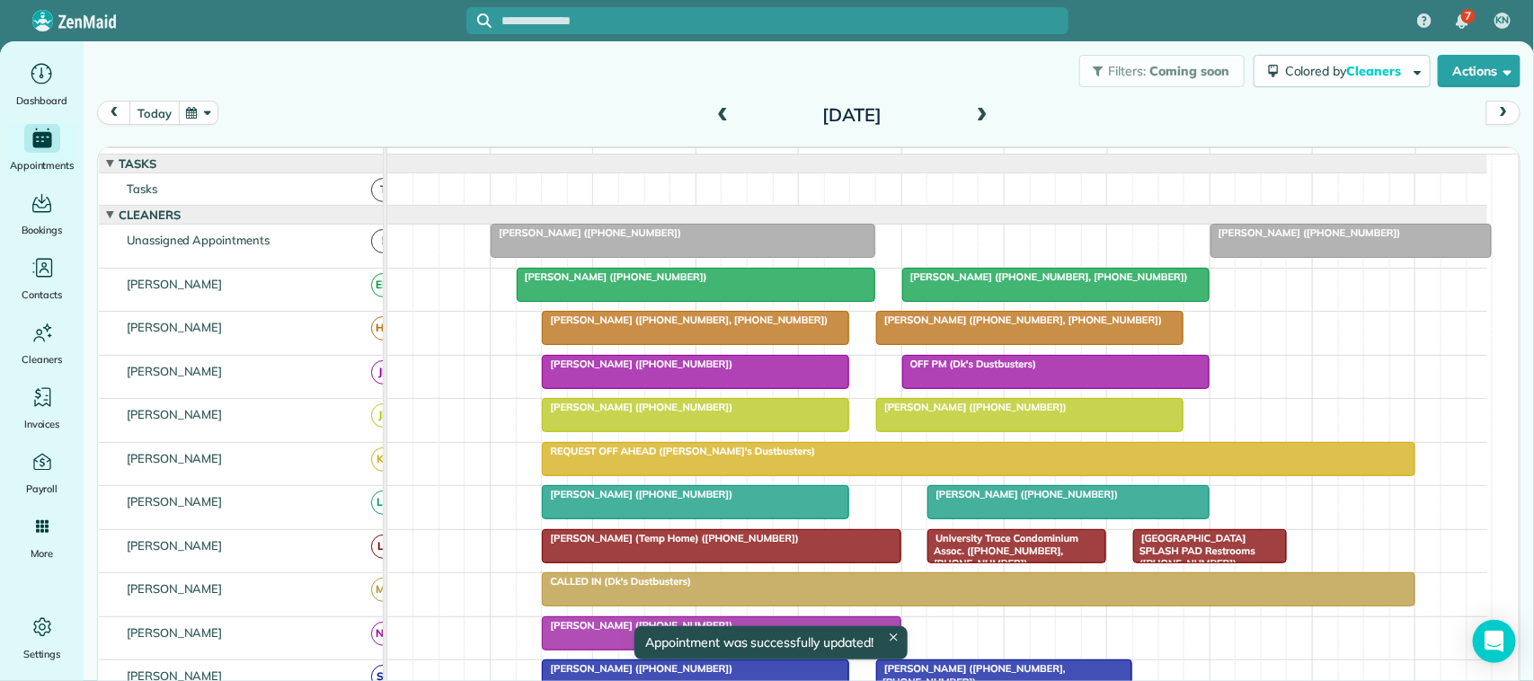
click at [144, 114] on button "today" at bounding box center [153, 113] width 49 height 24
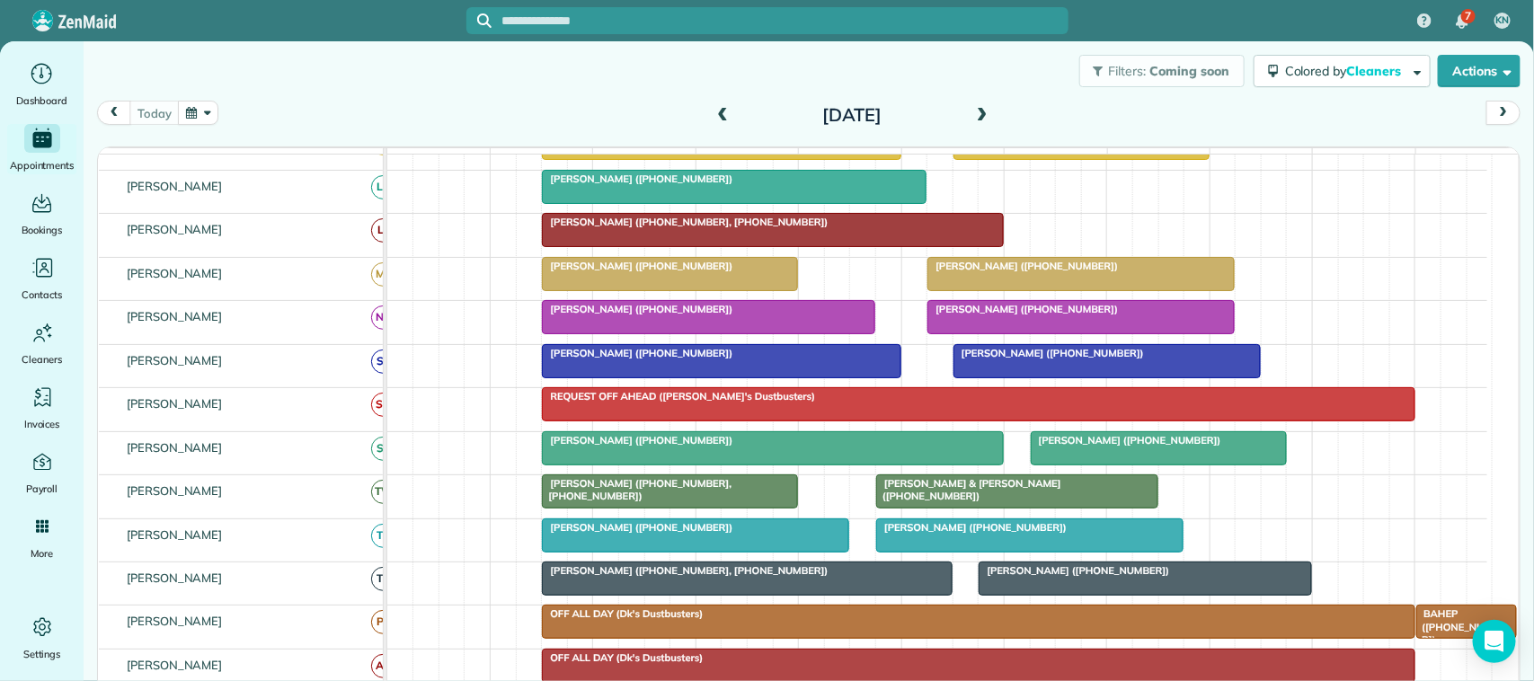
scroll to position [184, 0]
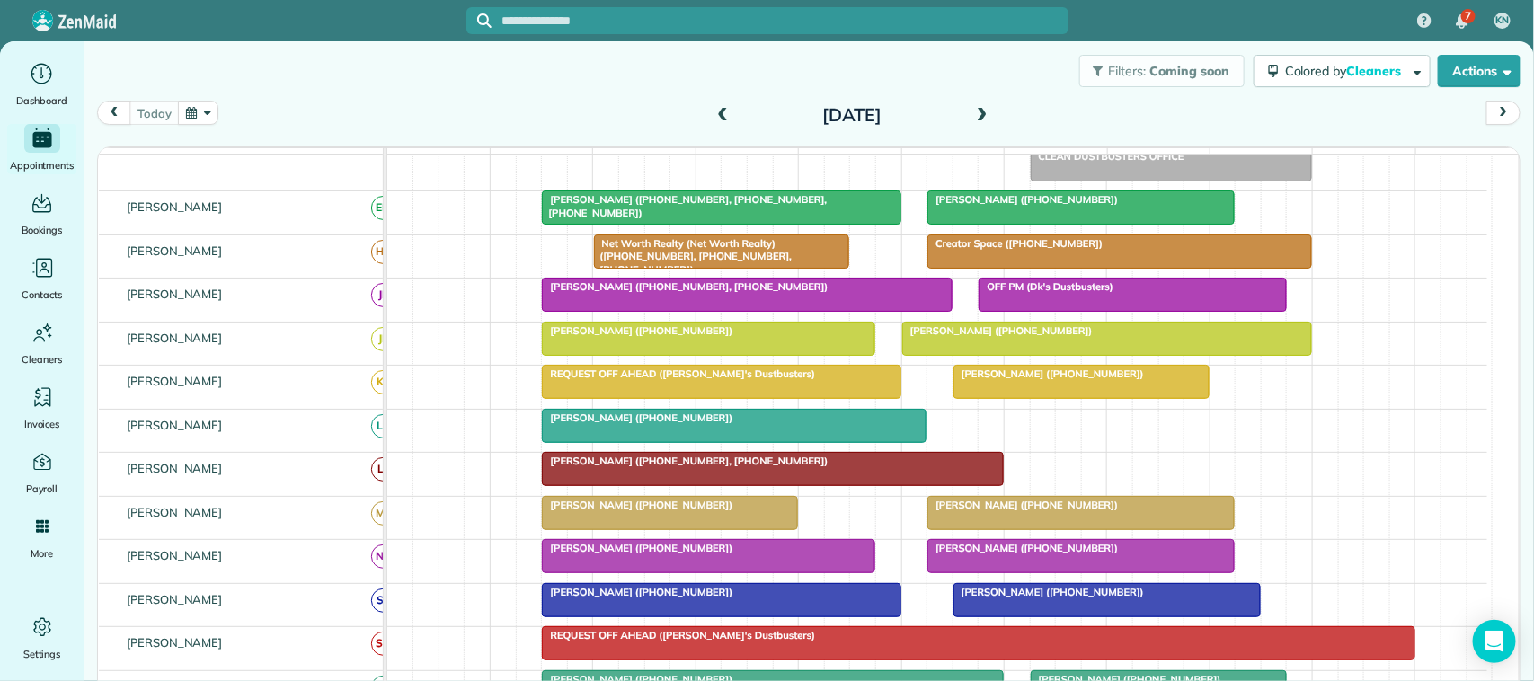
drag, startPoint x: 976, startPoint y: 112, endPoint x: 975, endPoint y: 123, distance: 10.8
click at [975, 112] on span at bounding box center [983, 116] width 20 height 16
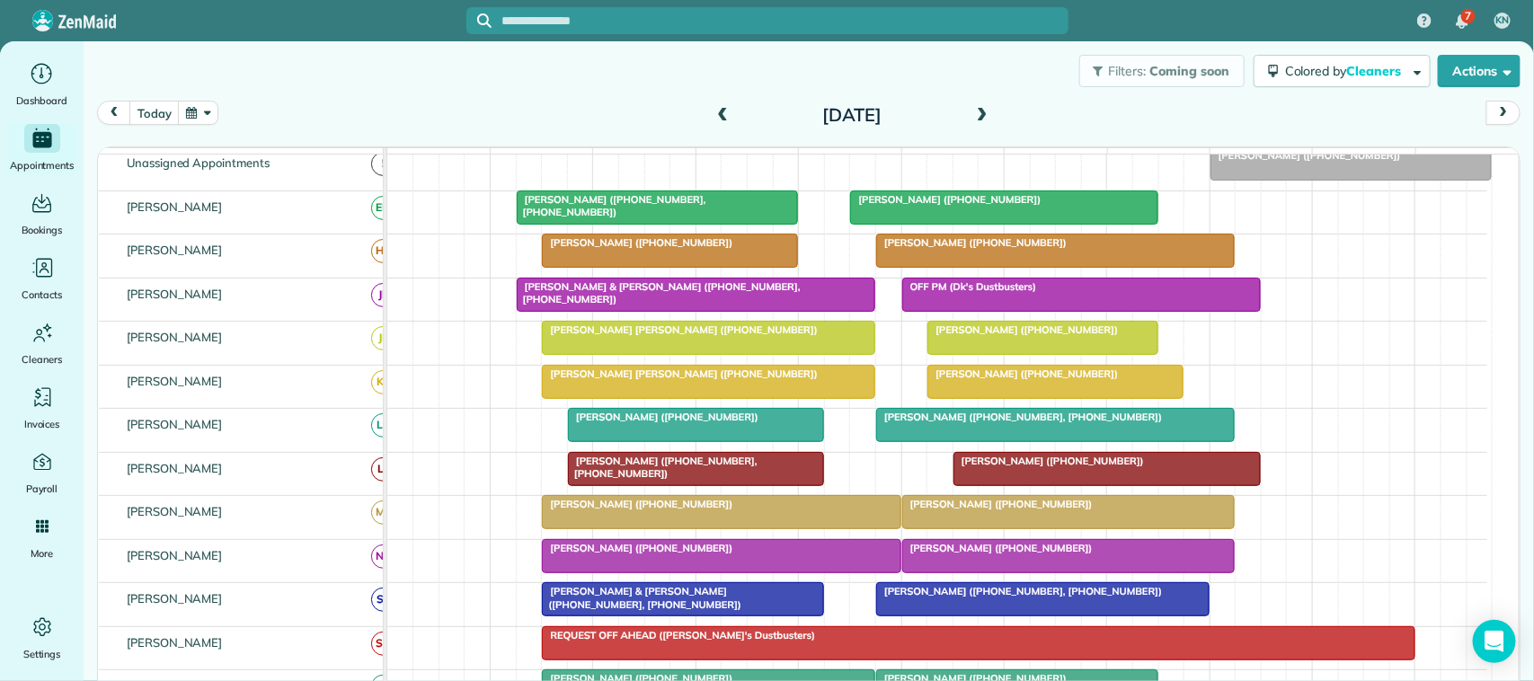
click at [1328, 162] on span "[PERSON_NAME] ([PHONE_NUMBER])" at bounding box center [1306, 155] width 192 height 13
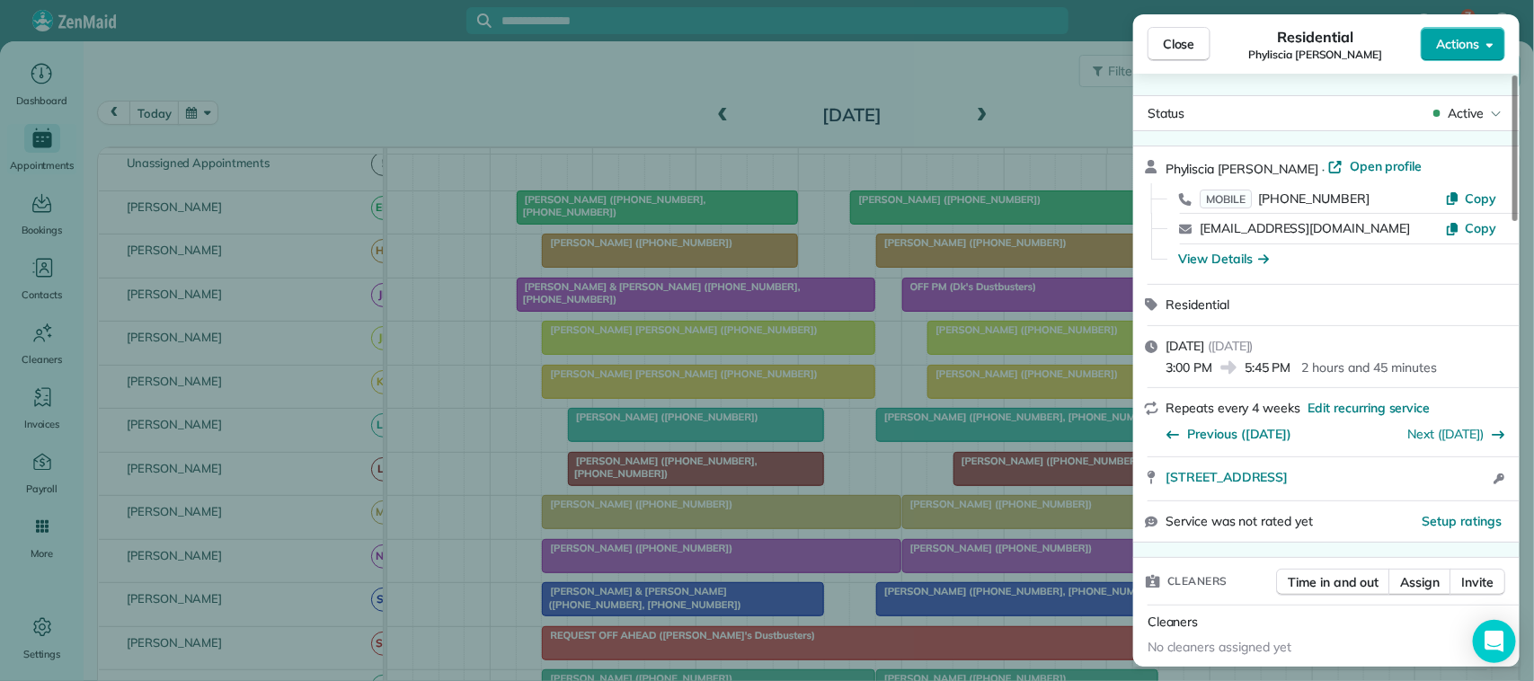
click at [1452, 40] on span "Actions" at bounding box center [1457, 44] width 43 height 18
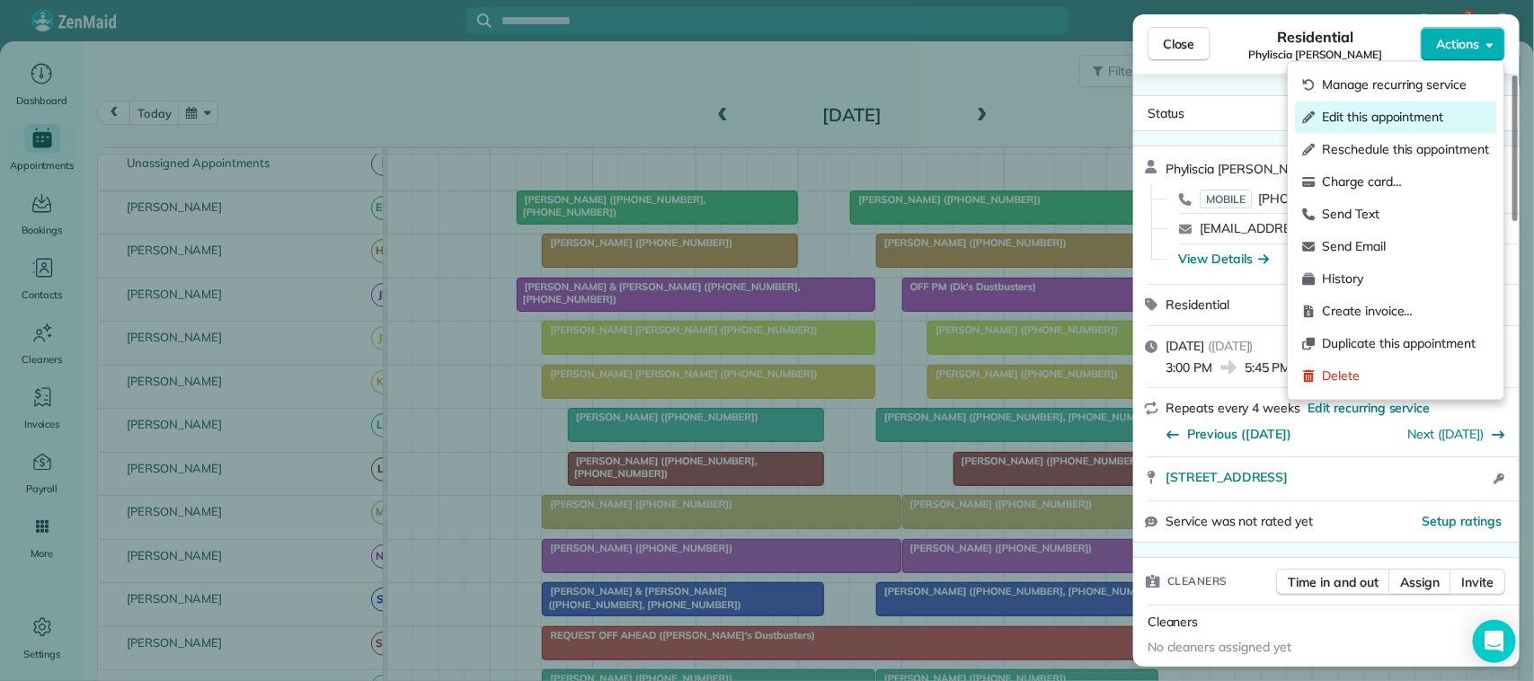
click at [1400, 127] on div "Edit this appointment" at bounding box center [1396, 118] width 201 height 32
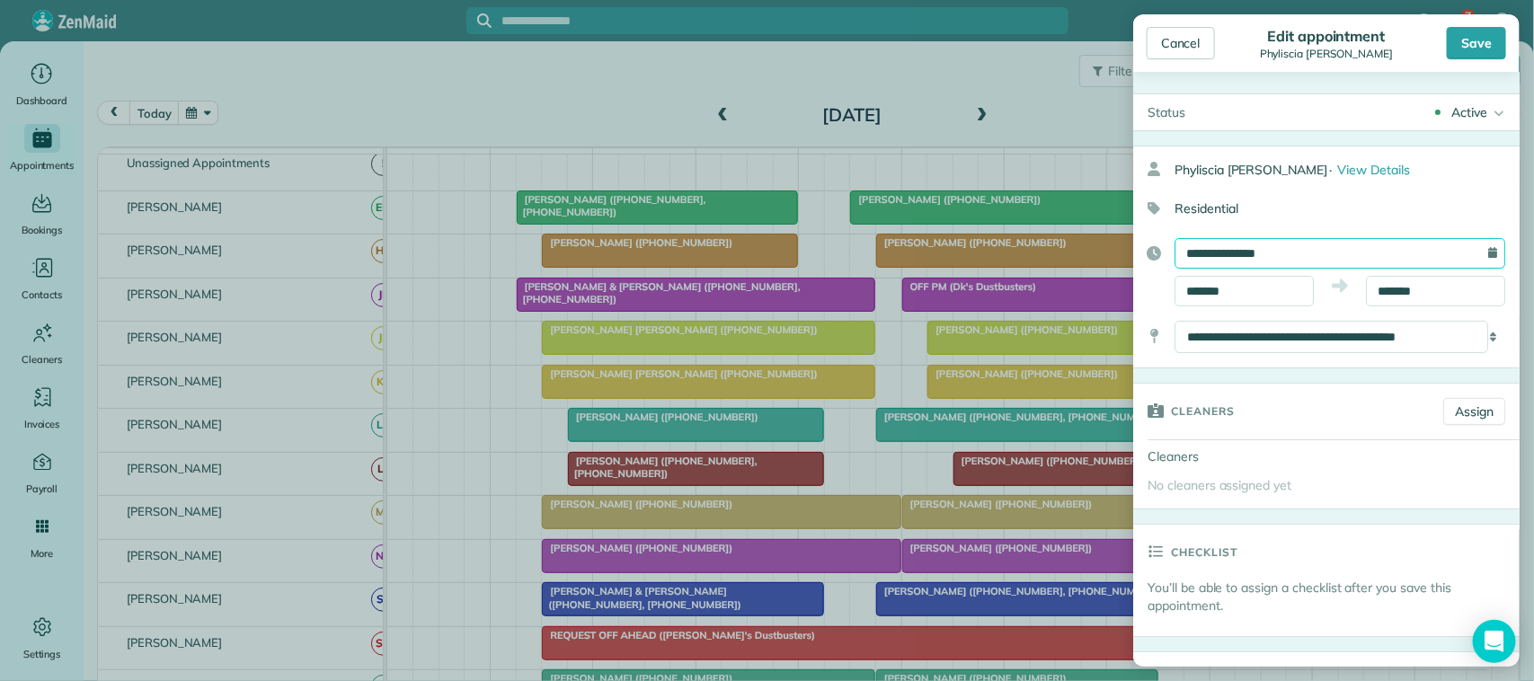
click at [1295, 244] on input "**********" at bounding box center [1340, 253] width 331 height 31
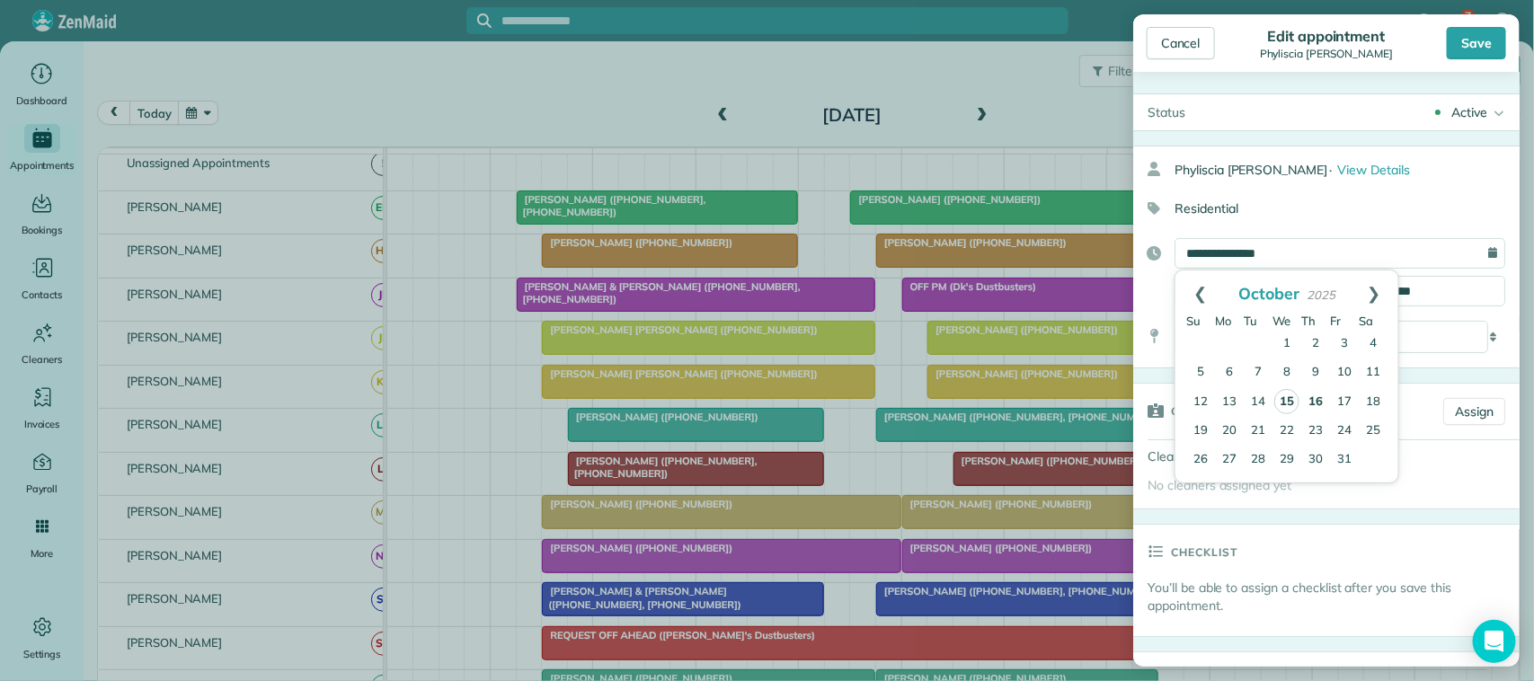
click at [1282, 400] on link "15" at bounding box center [1287, 401] width 25 height 25
type input "**********"
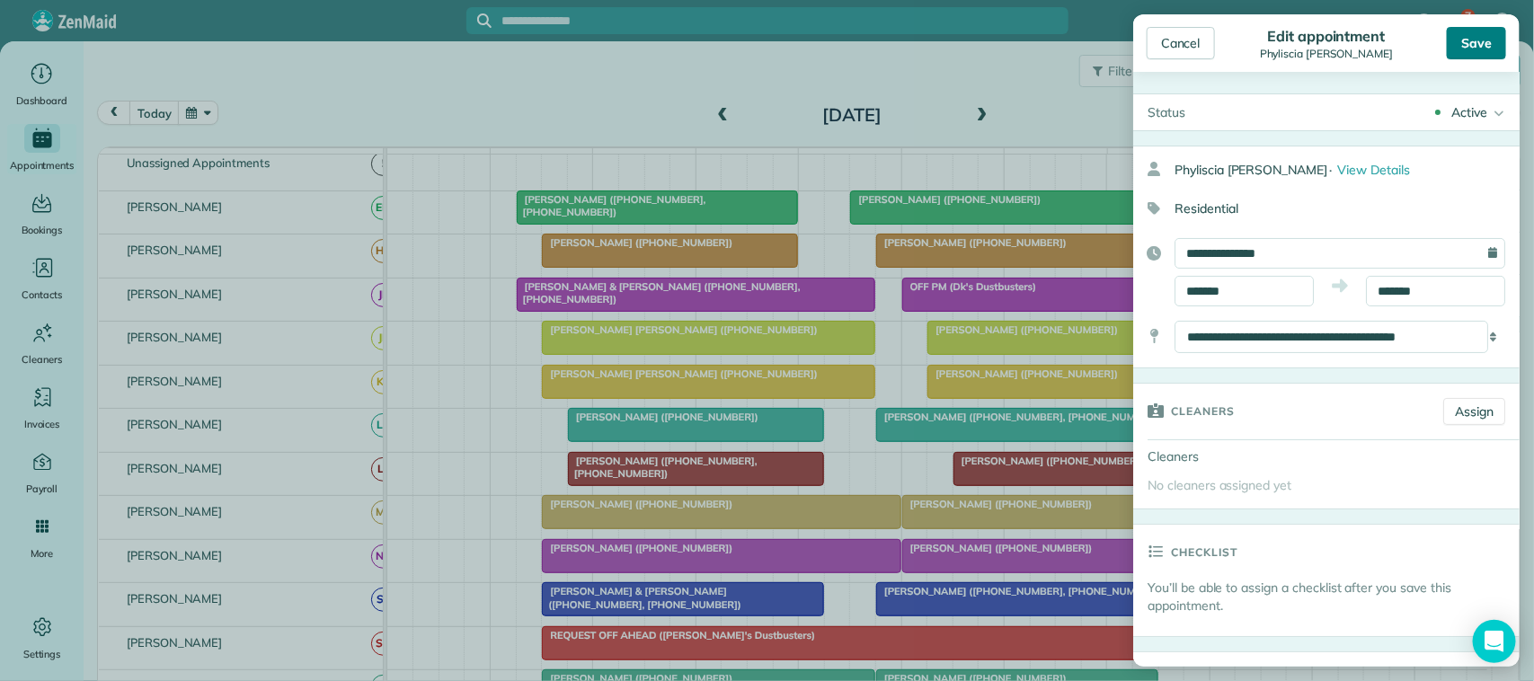
click at [1483, 28] on div "Save" at bounding box center [1476, 43] width 59 height 32
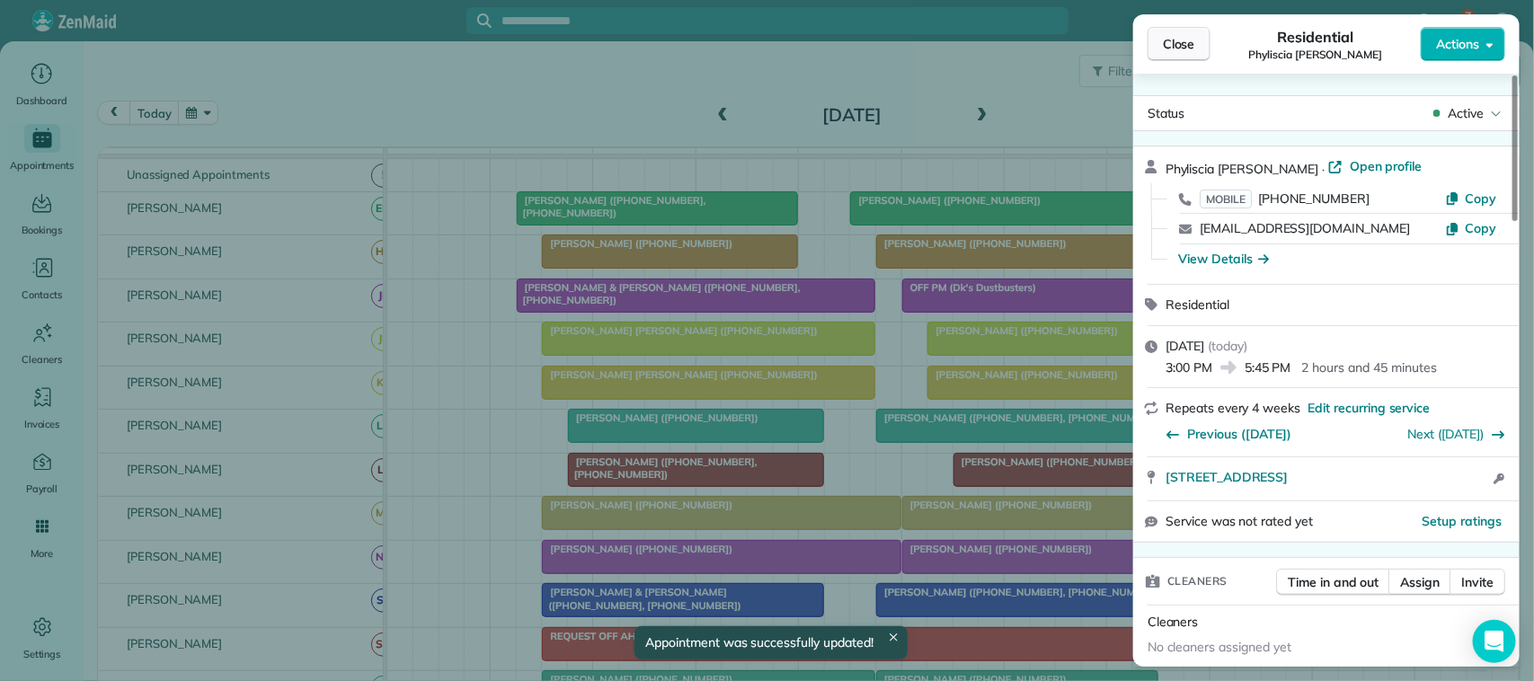
click at [1187, 42] on span "Close" at bounding box center [1179, 44] width 32 height 18
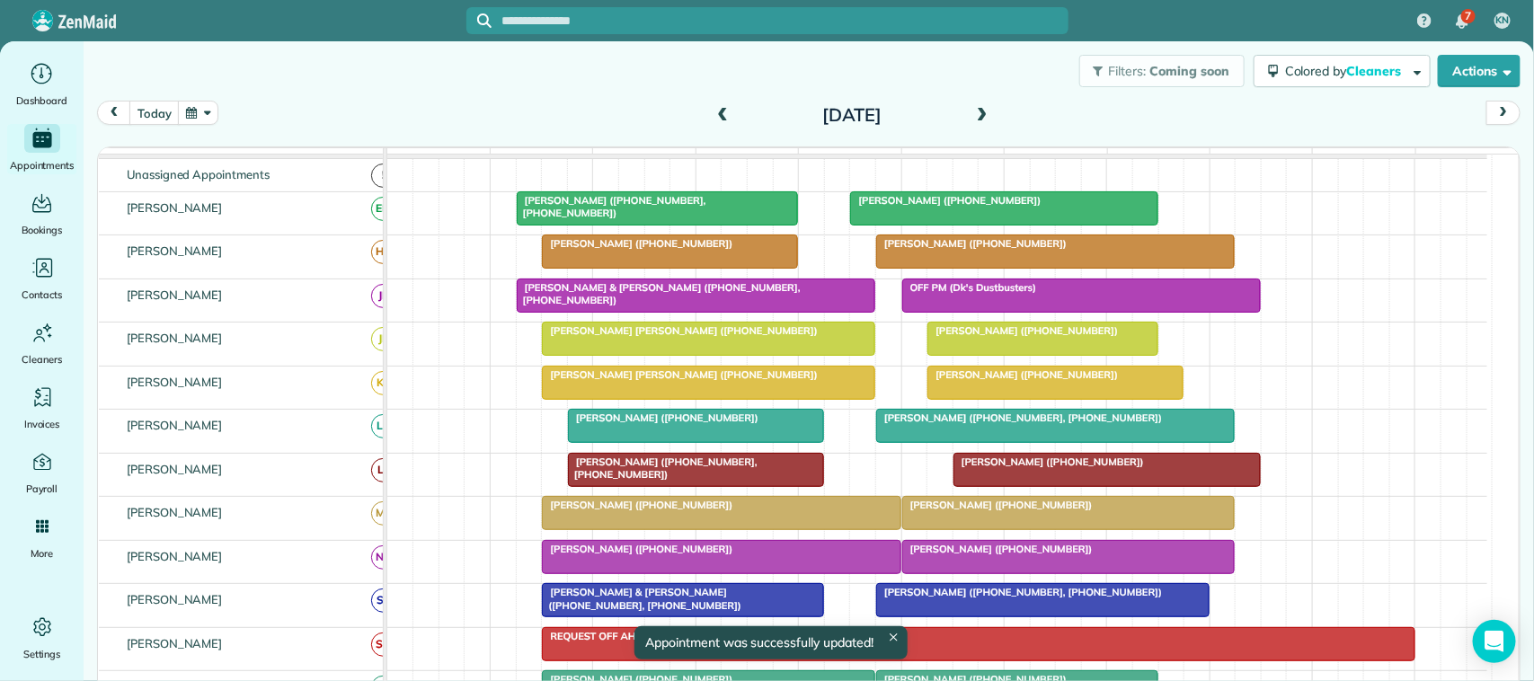
click at [713, 117] on span at bounding box center [723, 116] width 20 height 16
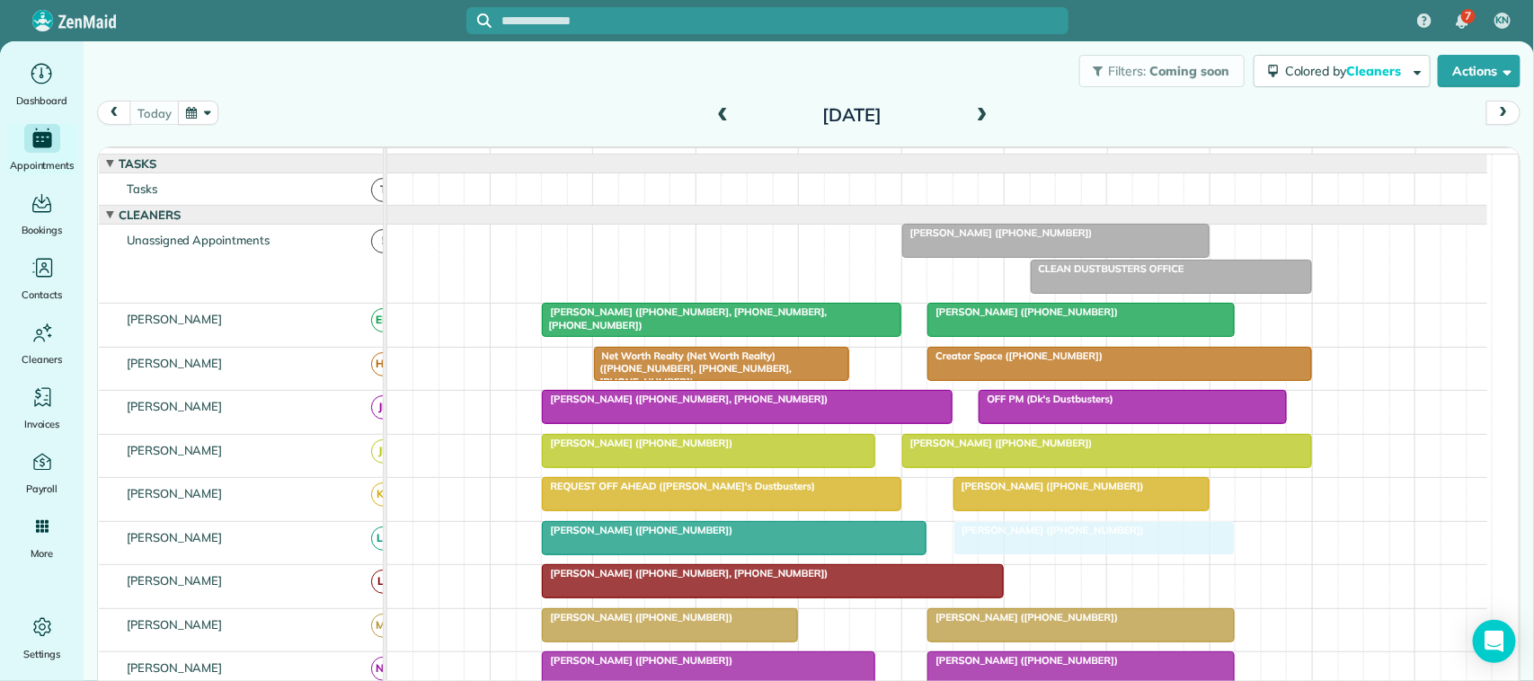
drag, startPoint x: 1241, startPoint y: 252, endPoint x: 996, endPoint y: 555, distance: 389.9
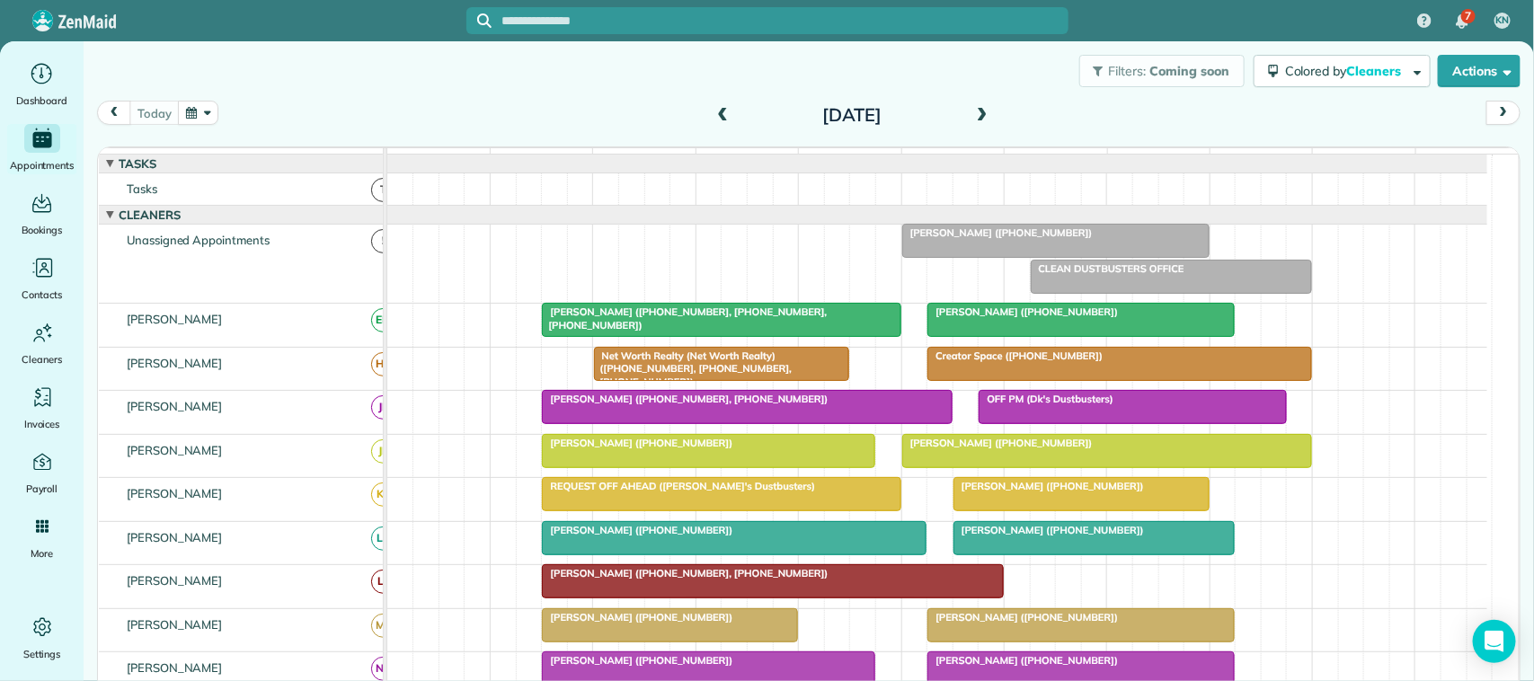
click at [207, 119] on button "button" at bounding box center [198, 113] width 41 height 24
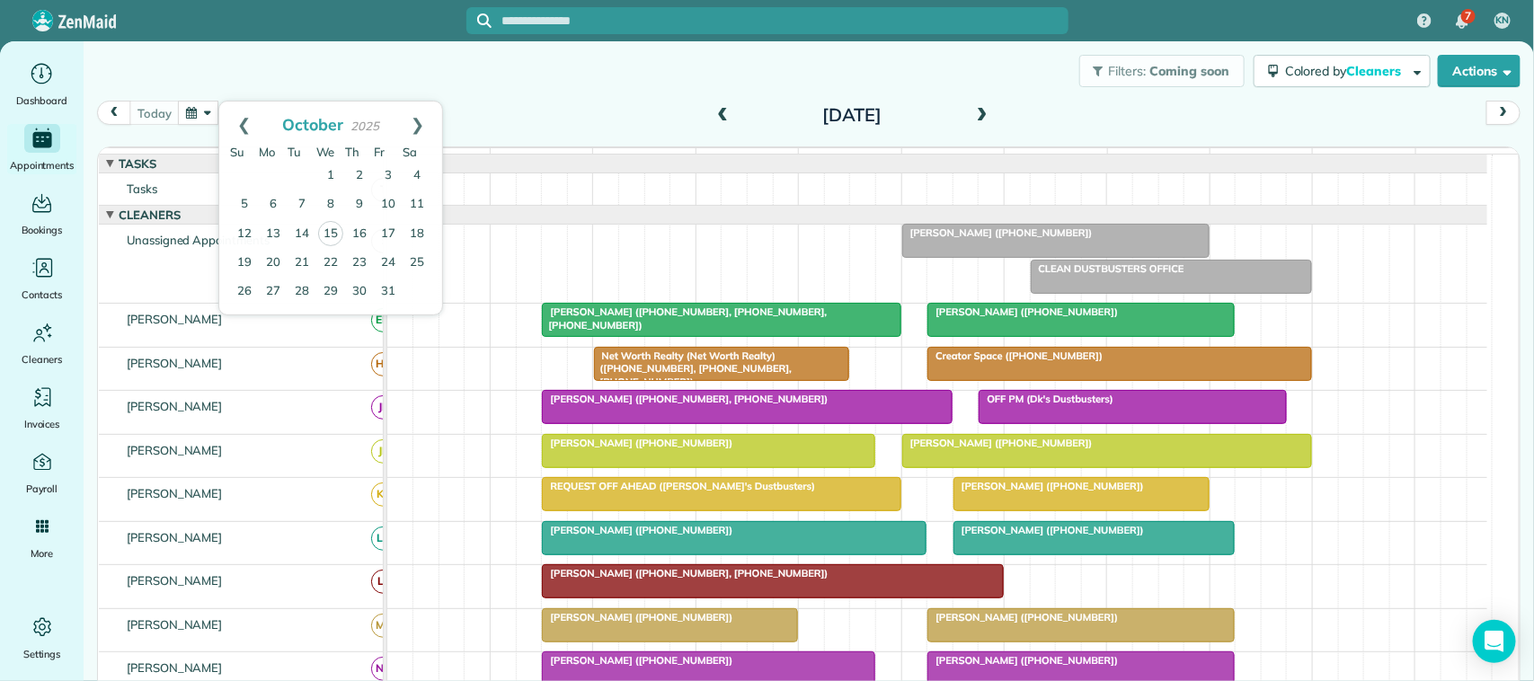
click at [316, 92] on div "Filters: Coming soon Colored by Cleaners Color by Cleaner Color by Team Color b…" at bounding box center [809, 70] width 1451 height 59
